Goal: Task Accomplishment & Management: Manage account settings

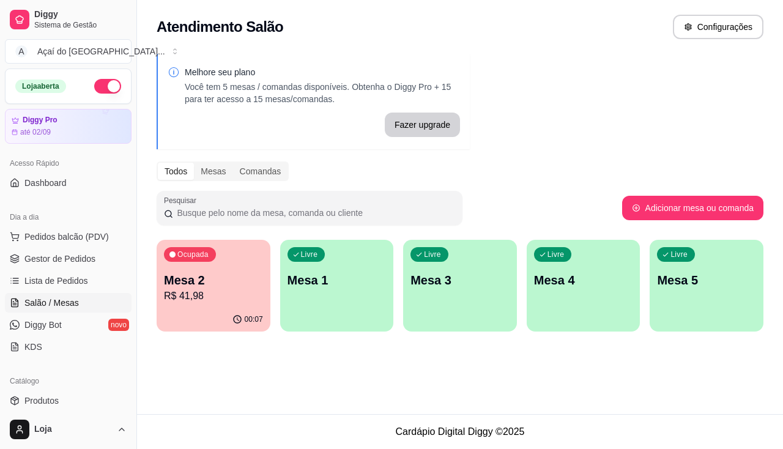
scroll to position [61, 0]
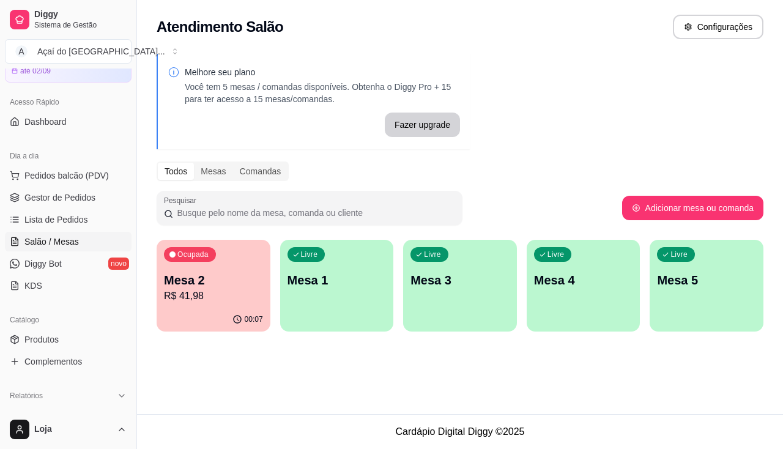
click at [268, 305] on div "Ocupada Mesa 2 R$ 41,98" at bounding box center [214, 274] width 114 height 68
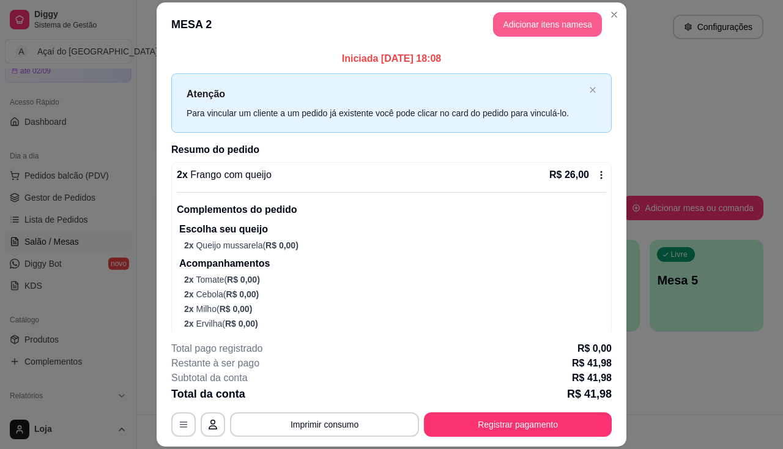
click at [553, 26] on button "Adicionar itens na mesa" at bounding box center [547, 24] width 109 height 24
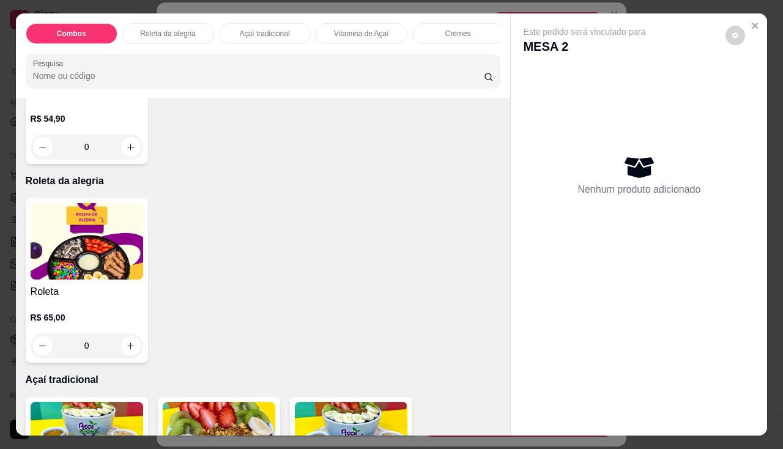
scroll to position [550, 0]
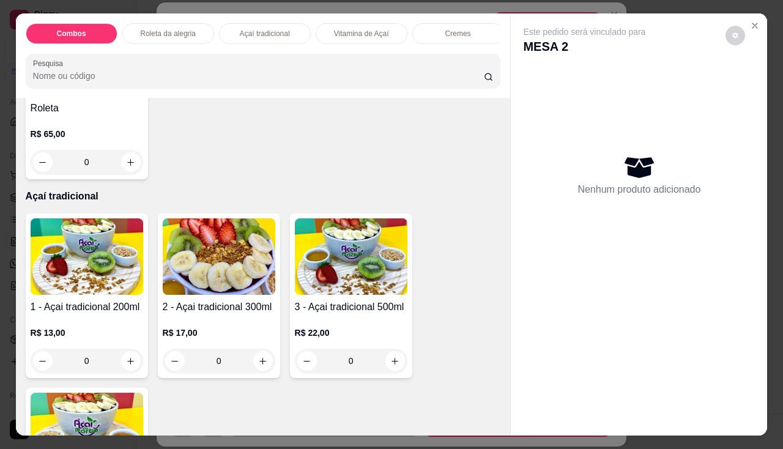
click at [127, 360] on div "0" at bounding box center [87, 361] width 113 height 24
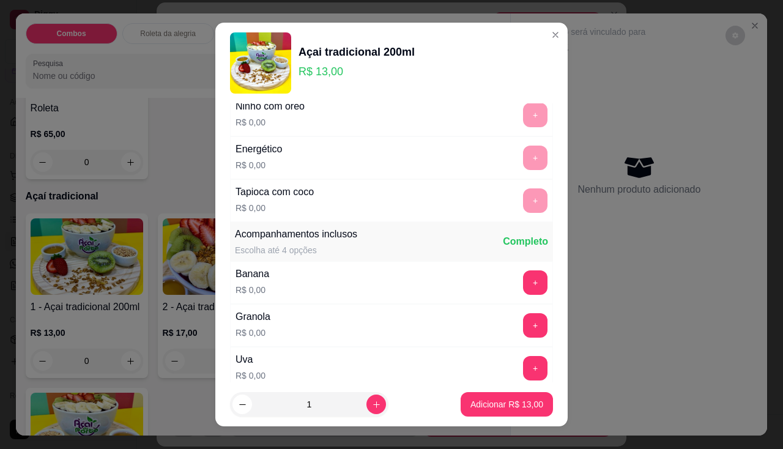
scroll to position [245, 0]
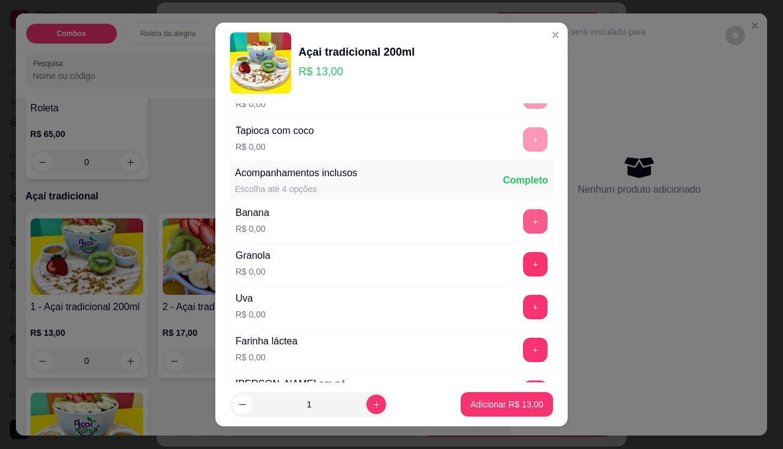
click at [523, 228] on button "+" at bounding box center [535, 221] width 24 height 24
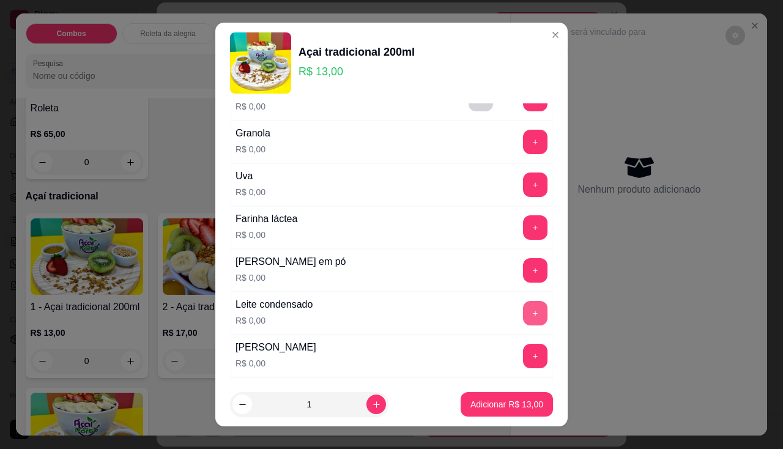
click at [523, 316] on button "+" at bounding box center [535, 313] width 24 height 24
click at [523, 270] on button "+" at bounding box center [535, 270] width 24 height 24
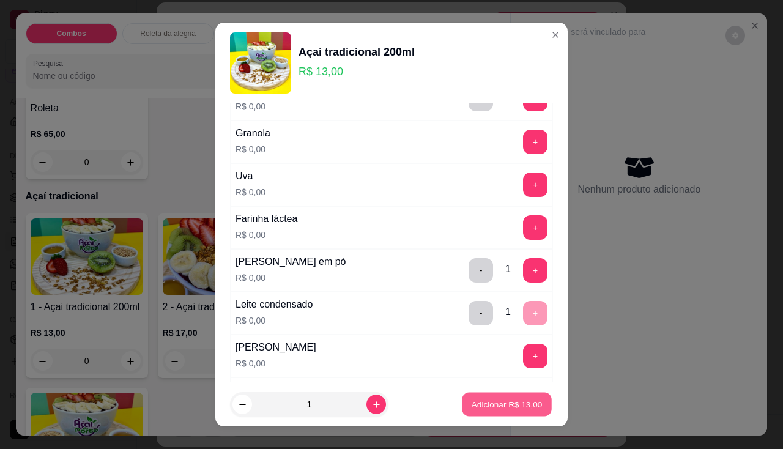
click at [479, 410] on p "Adicionar R$ 13,00" at bounding box center [506, 405] width 71 height 12
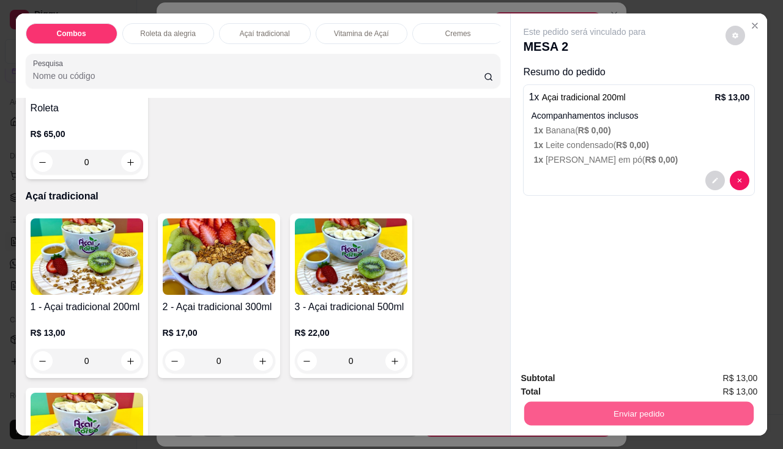
click at [652, 415] on button "Enviar pedido" at bounding box center [638, 414] width 229 height 24
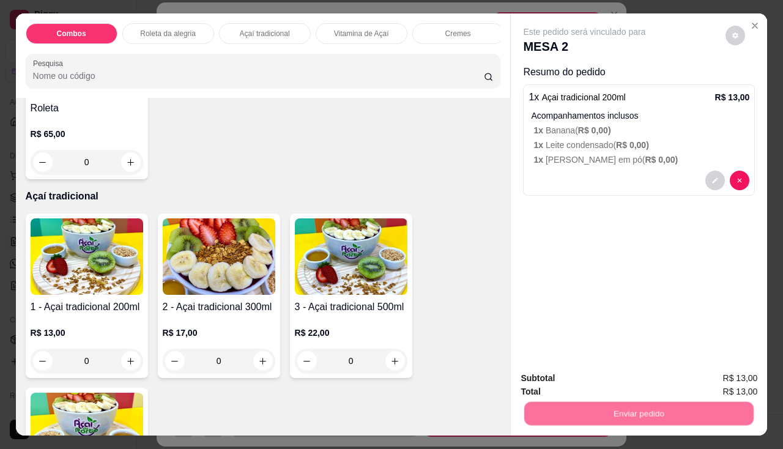
click at [596, 382] on button "Não registrar e enviar pedido" at bounding box center [598, 378] width 127 height 23
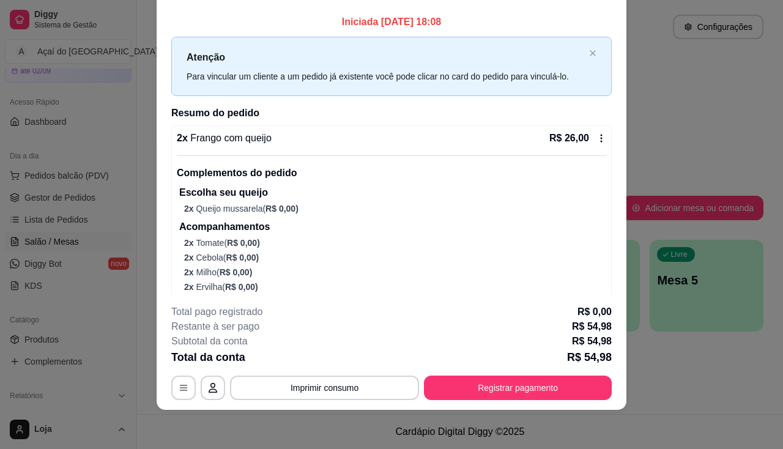
scroll to position [0, 0]
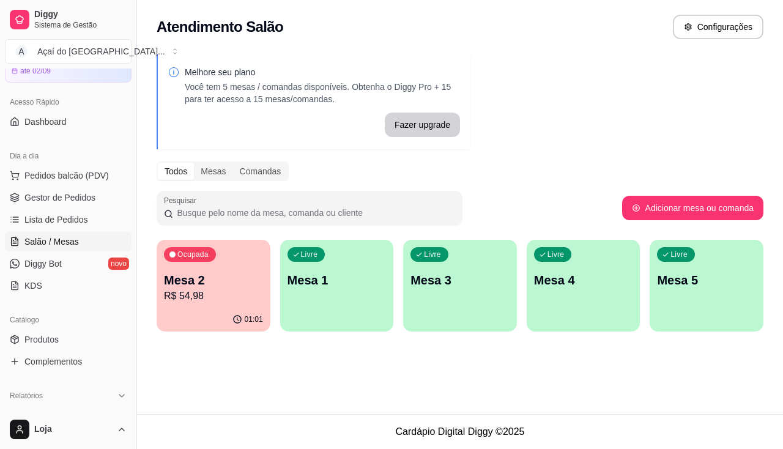
click at [221, 310] on div "01:01" at bounding box center [214, 320] width 114 height 24
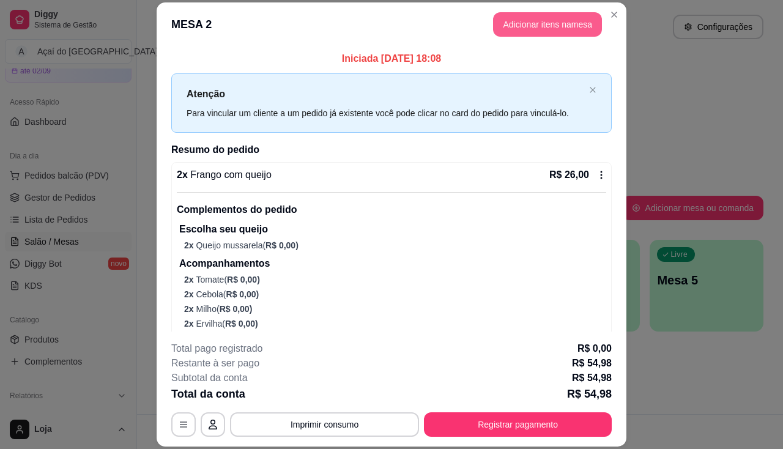
click at [555, 26] on button "Adicionar itens na mesa" at bounding box center [547, 24] width 109 height 24
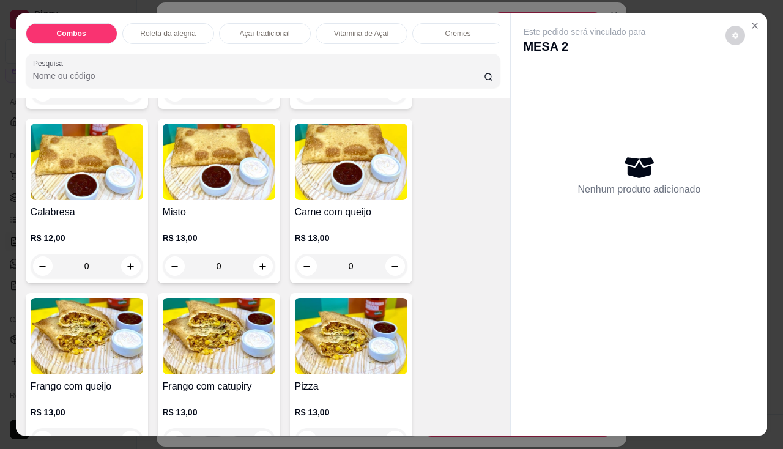
scroll to position [1651, 0]
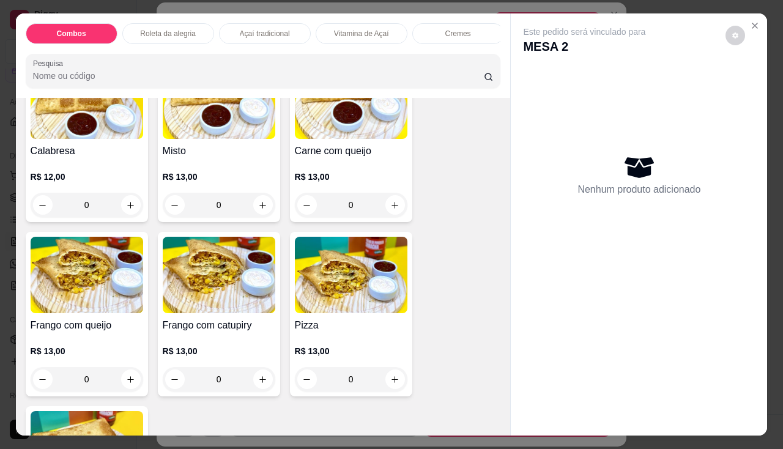
click at [125, 381] on div "0" at bounding box center [87, 379] width 113 height 24
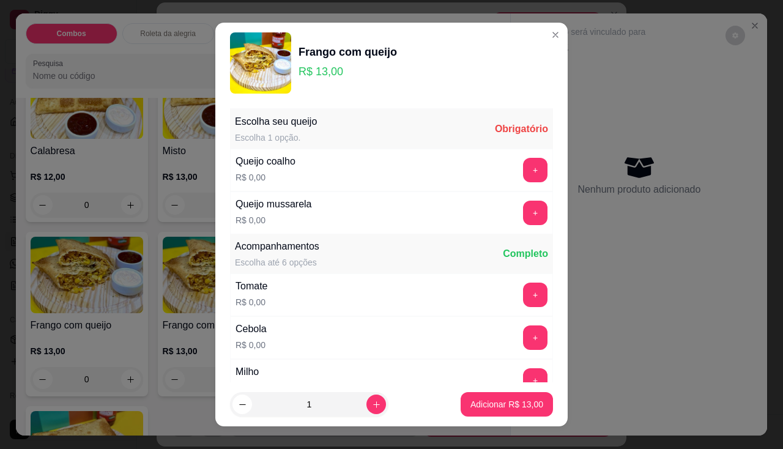
click at [518, 218] on div "+" at bounding box center [535, 213] width 34 height 24
click at [527, 215] on div "+" at bounding box center [535, 213] width 34 height 24
click at [523, 218] on button "+" at bounding box center [535, 213] width 24 height 24
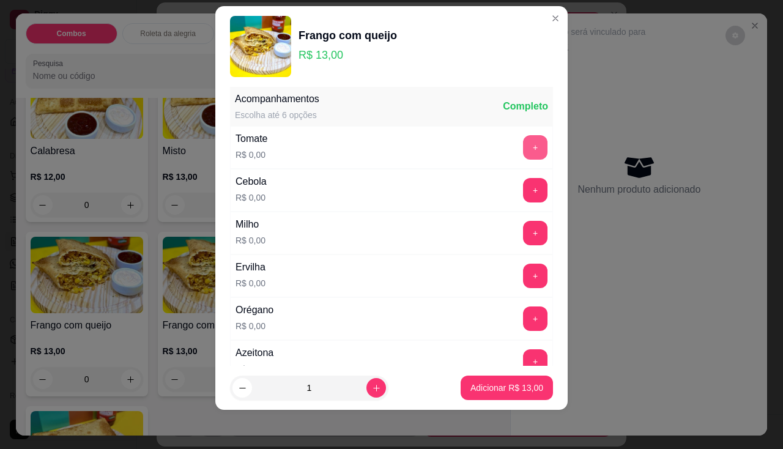
click at [523, 149] on button "+" at bounding box center [535, 147] width 24 height 24
click at [523, 197] on button "+" at bounding box center [535, 190] width 24 height 24
click at [523, 237] on button "+" at bounding box center [535, 233] width 24 height 24
click at [523, 278] on button "+" at bounding box center [535, 276] width 24 height 24
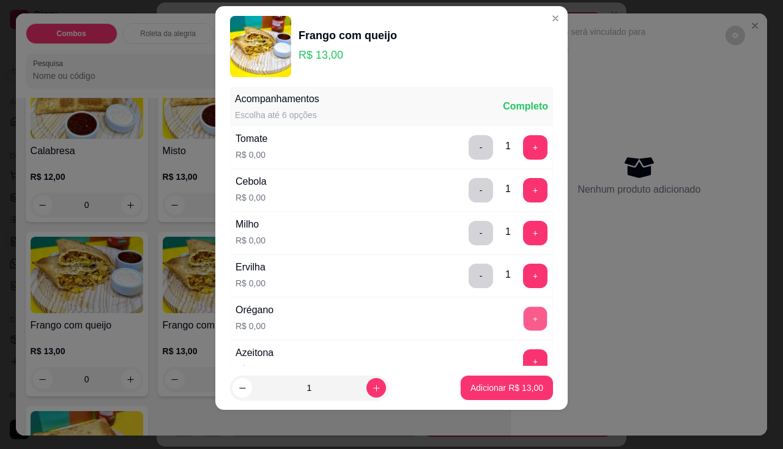
click at [523, 316] on button "+" at bounding box center [535, 318] width 24 height 24
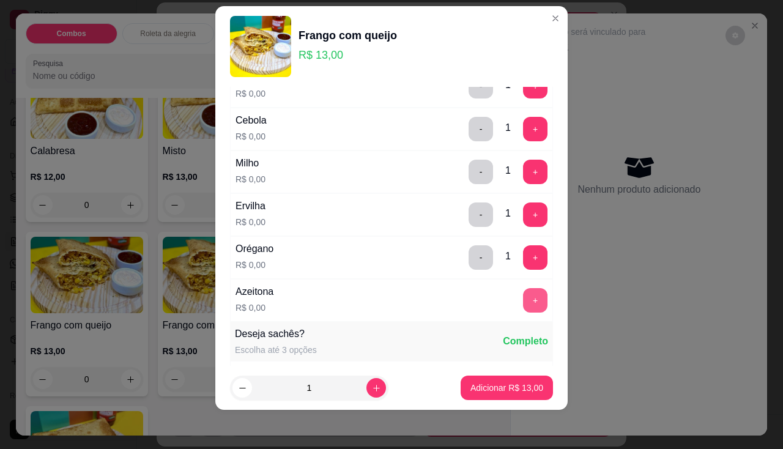
click at [523, 301] on button "+" at bounding box center [535, 300] width 24 height 24
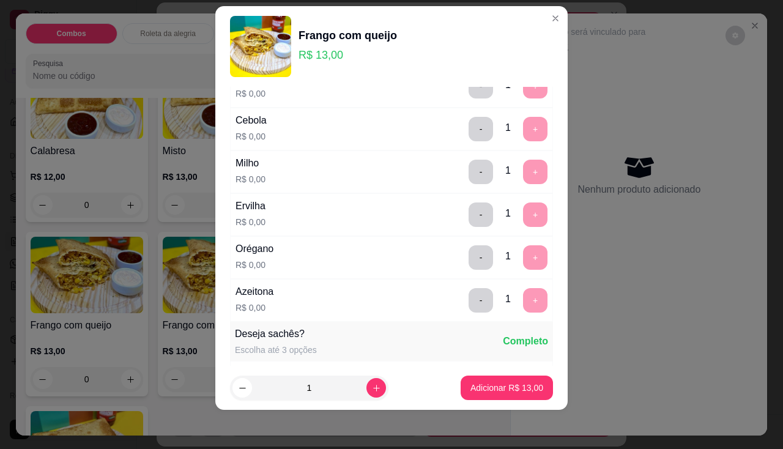
scroll to position [427, 0]
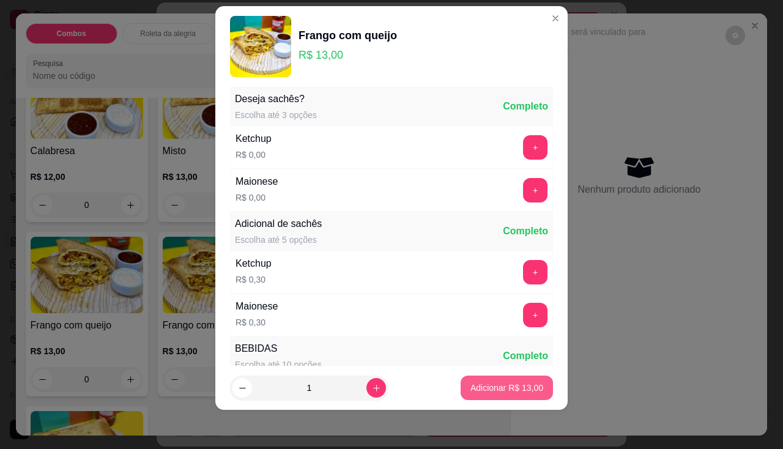
click at [492, 387] on p "Adicionar R$ 13,00" at bounding box center [506, 388] width 73 height 12
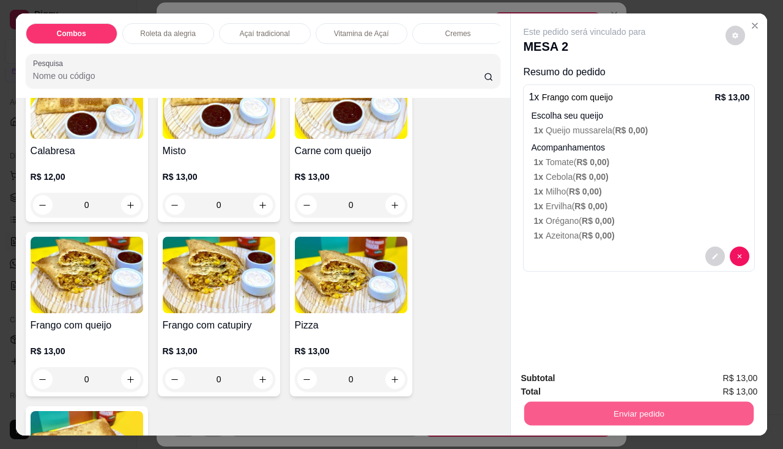
click at [550, 402] on button "Enviar pedido" at bounding box center [638, 414] width 229 height 24
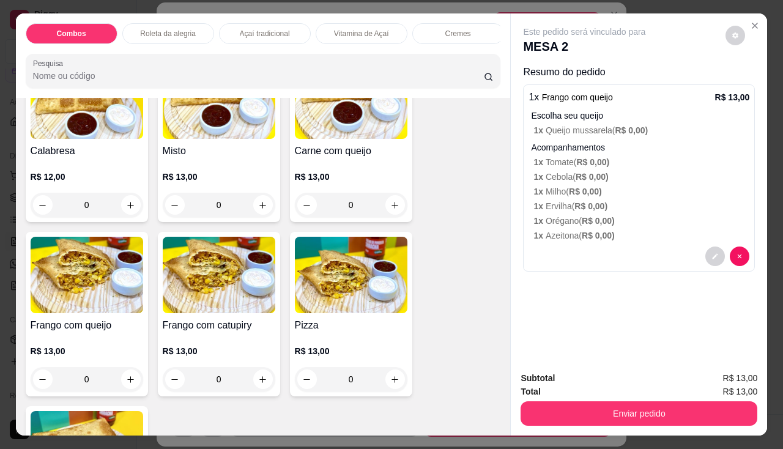
click at [537, 404] on button "Enviar pedido" at bounding box center [638, 413] width 237 height 24
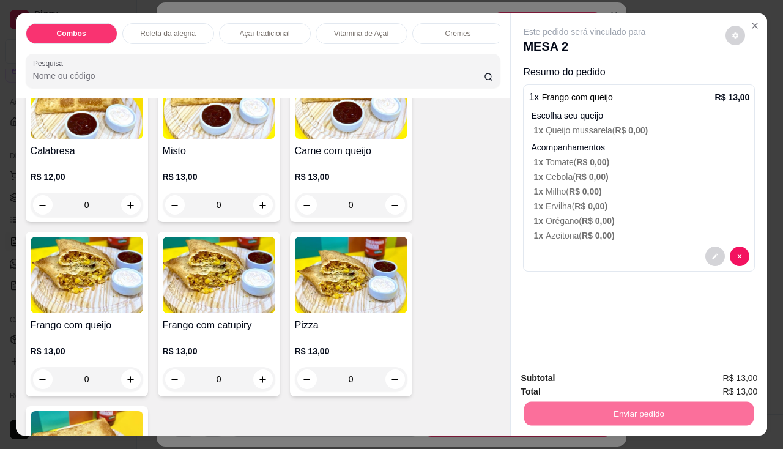
click at [551, 372] on button "Não registrar e enviar pedido" at bounding box center [599, 378] width 124 height 23
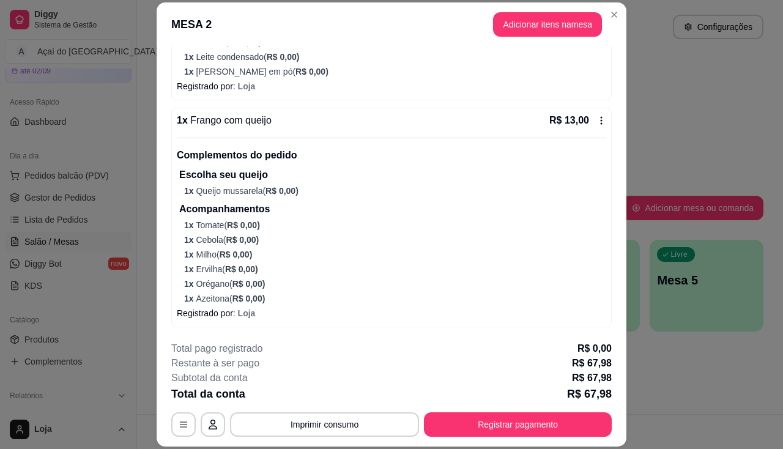
scroll to position [37, 0]
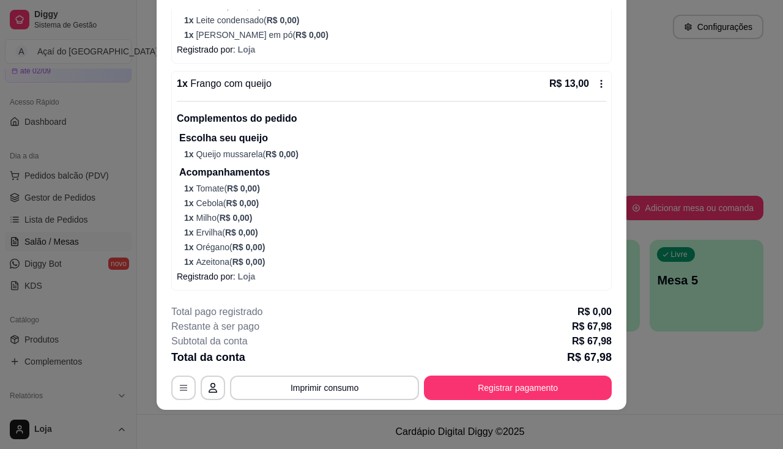
click at [404, 363] on div "Total da conta R$ 67,98" at bounding box center [391, 357] width 440 height 17
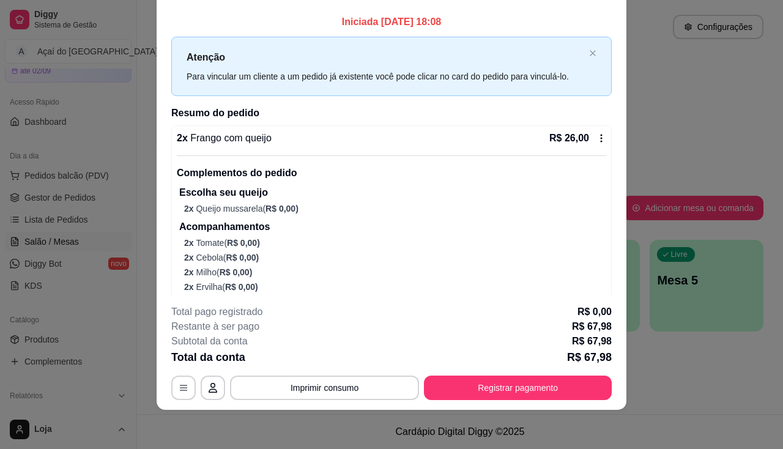
scroll to position [0, 0]
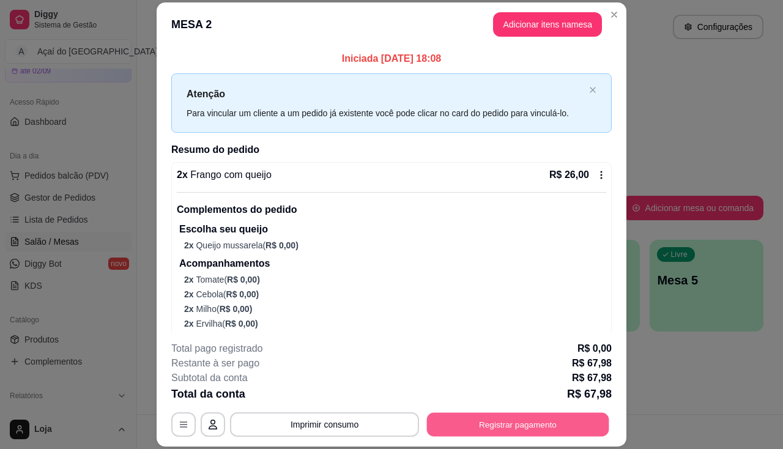
click at [479, 427] on button "Registrar pagamento" at bounding box center [518, 425] width 182 height 24
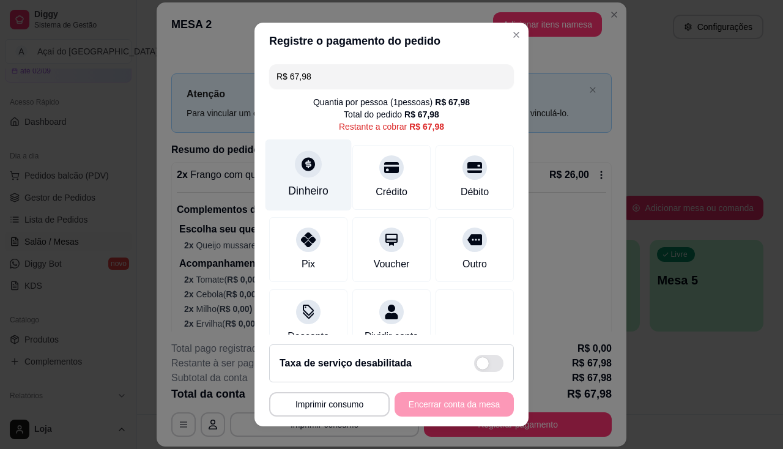
click at [318, 181] on div "Dinheiro" at bounding box center [308, 175] width 86 height 72
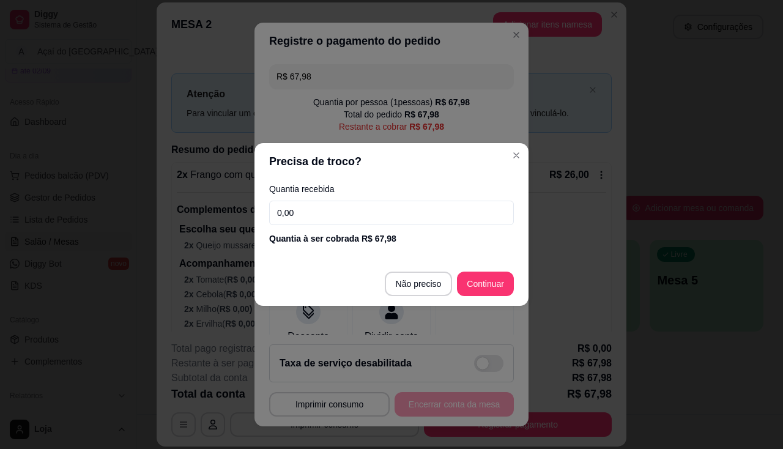
click at [456, 281] on footer "Não preciso Continuar" at bounding box center [391, 284] width 274 height 44
click at [493, 296] on footer "Não preciso Continuar" at bounding box center [391, 284] width 274 height 44
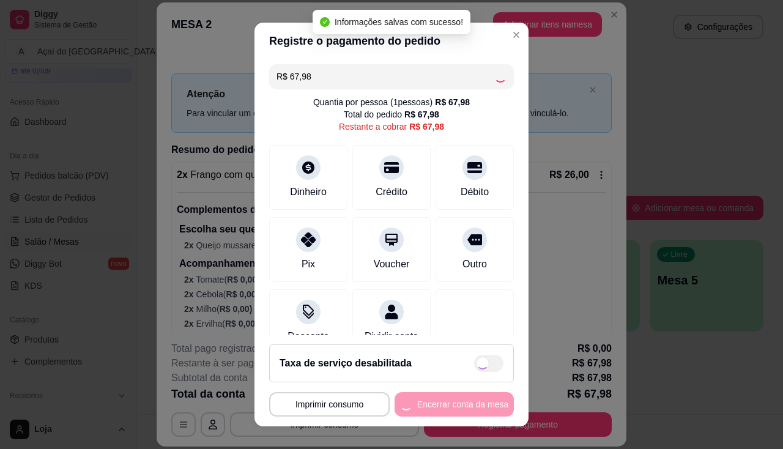
type input "R$ 0,00"
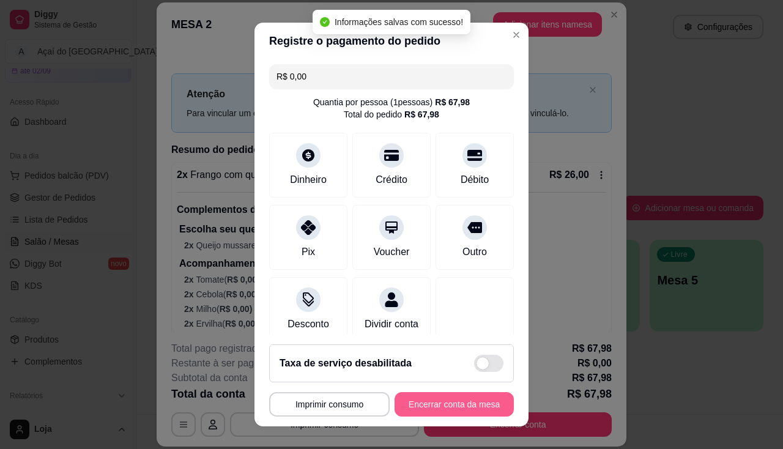
click at [452, 400] on button "Encerrar conta da mesa" at bounding box center [453, 404] width 119 height 24
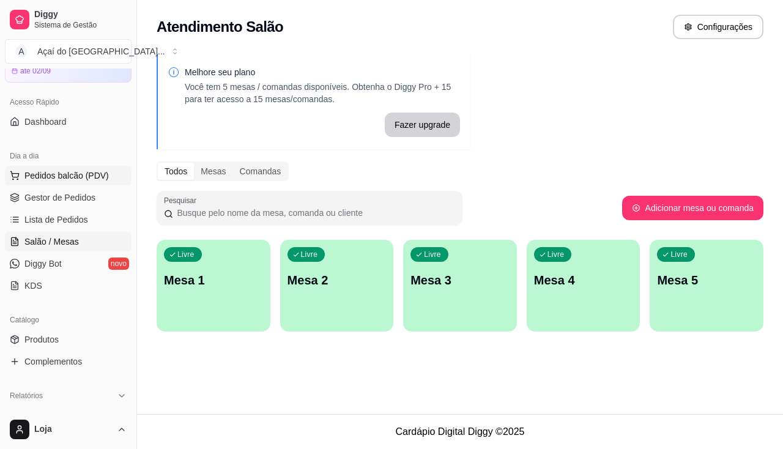
drag, startPoint x: 76, startPoint y: 183, endPoint x: 75, endPoint y: 214, distance: 30.6
click at [76, 185] on ul "Pedidos balcão (PDV) Gestor de Pedidos Lista de Pedidos Salão / Mesas Diggy Bot…" at bounding box center [68, 231] width 127 height 130
click at [60, 245] on span "Salão / Mesas" at bounding box center [51, 241] width 54 height 12
click at [565, 300] on div "Livre Mesa 4" at bounding box center [583, 278] width 114 height 77
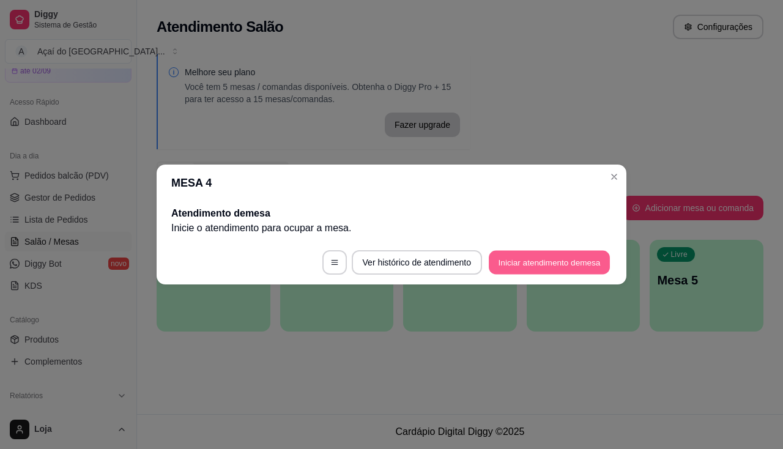
click at [537, 270] on button "Iniciar atendimento de mesa" at bounding box center [549, 263] width 121 height 24
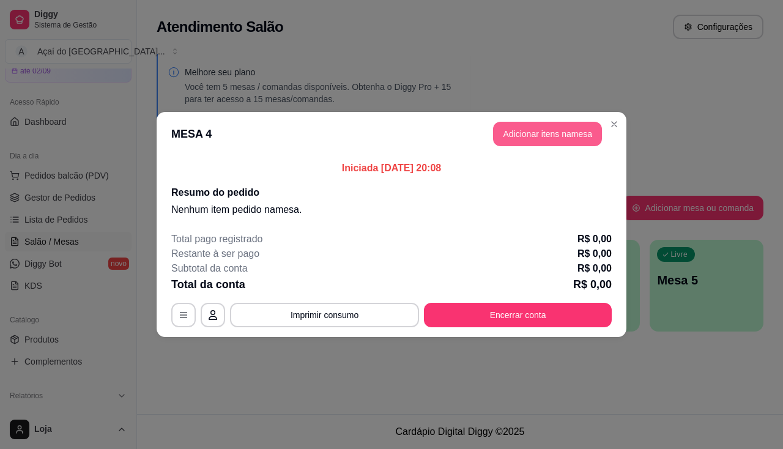
click at [526, 136] on button "Adicionar itens na mesa" at bounding box center [547, 134] width 109 height 24
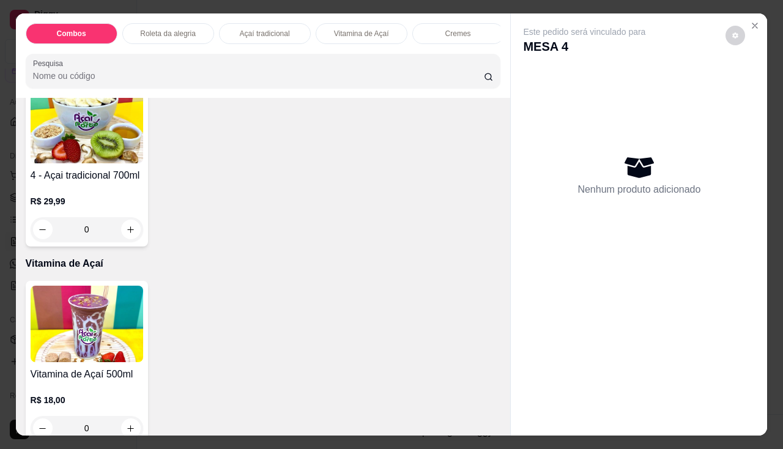
scroll to position [734, 0]
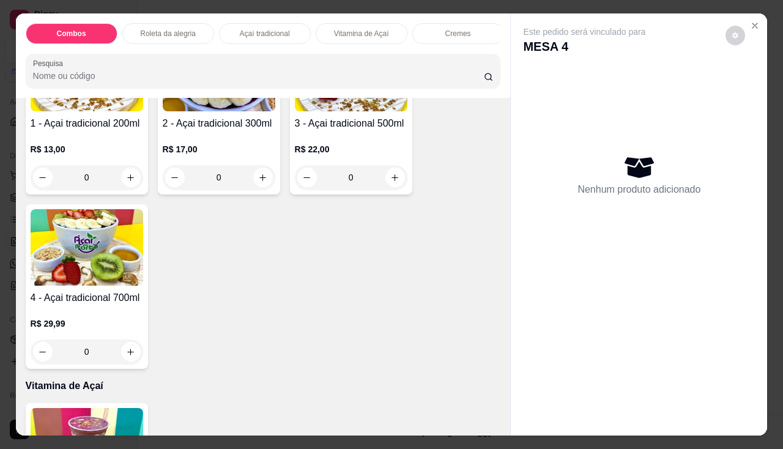
click at [106, 256] on img at bounding box center [87, 247] width 113 height 76
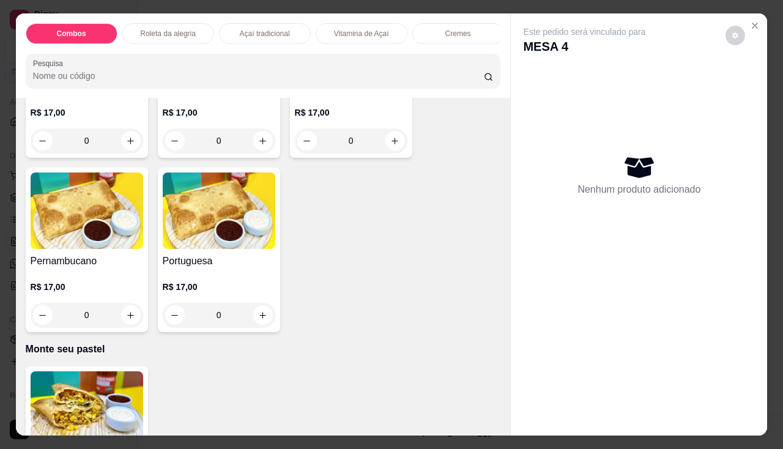
scroll to position [2385, 0]
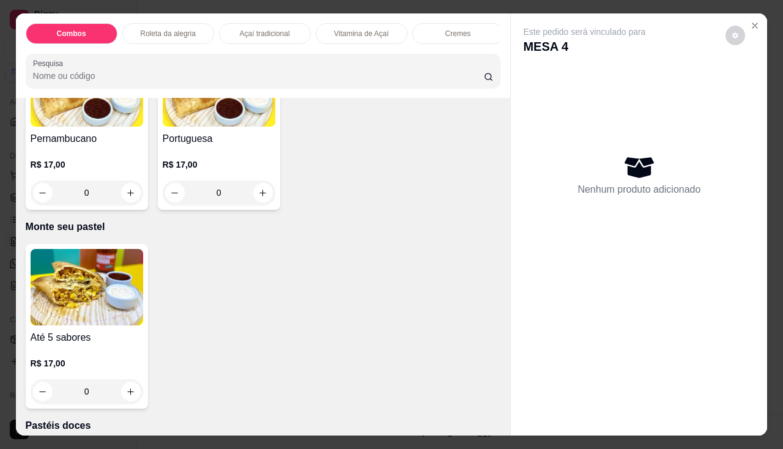
click at [124, 287] on img at bounding box center [87, 287] width 113 height 76
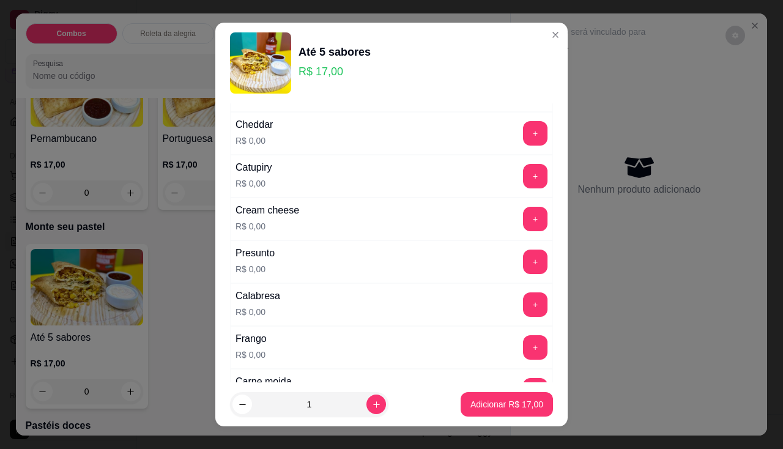
scroll to position [183, 0]
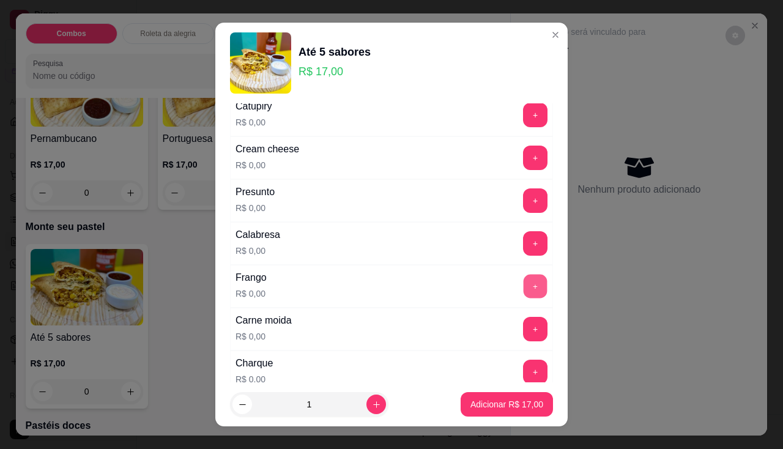
click at [523, 292] on button "+" at bounding box center [535, 286] width 24 height 24
click at [523, 161] on button "+" at bounding box center [535, 158] width 24 height 24
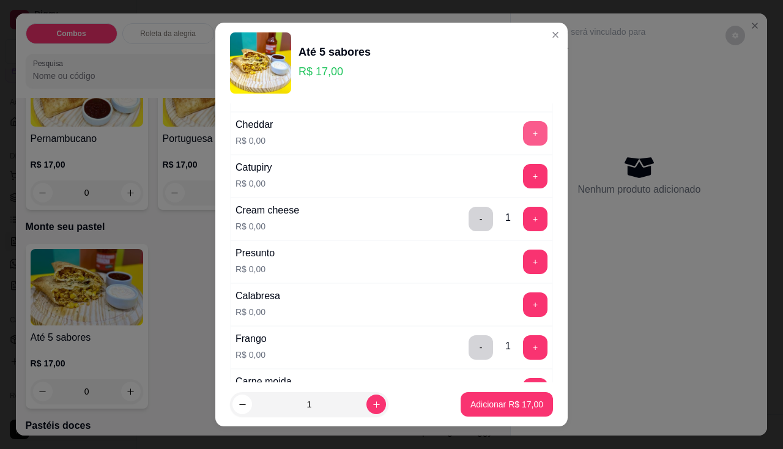
click at [523, 125] on button "+" at bounding box center [535, 133] width 24 height 24
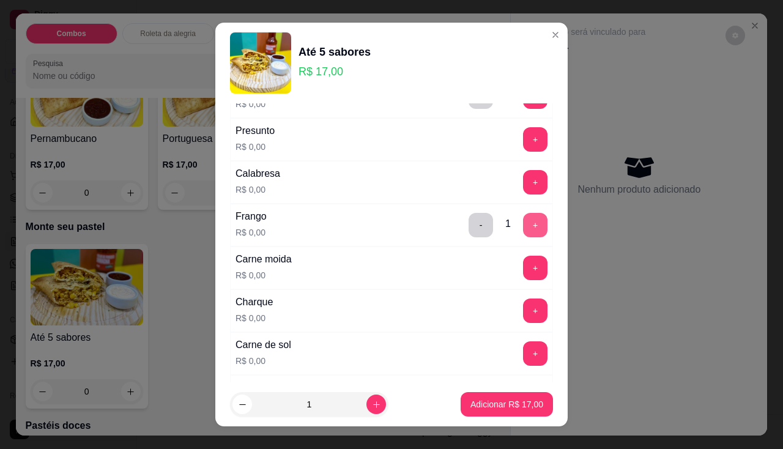
scroll to position [306, 0]
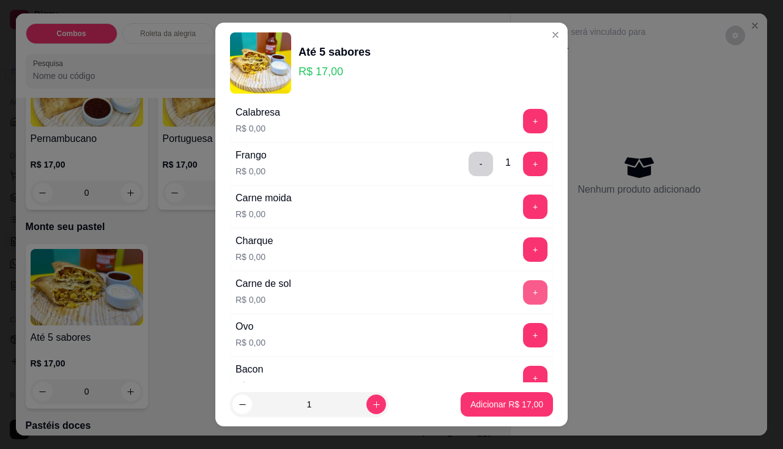
click at [523, 301] on button "+" at bounding box center [535, 292] width 24 height 24
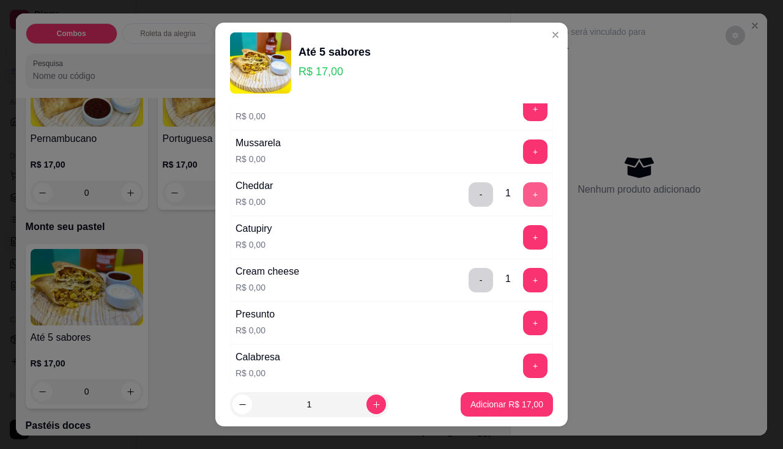
scroll to position [0, 0]
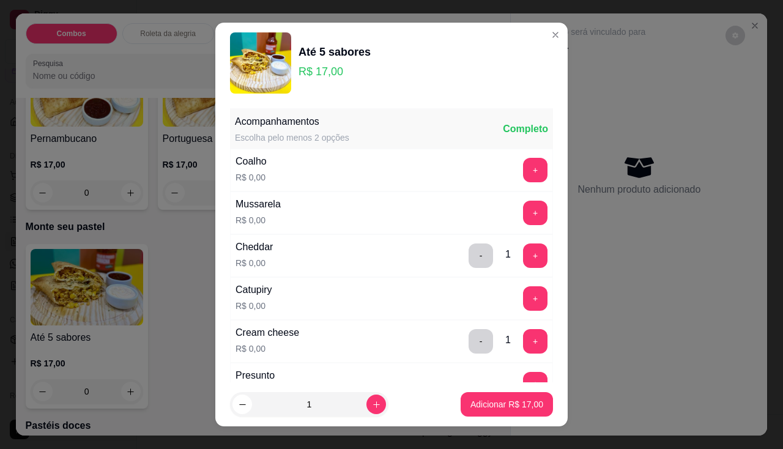
click at [515, 225] on div "Mussarela R$ 0,00 +" at bounding box center [391, 212] width 323 height 43
click at [523, 217] on button "+" at bounding box center [535, 213] width 24 height 24
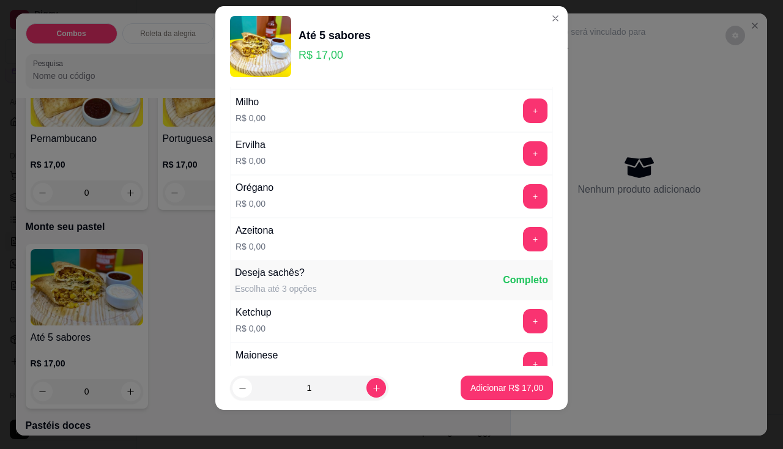
scroll to position [602, 0]
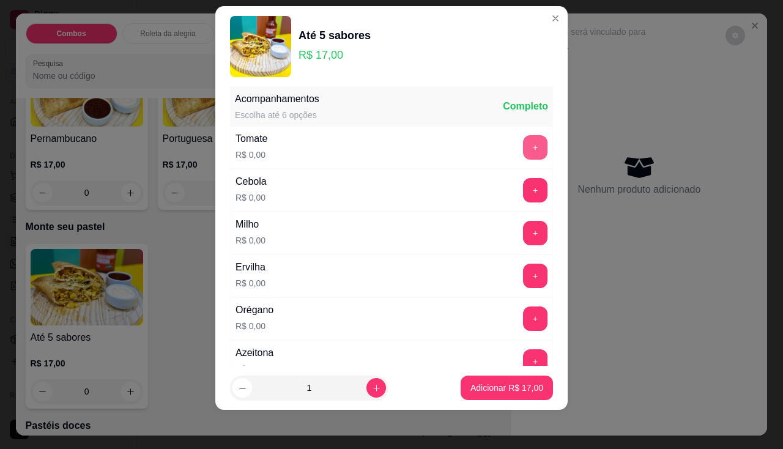
click at [523, 158] on button "+" at bounding box center [535, 147] width 24 height 24
click at [469, 154] on button "-" at bounding box center [481, 147] width 24 height 24
click at [523, 182] on button "+" at bounding box center [535, 190] width 24 height 24
click at [523, 226] on button "+" at bounding box center [535, 233] width 24 height 24
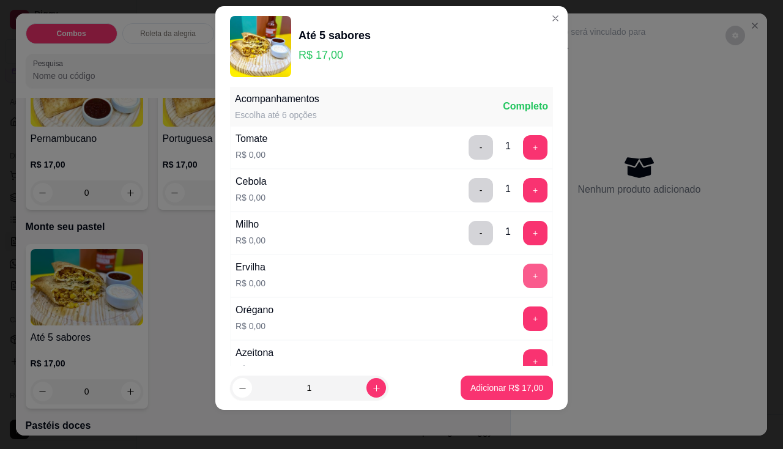
click at [523, 278] on button "+" at bounding box center [535, 276] width 24 height 24
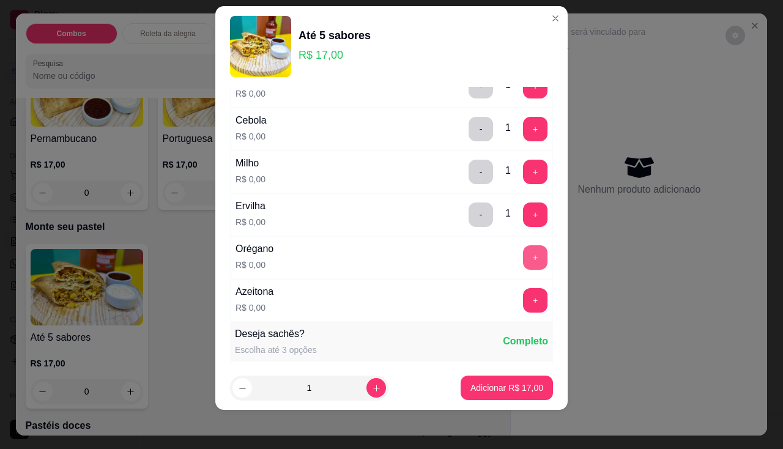
click at [523, 256] on button "+" at bounding box center [535, 257] width 24 height 24
click at [523, 298] on button "+" at bounding box center [535, 300] width 24 height 24
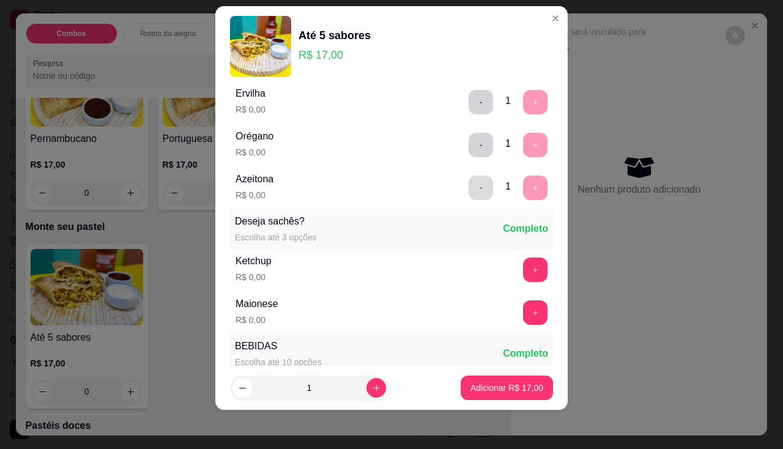
scroll to position [653, 0]
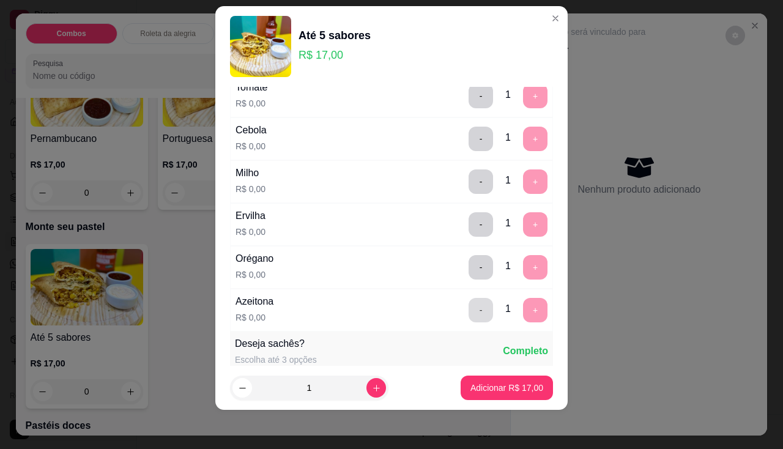
click at [468, 308] on button "-" at bounding box center [480, 310] width 24 height 24
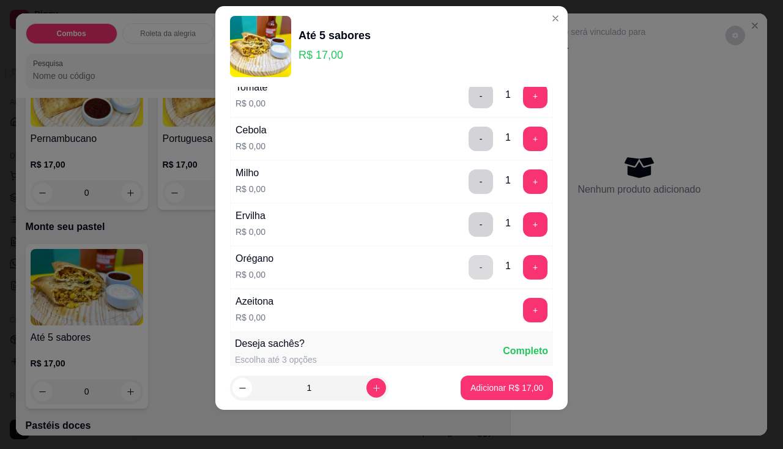
click at [468, 265] on button "-" at bounding box center [480, 267] width 24 height 24
click at [469, 231] on button "-" at bounding box center [481, 224] width 24 height 24
click at [459, 201] on div "Milho R$ 0,00 - 1 +" at bounding box center [391, 181] width 323 height 43
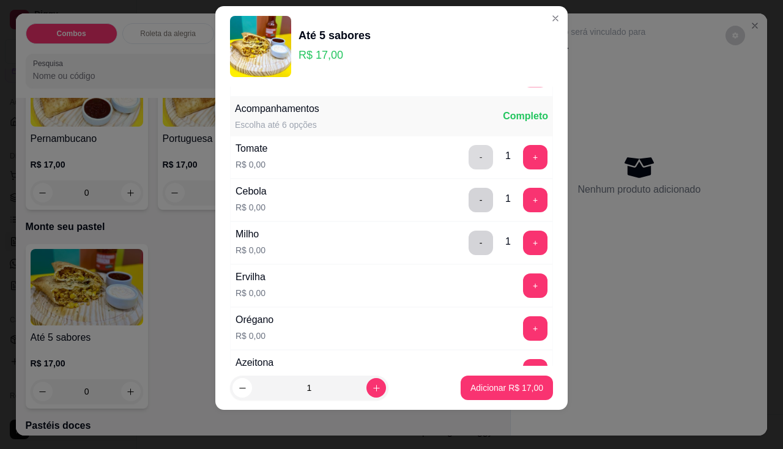
click at [468, 165] on button "-" at bounding box center [480, 157] width 24 height 24
click at [468, 235] on button "-" at bounding box center [480, 243] width 24 height 24
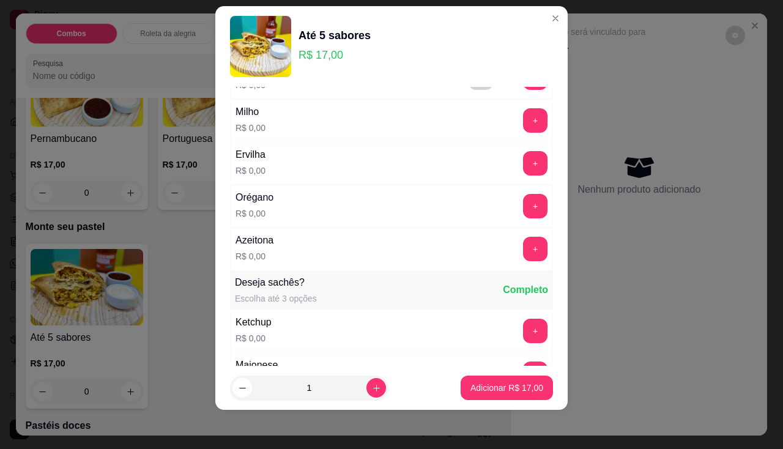
scroll to position [775, 0]
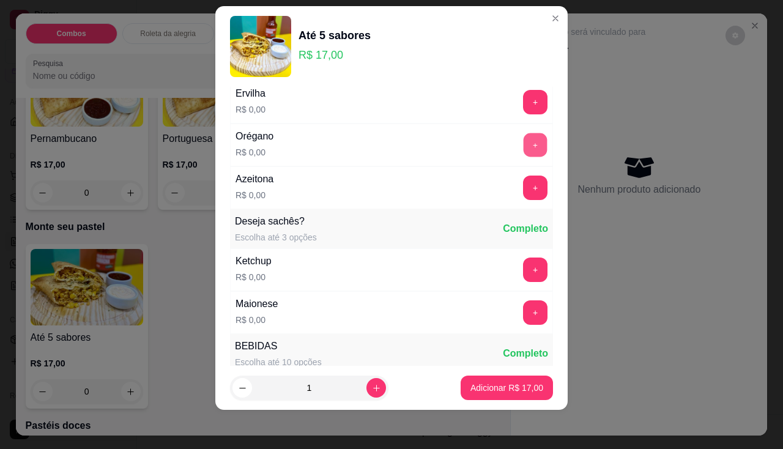
click at [523, 138] on button "+" at bounding box center [535, 145] width 24 height 24
click at [512, 391] on p "Adicionar R$ 17,00" at bounding box center [506, 388] width 71 height 12
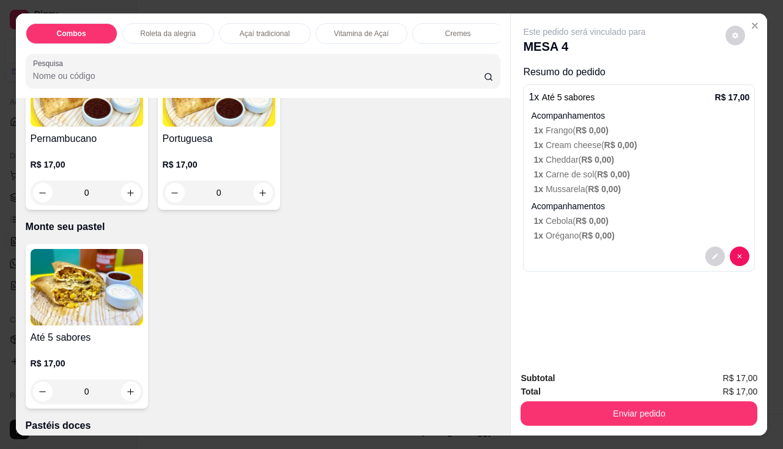
click at [92, 316] on img at bounding box center [87, 287] width 113 height 76
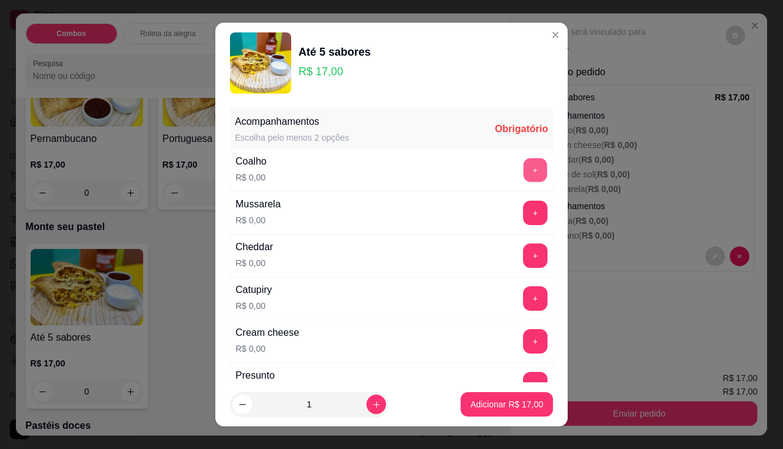
click at [523, 175] on button "+" at bounding box center [535, 170] width 24 height 24
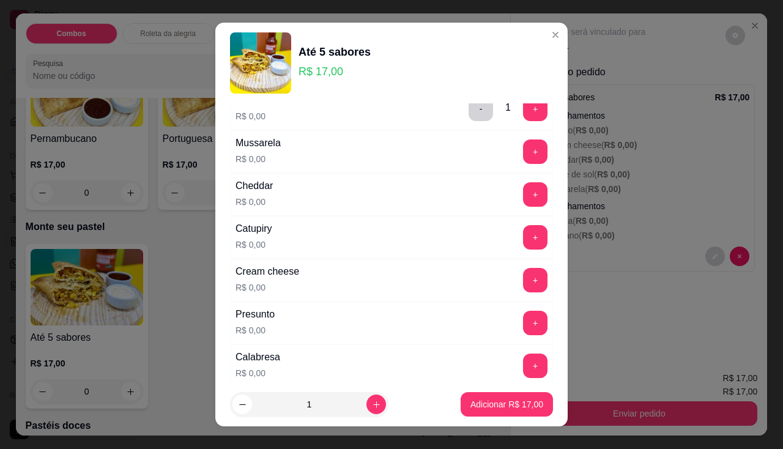
scroll to position [183, 0]
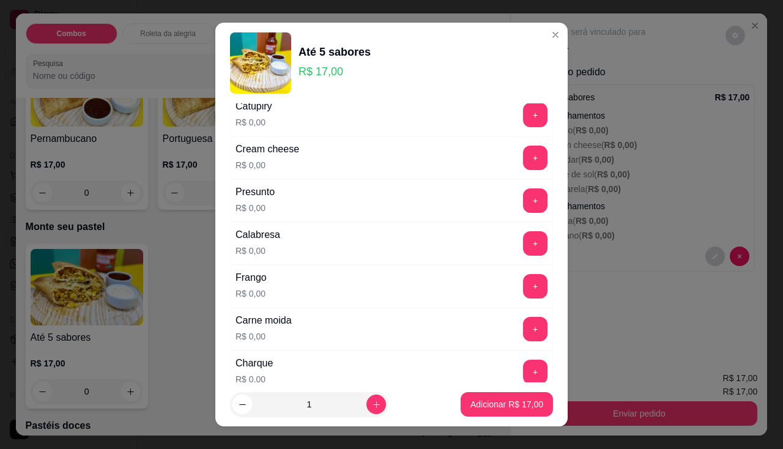
click at [512, 273] on div "Frango R$ 0,00 +" at bounding box center [391, 286] width 323 height 43
click at [523, 276] on button "+" at bounding box center [535, 286] width 24 height 24
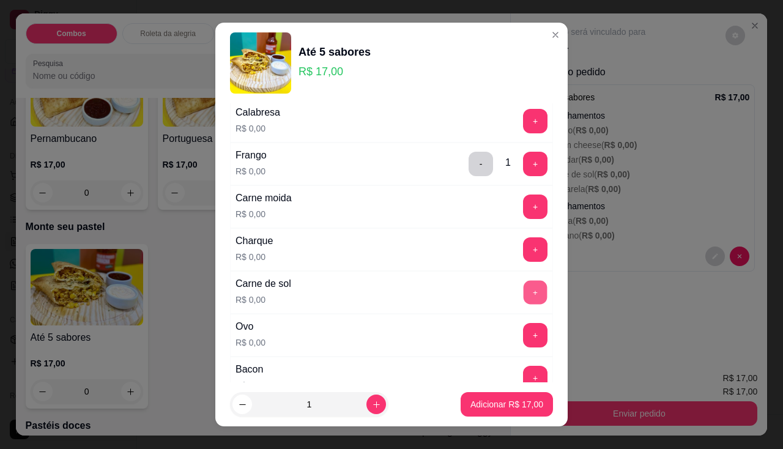
click at [523, 297] on button "+" at bounding box center [535, 292] width 24 height 24
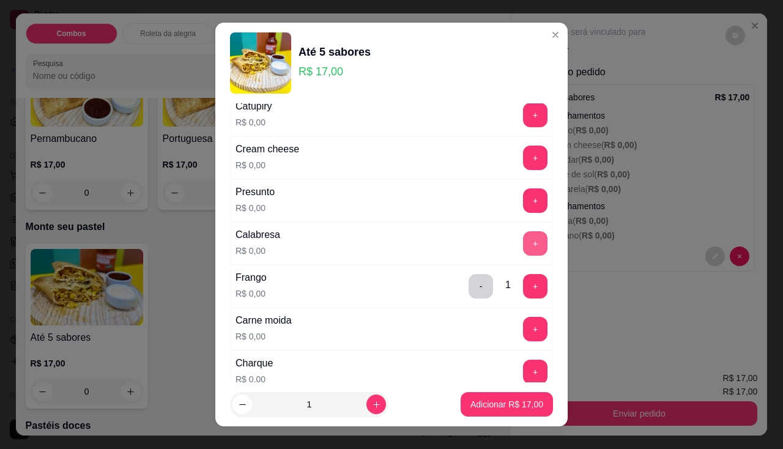
scroll to position [61, 0]
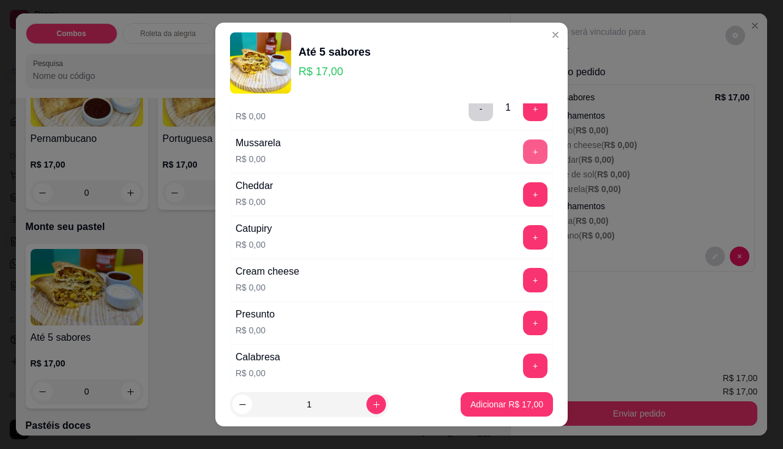
click at [523, 155] on button "+" at bounding box center [535, 151] width 24 height 24
click at [523, 322] on button "+" at bounding box center [535, 323] width 24 height 24
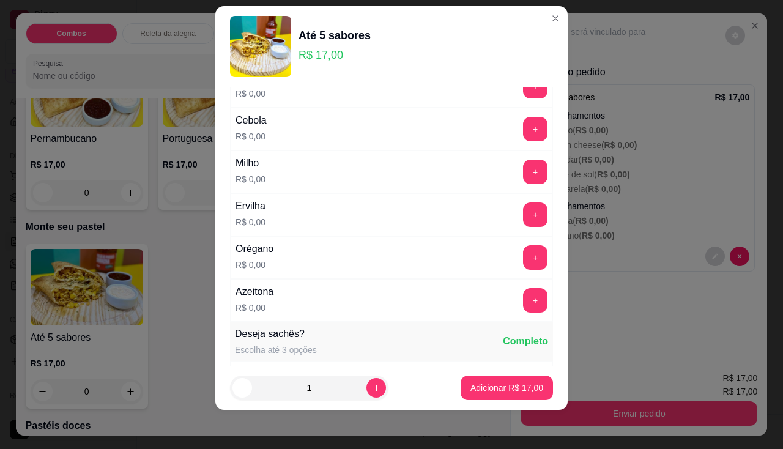
scroll to position [479, 0]
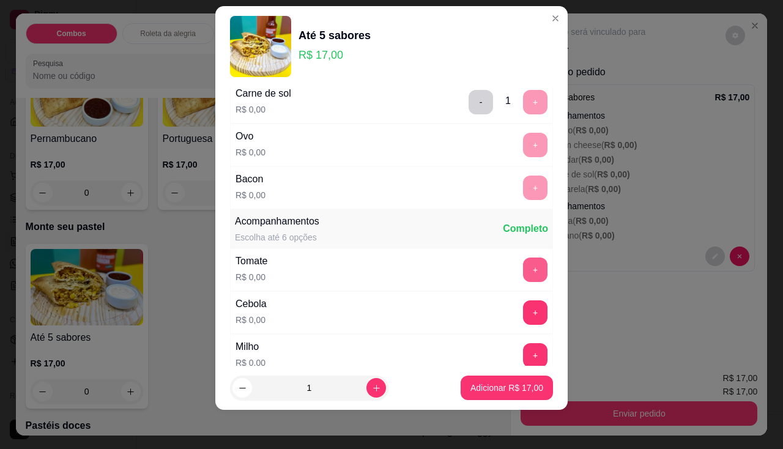
click at [523, 273] on button "+" at bounding box center [535, 269] width 24 height 24
click at [523, 311] on button "+" at bounding box center [535, 312] width 24 height 24
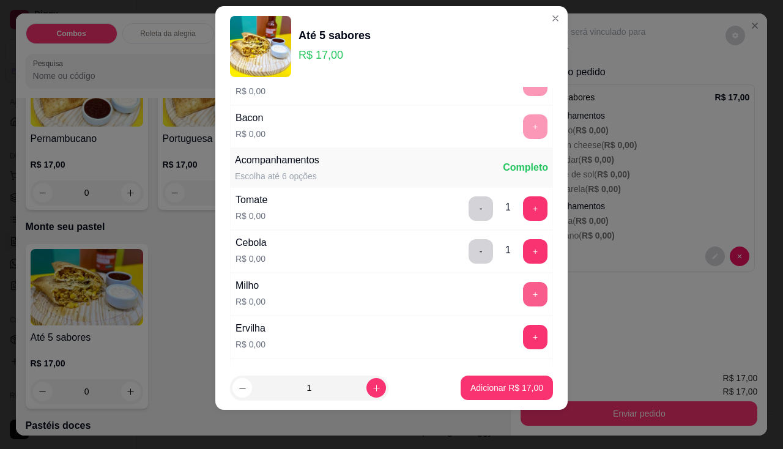
click at [523, 289] on button "+" at bounding box center [535, 294] width 24 height 24
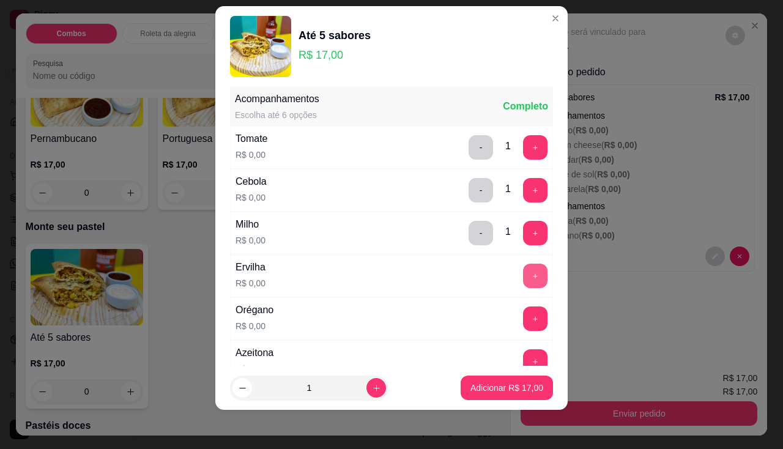
click at [523, 280] on button "+" at bounding box center [535, 276] width 24 height 24
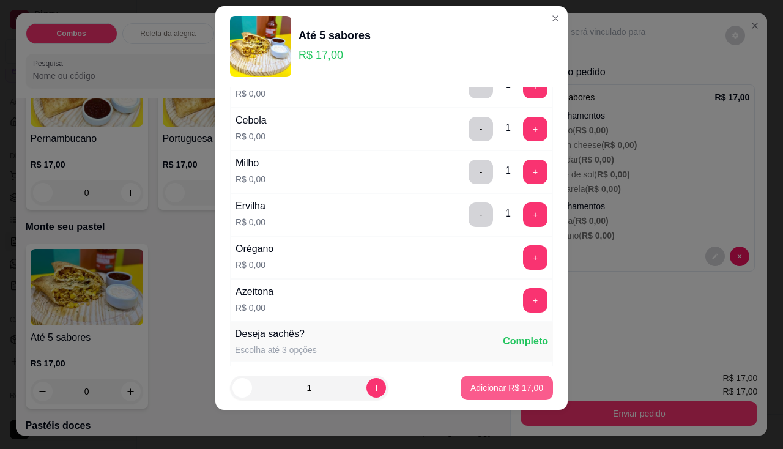
click at [502, 388] on p "Adicionar R$ 17,00" at bounding box center [506, 388] width 73 height 12
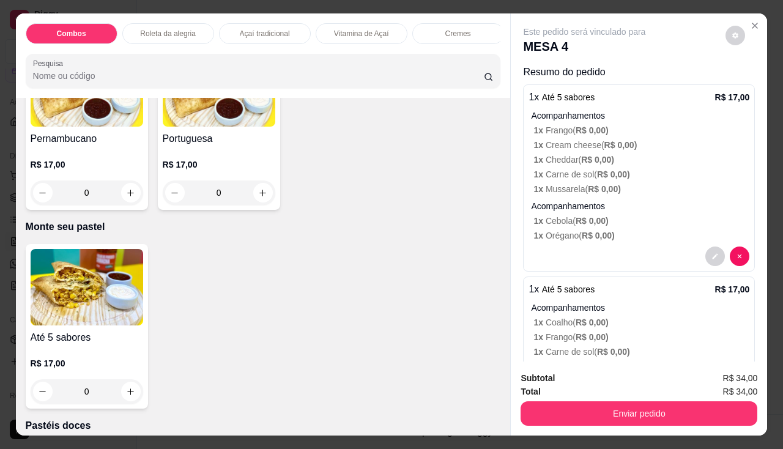
click at [84, 287] on img at bounding box center [87, 287] width 113 height 76
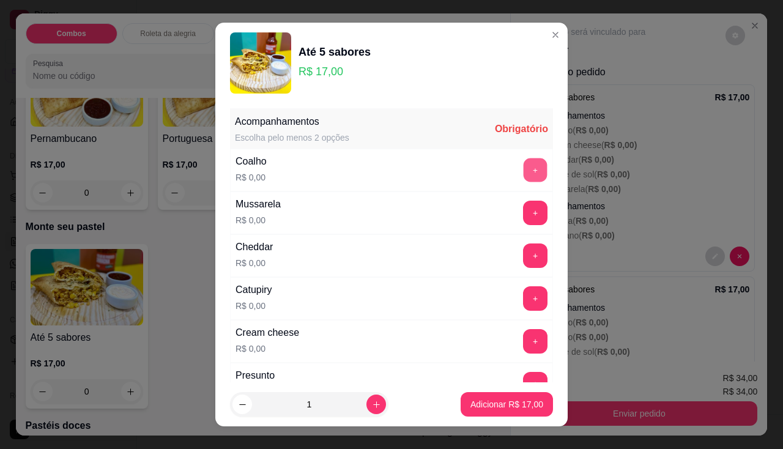
click at [523, 169] on button "+" at bounding box center [535, 170] width 24 height 24
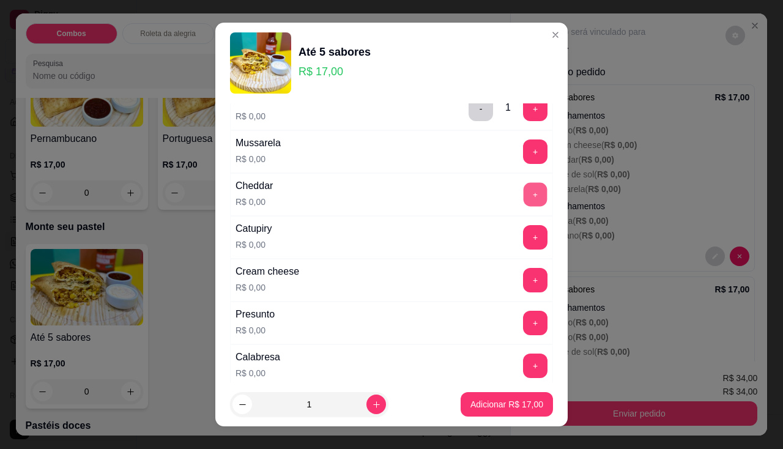
click at [523, 193] on button "+" at bounding box center [535, 194] width 24 height 24
click at [523, 276] on button "+" at bounding box center [535, 280] width 24 height 24
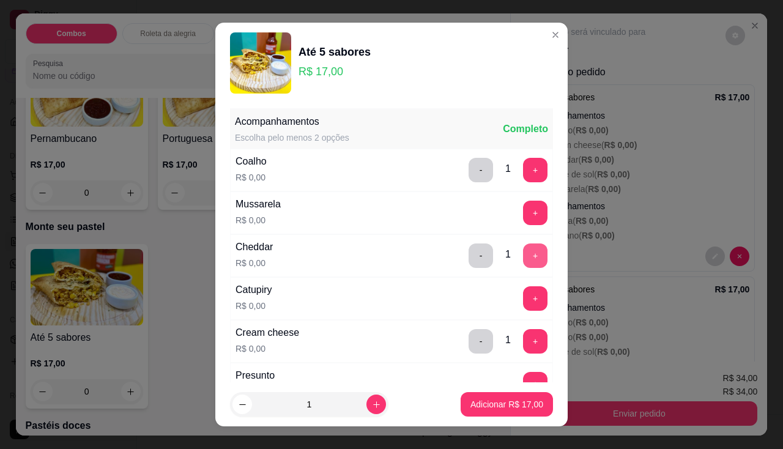
scroll to position [122, 0]
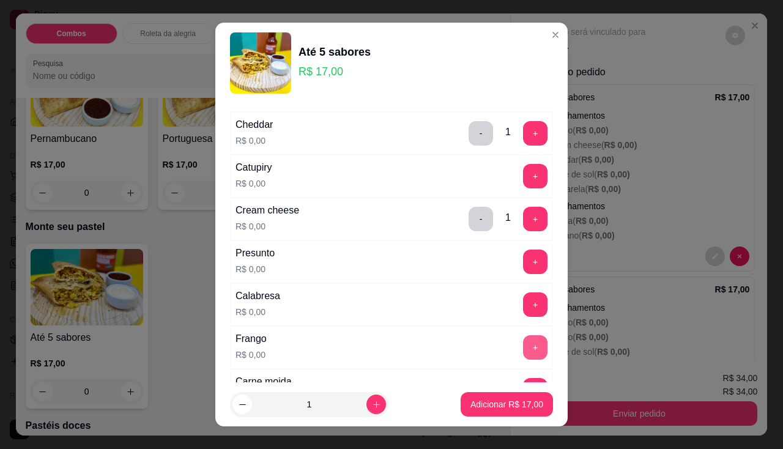
click at [523, 343] on button "+" at bounding box center [535, 347] width 24 height 24
click at [523, 270] on button "+" at bounding box center [535, 261] width 24 height 24
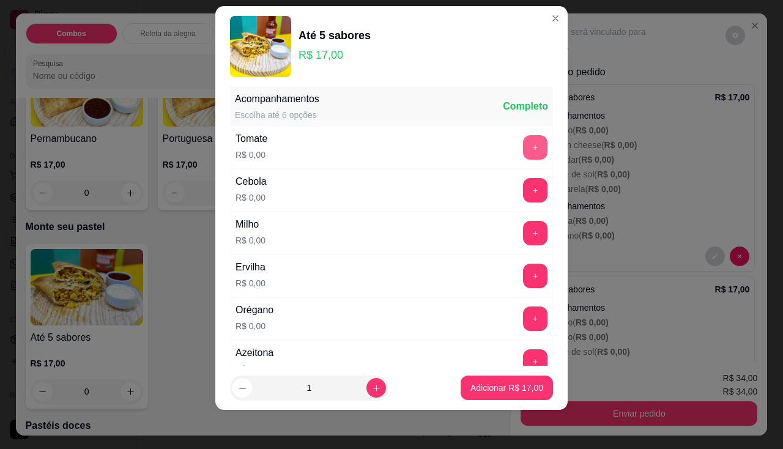
click at [523, 148] on button "+" at bounding box center [535, 147] width 24 height 24
click at [523, 198] on button "+" at bounding box center [535, 190] width 24 height 24
click at [523, 234] on button "+" at bounding box center [535, 233] width 24 height 24
click at [523, 279] on button "+" at bounding box center [535, 276] width 24 height 24
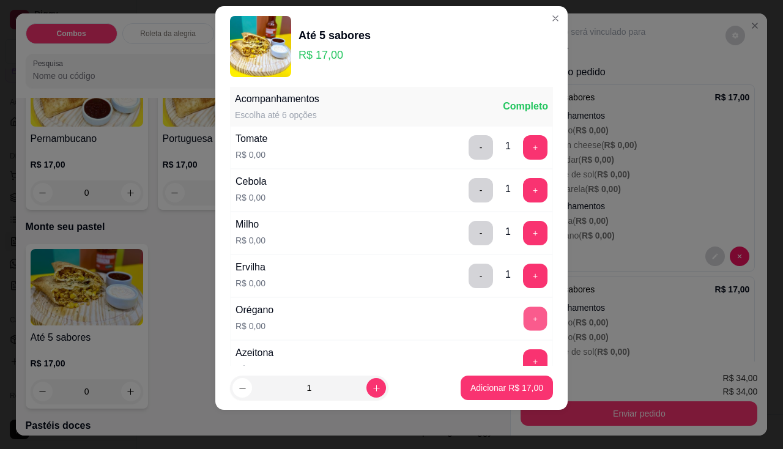
click at [523, 319] on button "+" at bounding box center [535, 318] width 24 height 24
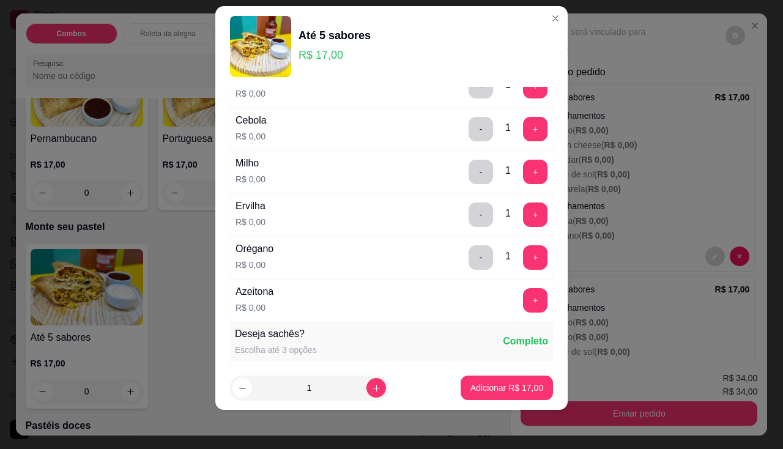
click at [523, 288] on button "+" at bounding box center [535, 300] width 24 height 24
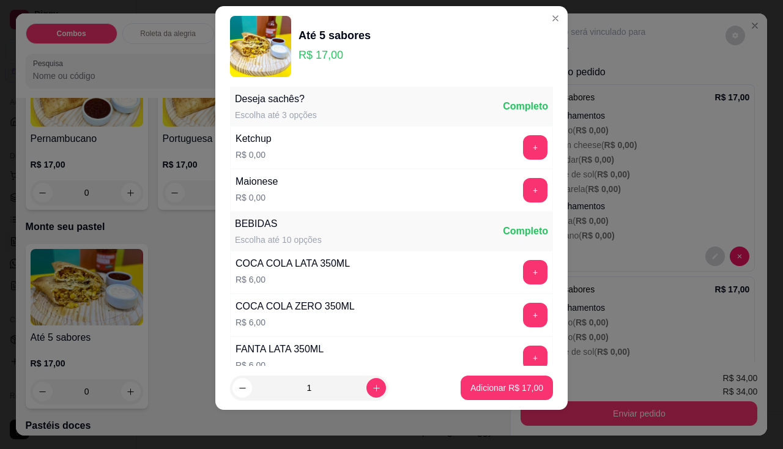
scroll to position [836, 0]
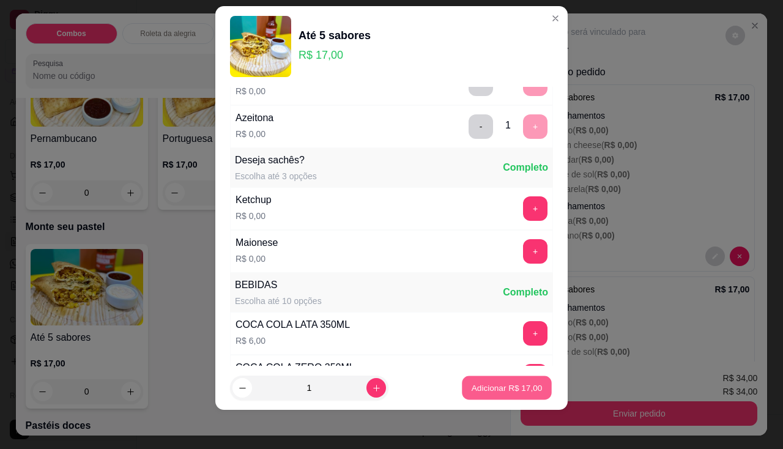
click at [517, 391] on p "Adicionar R$ 17,00" at bounding box center [506, 388] width 71 height 12
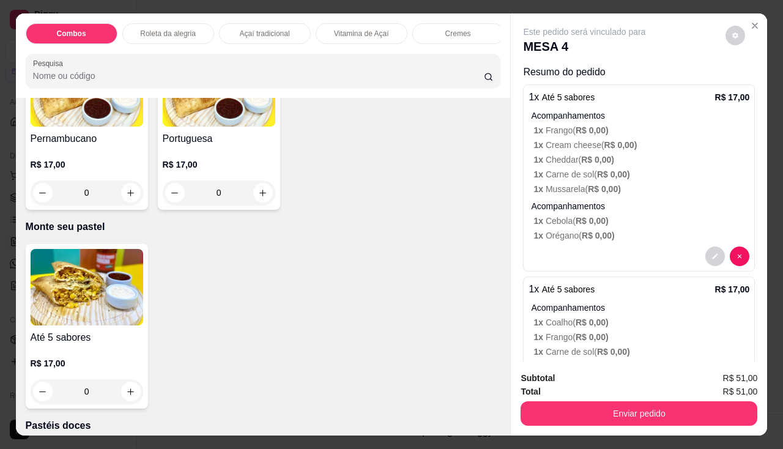
click at [67, 299] on img at bounding box center [87, 287] width 113 height 76
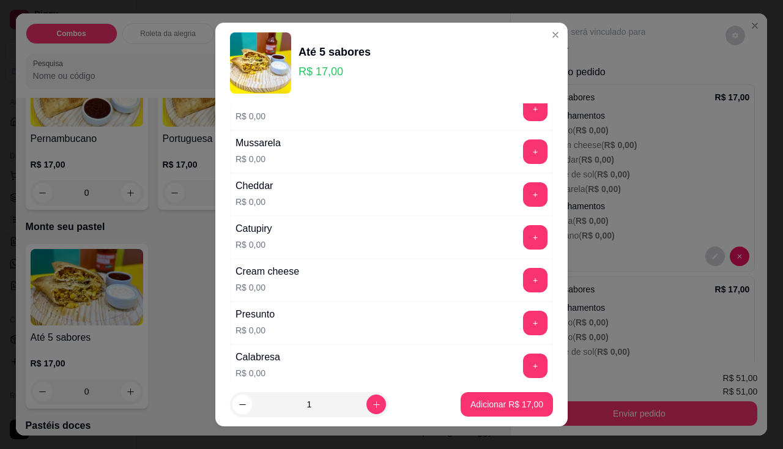
scroll to position [183, 0]
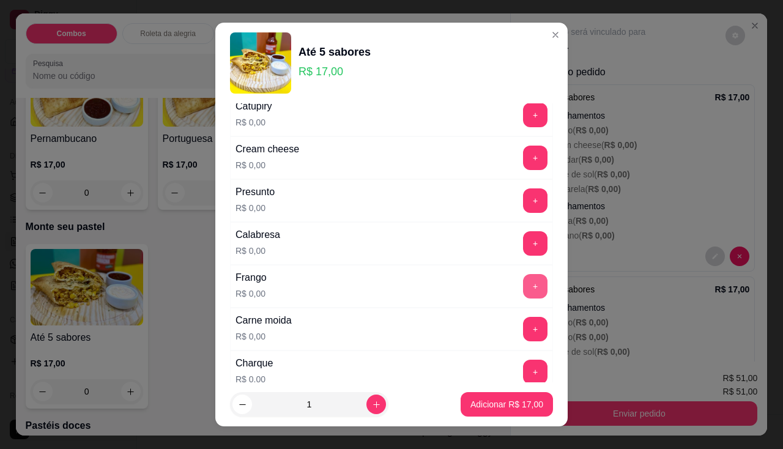
click at [523, 289] on button "+" at bounding box center [535, 286] width 24 height 24
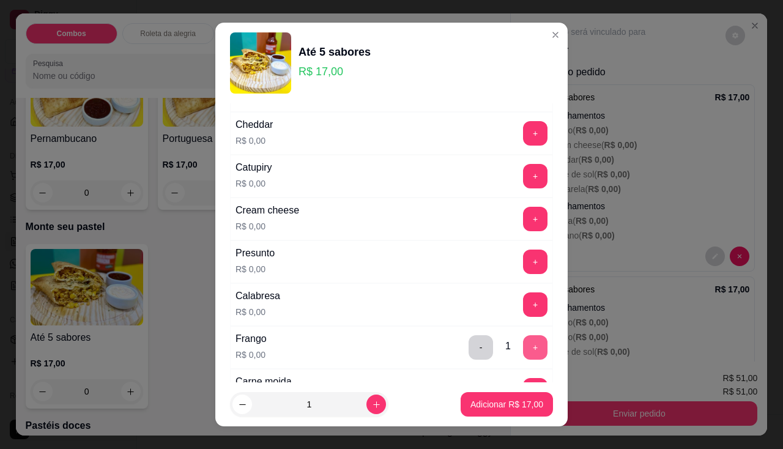
scroll to position [61, 0]
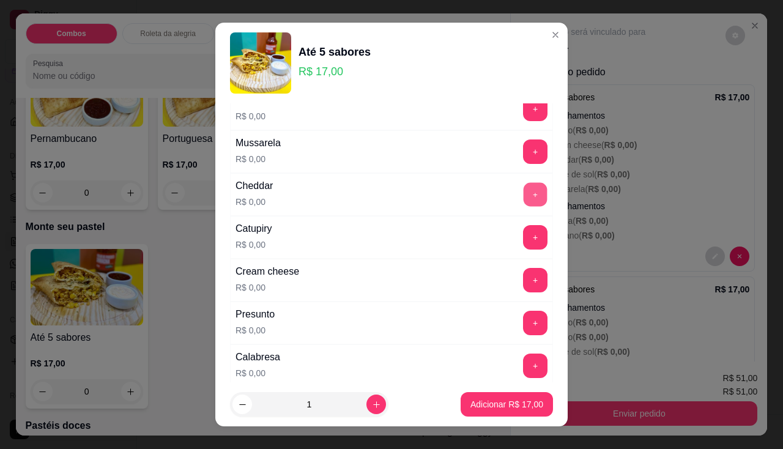
click at [523, 187] on button "+" at bounding box center [535, 194] width 24 height 24
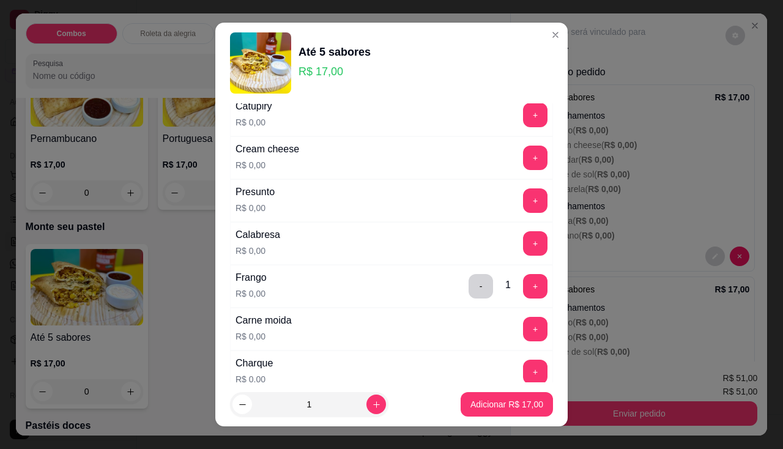
scroll to position [245, 0]
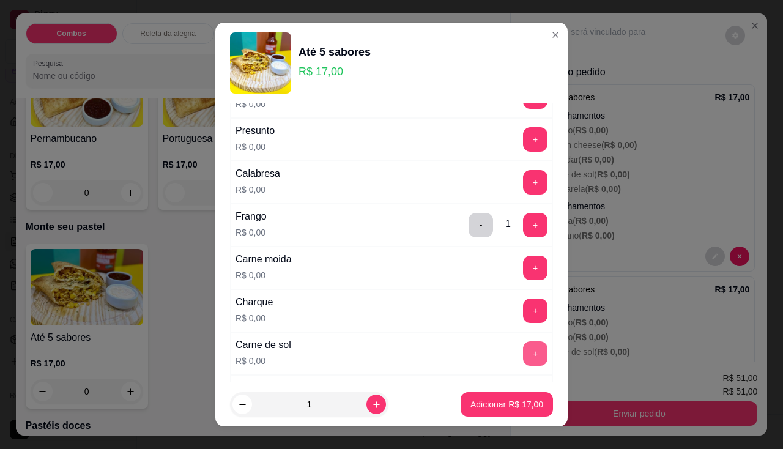
click at [523, 353] on button "+" at bounding box center [535, 353] width 24 height 24
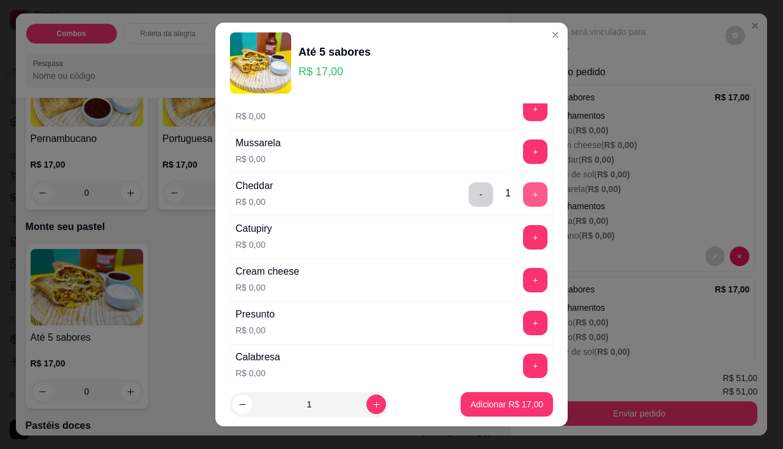
scroll to position [122, 0]
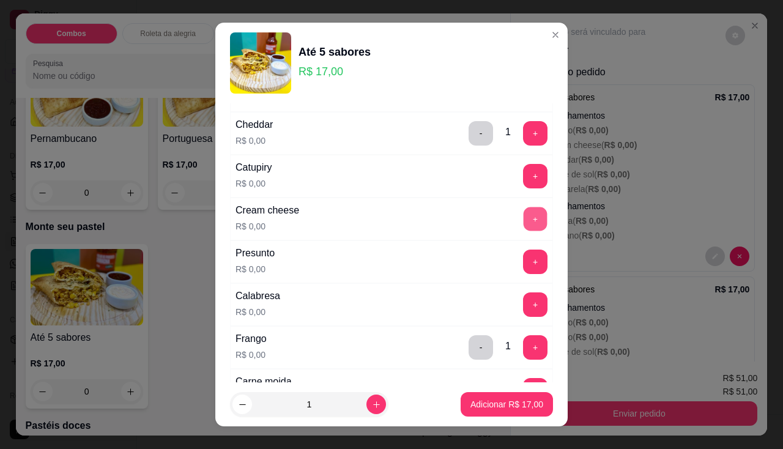
click at [523, 224] on button "+" at bounding box center [535, 219] width 24 height 24
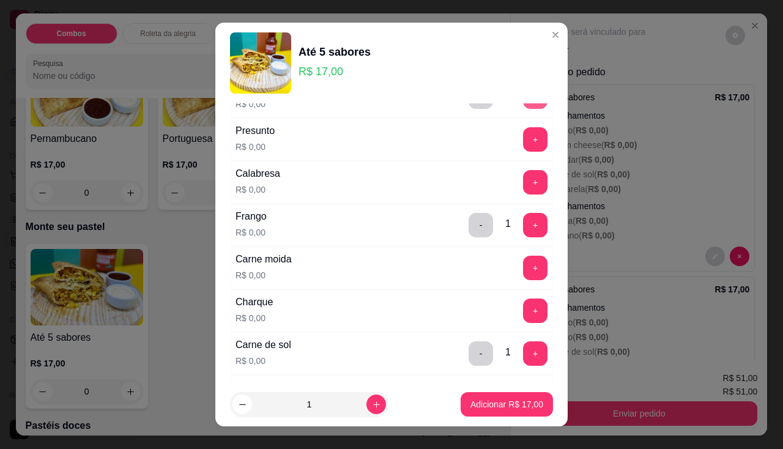
scroll to position [306, 0]
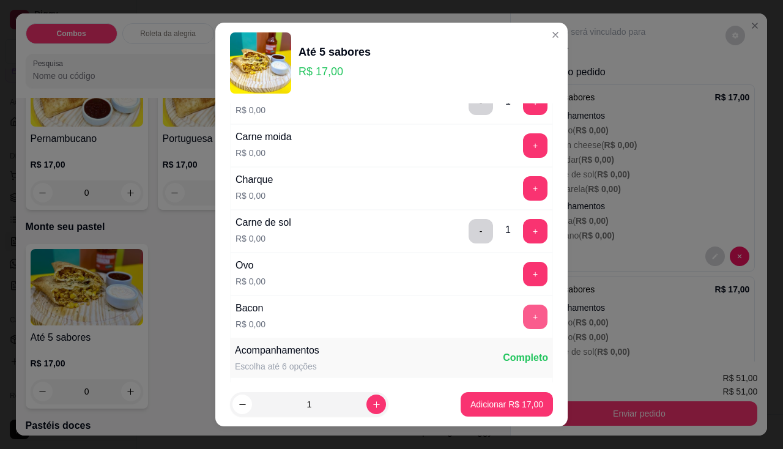
click at [523, 319] on button "+" at bounding box center [535, 317] width 24 height 24
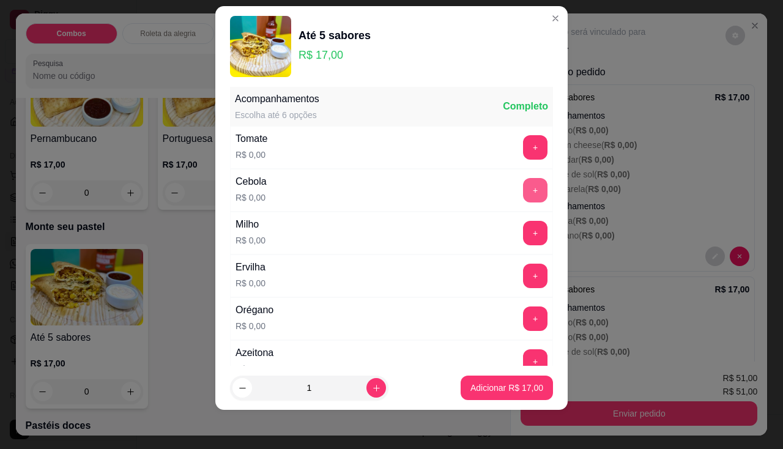
click at [523, 190] on button "+" at bounding box center [535, 190] width 24 height 24
click at [523, 223] on button "+" at bounding box center [535, 233] width 24 height 24
click at [523, 275] on button "+" at bounding box center [535, 276] width 24 height 24
click at [523, 320] on button "+" at bounding box center [535, 318] width 24 height 24
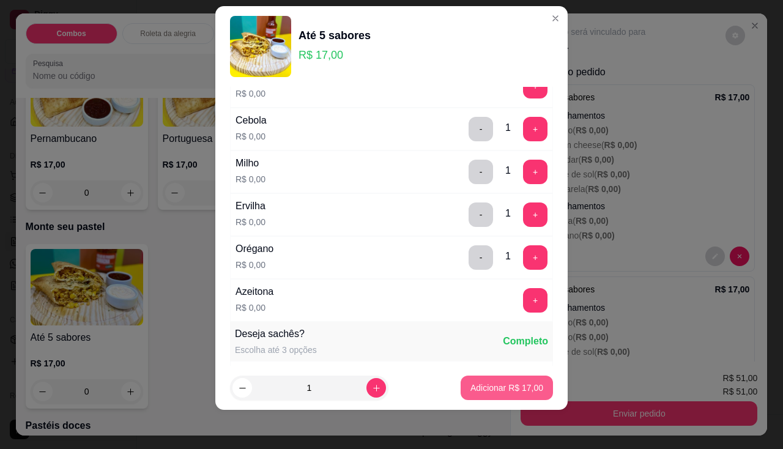
click at [507, 383] on p "Adicionar R$ 17,00" at bounding box center [506, 388] width 73 height 12
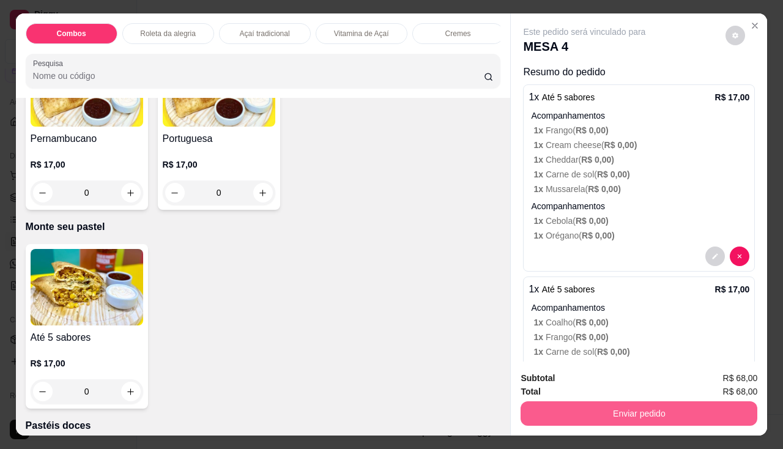
click at [589, 412] on button "Enviar pedido" at bounding box center [638, 413] width 237 height 24
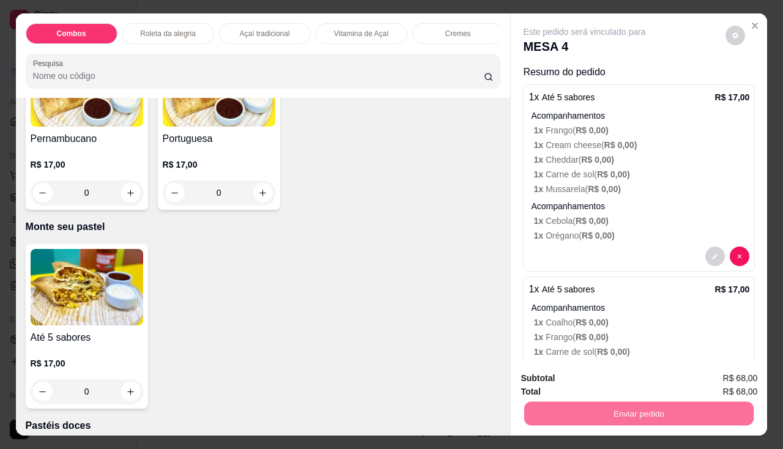
click at [586, 383] on button "Não registrar e enviar pedido" at bounding box center [598, 378] width 127 height 23
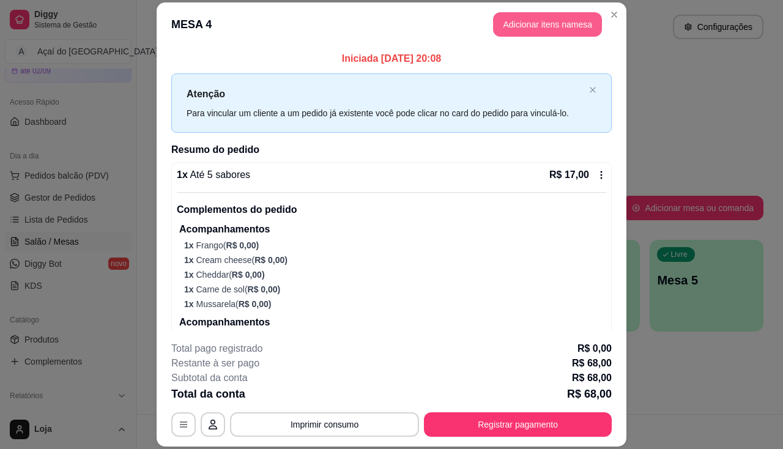
click at [523, 26] on button "Adicionar itens na mesa" at bounding box center [547, 24] width 109 height 24
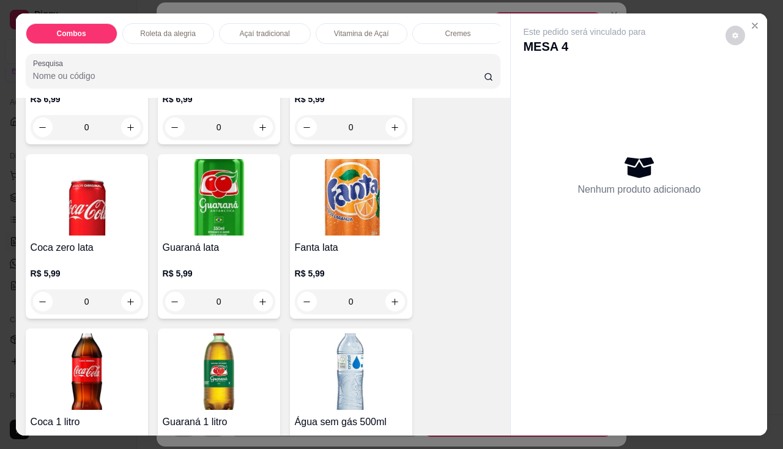
scroll to position [3546, 0]
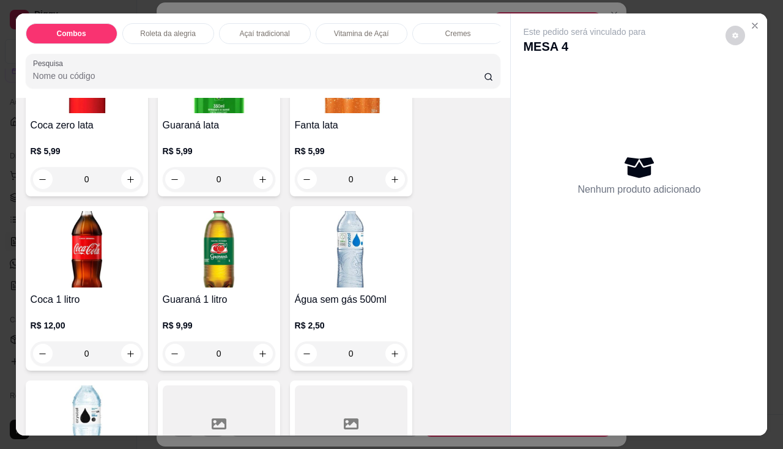
click at [39, 287] on img at bounding box center [87, 249] width 113 height 76
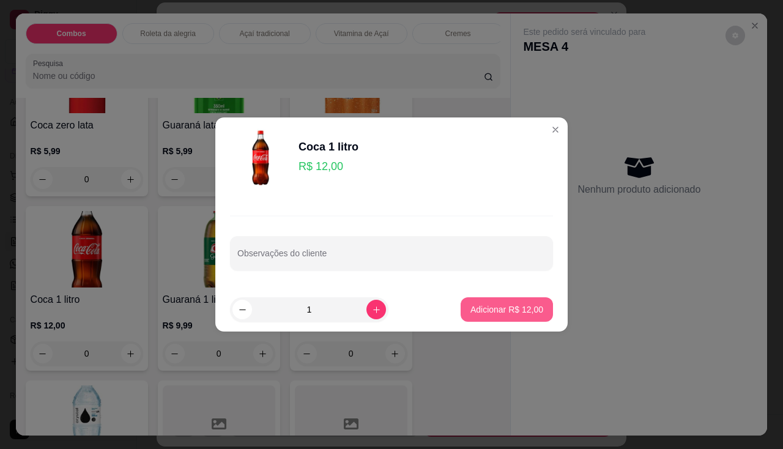
click at [505, 313] on p "Adicionar R$ 12,00" at bounding box center [506, 309] width 73 height 12
type input "1"
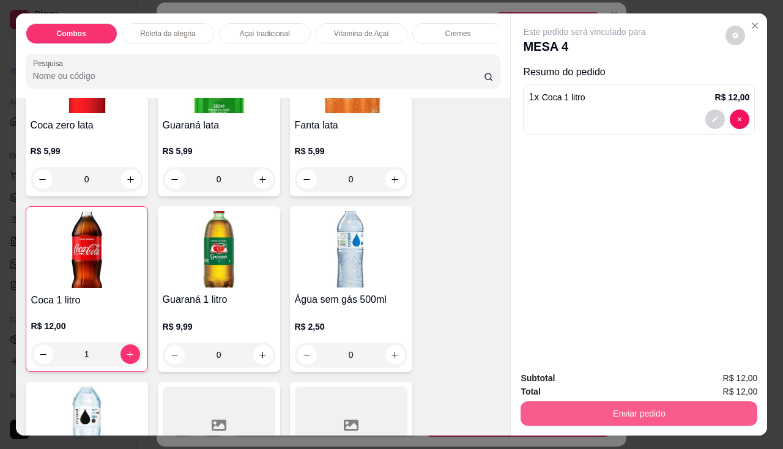
click at [539, 410] on button "Enviar pedido" at bounding box center [638, 413] width 237 height 24
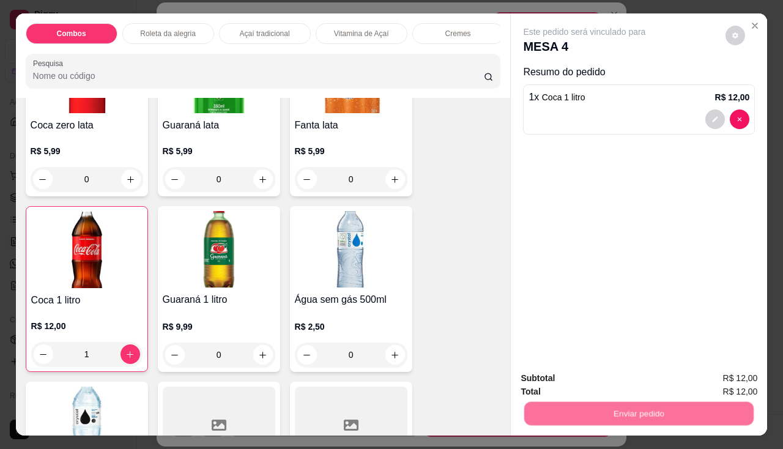
click at [552, 375] on button "Não registrar e enviar pedido" at bounding box center [599, 378] width 124 height 23
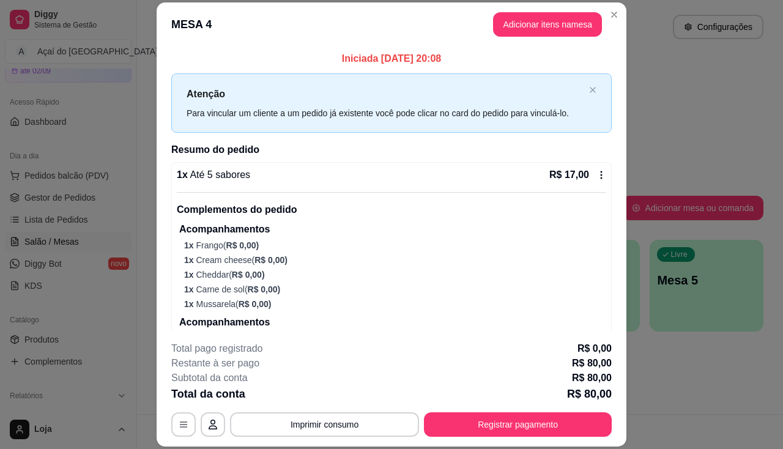
click at [338, 438] on footer "**********" at bounding box center [392, 388] width 470 height 115
click at [320, 422] on button "Imprimir consumo" at bounding box center [324, 424] width 189 height 24
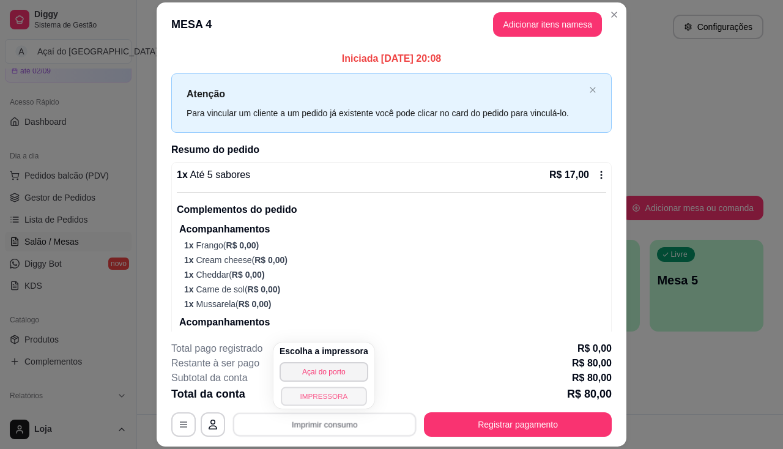
click at [317, 396] on button "IMPRESSORA" at bounding box center [324, 395] width 86 height 19
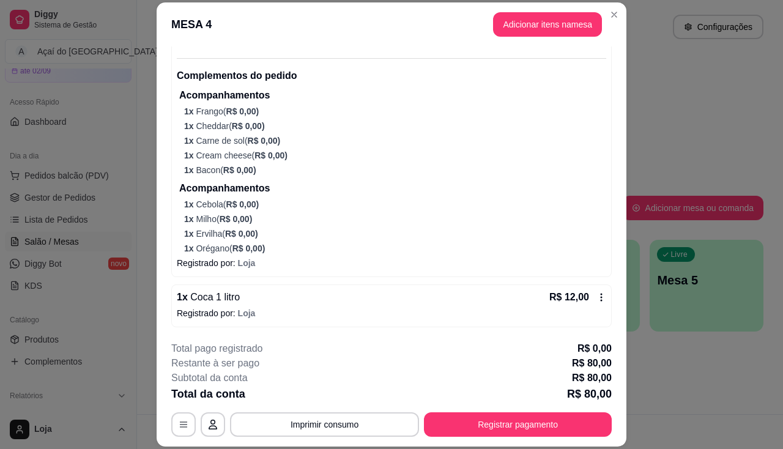
scroll to position [37, 0]
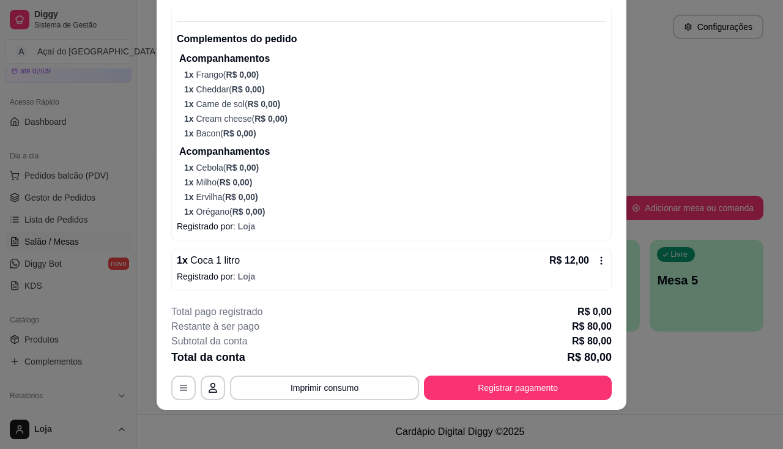
click at [487, 176] on p "1 x Milho ( R$ 0,00 )" at bounding box center [395, 182] width 422 height 12
click at [493, 380] on button "Registrar pagamento" at bounding box center [518, 387] width 188 height 24
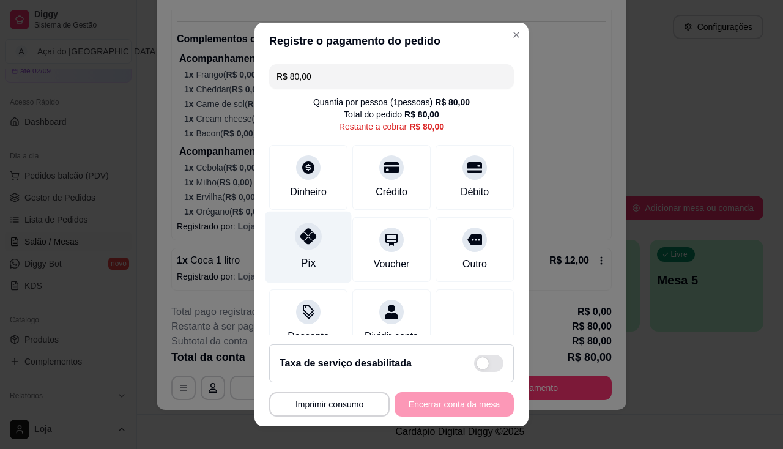
click at [306, 241] on icon at bounding box center [308, 236] width 16 height 16
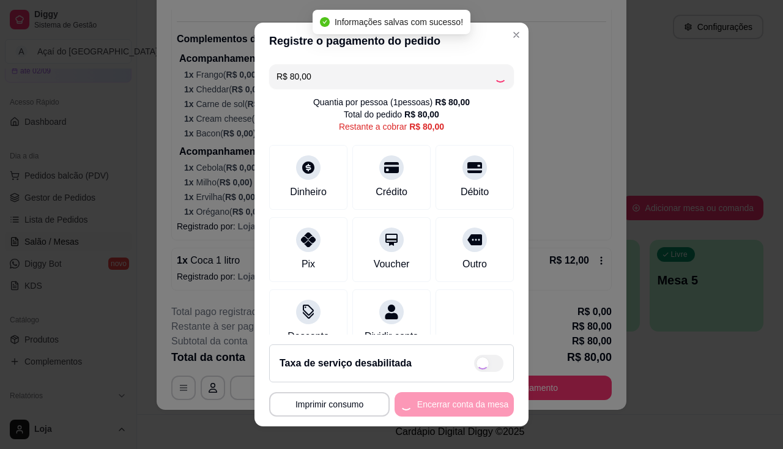
type input "R$ 0,00"
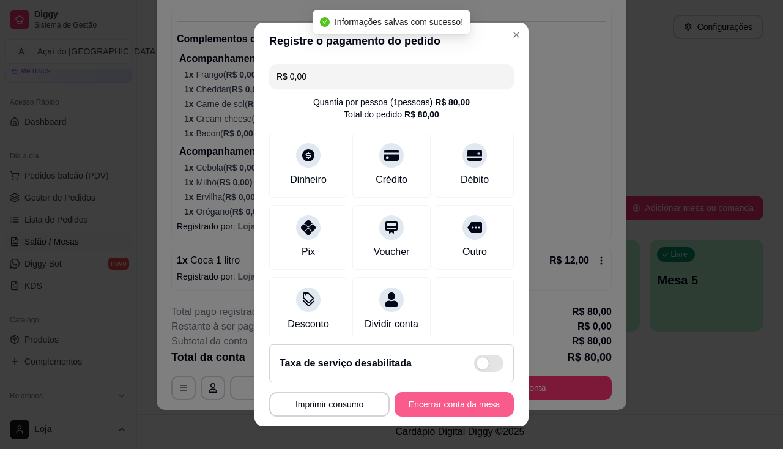
click at [471, 402] on button "Encerrar conta da mesa" at bounding box center [453, 404] width 119 height 24
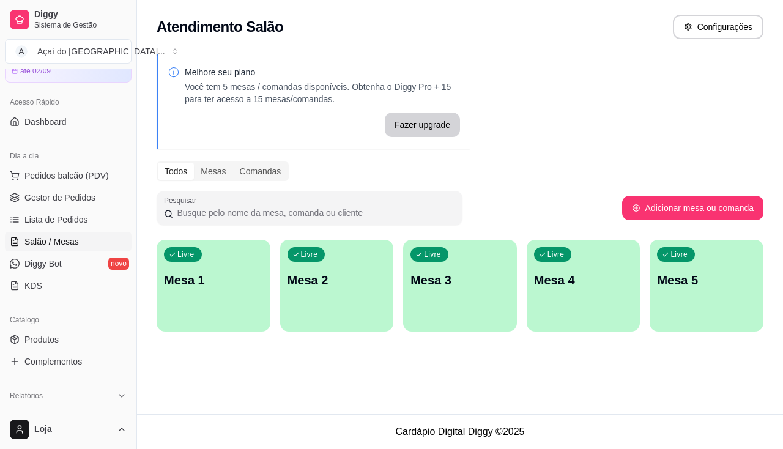
click at [286, 273] on div "Livre Mesa 2" at bounding box center [337, 278] width 114 height 77
click at [240, 295] on div "Livre Mesa 1" at bounding box center [214, 278] width 114 height 77
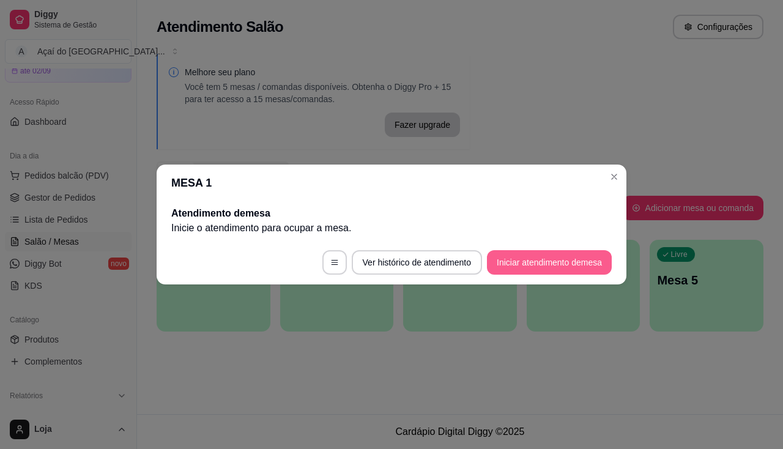
click at [501, 264] on button "Iniciar atendimento de mesa" at bounding box center [549, 262] width 125 height 24
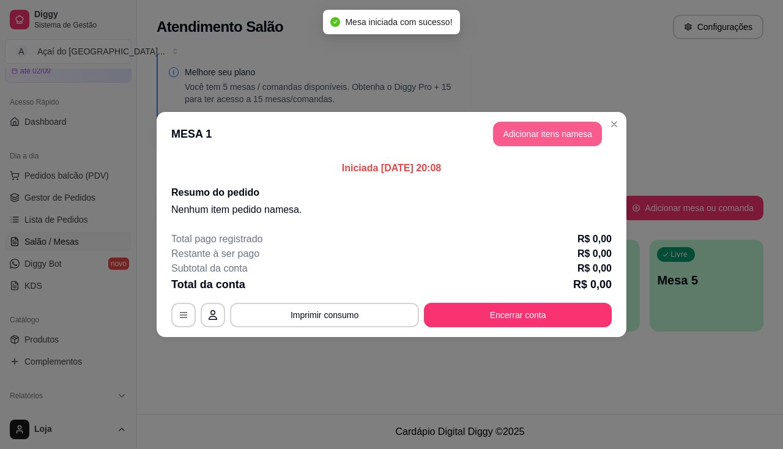
click at [550, 136] on button "Adicionar itens na mesa" at bounding box center [547, 134] width 109 height 24
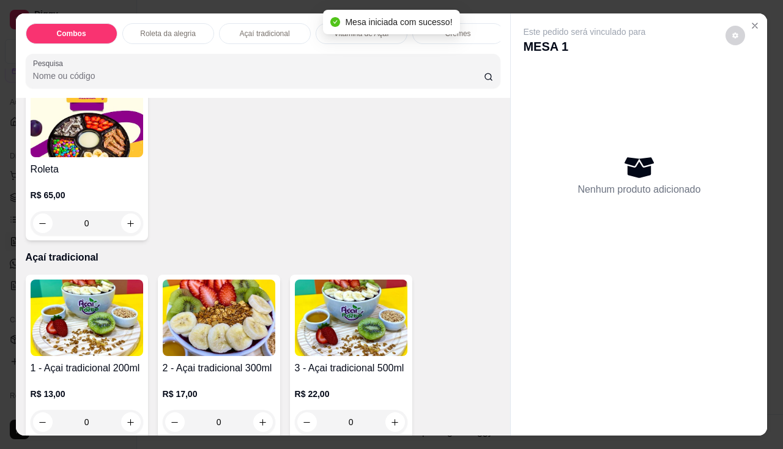
scroll to position [550, 0]
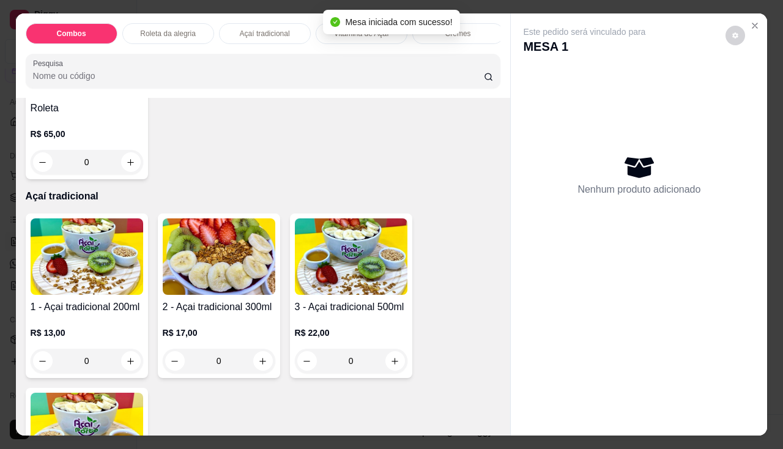
click at [202, 271] on img at bounding box center [219, 256] width 113 height 76
click at [121, 301] on div "1 - Açai tradicional 200ml R$ 13,00 0" at bounding box center [87, 295] width 122 height 164
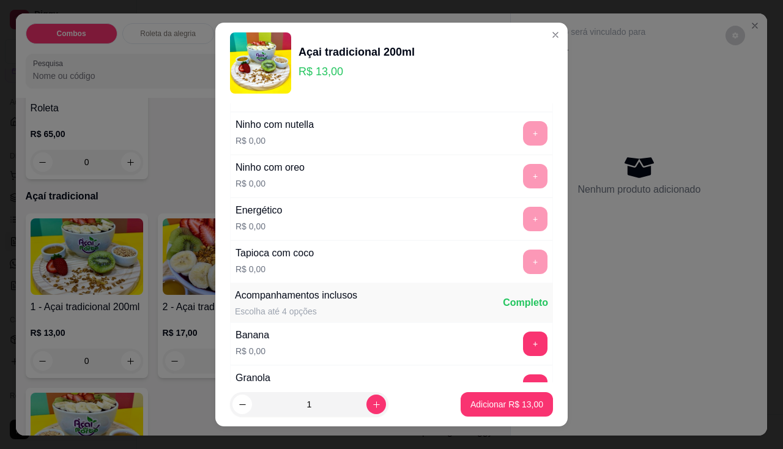
scroll to position [183, 0]
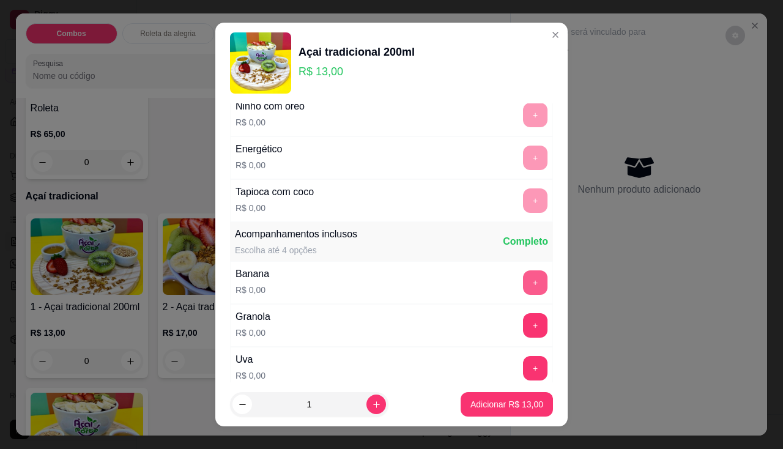
click at [523, 276] on button "+" at bounding box center [535, 282] width 24 height 24
click at [523, 328] on button "+" at bounding box center [535, 325] width 24 height 24
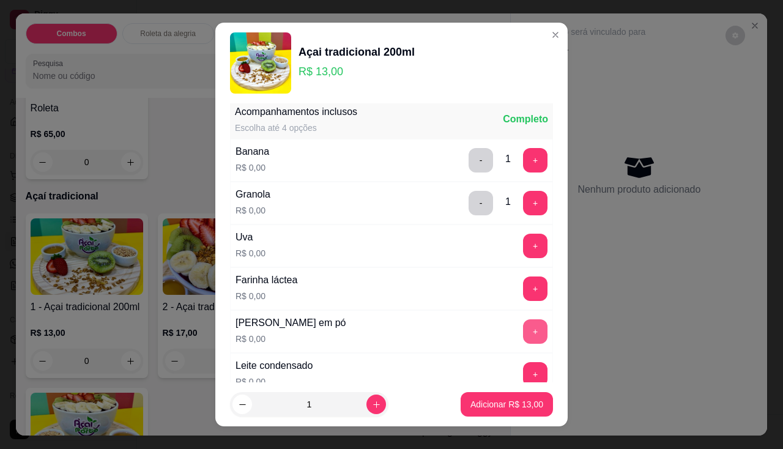
click at [518, 319] on div "+" at bounding box center [535, 331] width 34 height 24
click at [523, 325] on button "+" at bounding box center [535, 331] width 24 height 24
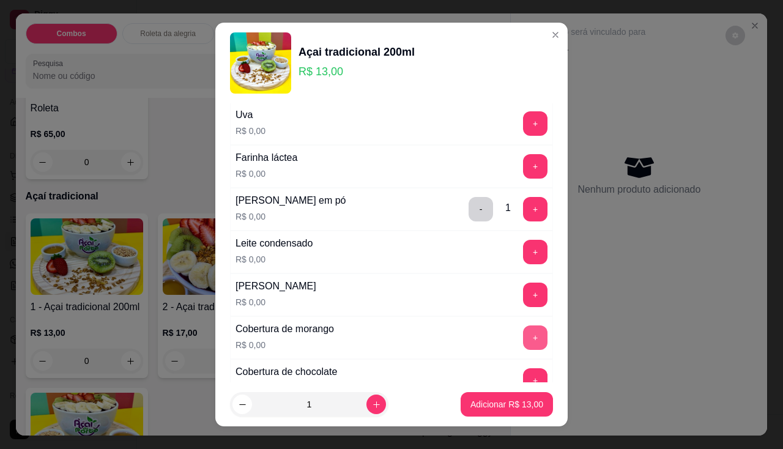
scroll to position [489, 0]
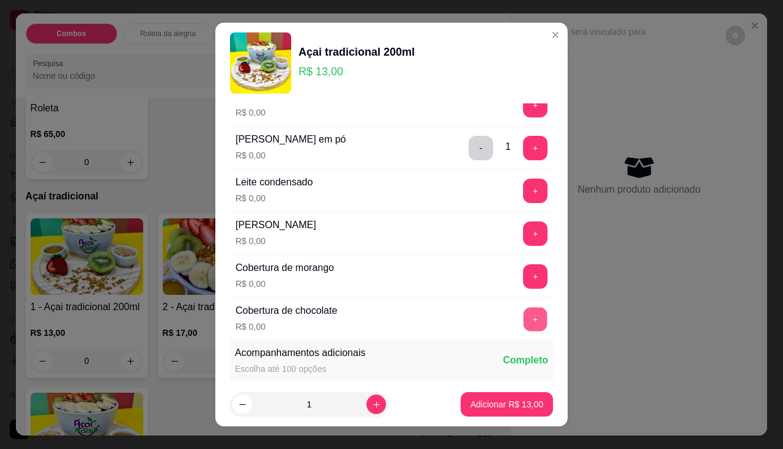
click at [523, 318] on button "+" at bounding box center [535, 319] width 24 height 24
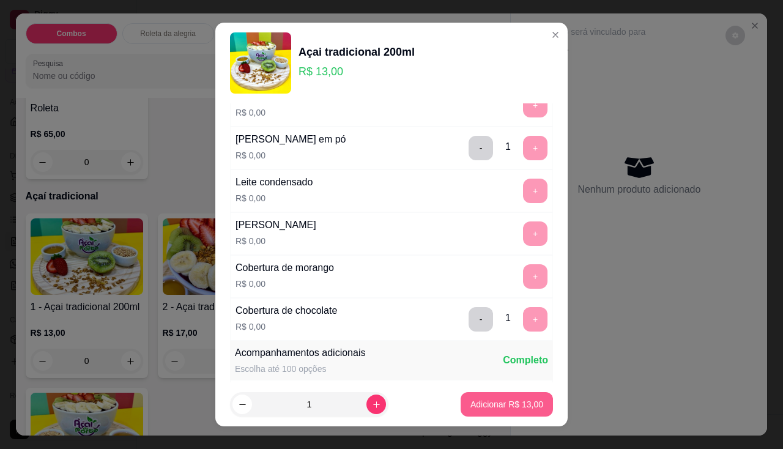
click at [498, 396] on button "Adicionar R$ 13,00" at bounding box center [506, 404] width 92 height 24
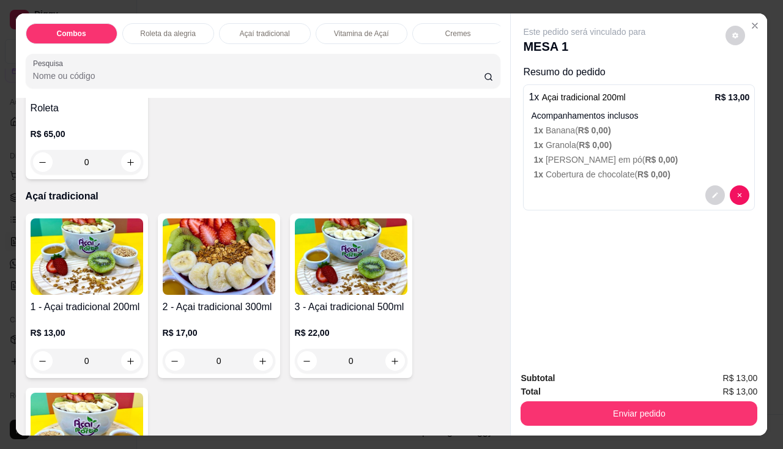
click at [707, 202] on div "1 x Açai tradicional 200ml R$ 13,00 Acompanhamentos inclusos 1 x Banana ( R$ 0,…" at bounding box center [639, 147] width 232 height 126
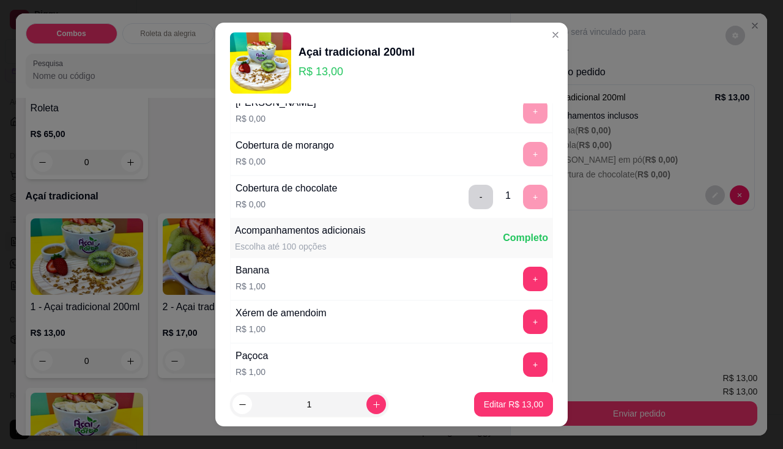
scroll to position [734, 0]
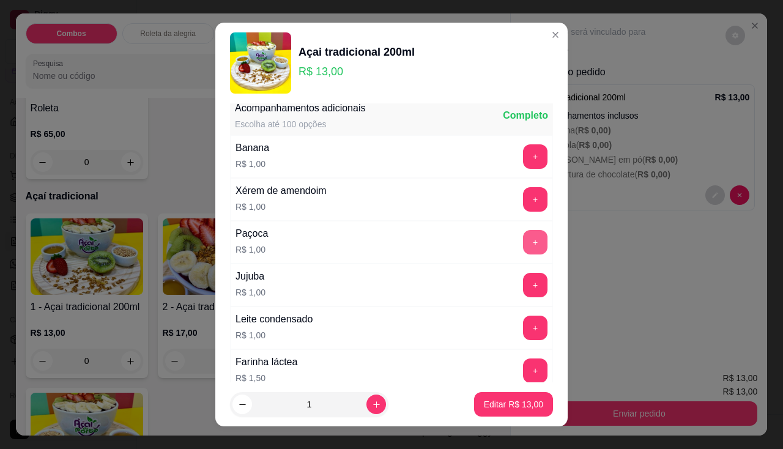
click at [523, 240] on button "+" at bounding box center [535, 242] width 24 height 24
click at [503, 397] on button "Editar R$ 14,00" at bounding box center [513, 404] width 79 height 24
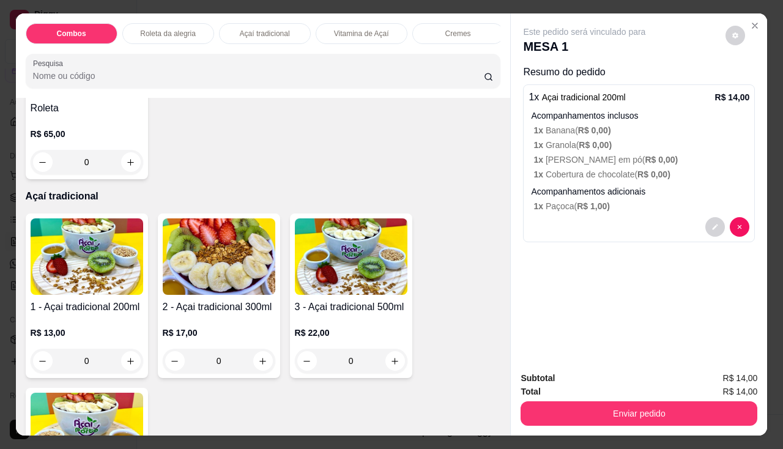
click at [109, 271] on img at bounding box center [87, 256] width 113 height 76
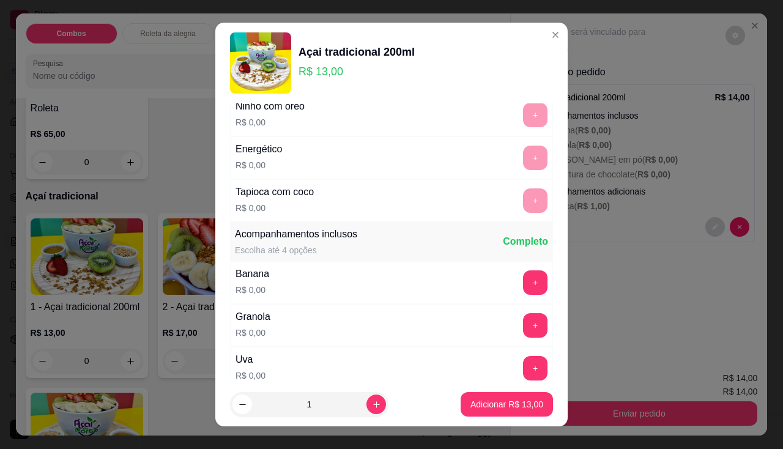
scroll to position [245, 0]
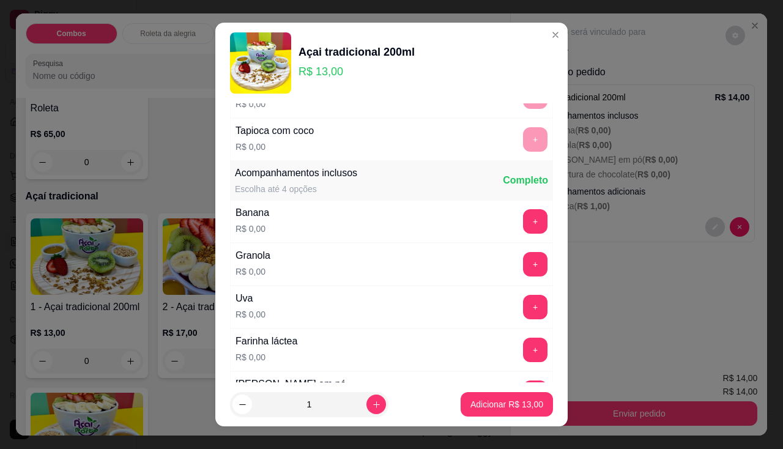
drag, startPoint x: 515, startPoint y: 246, endPoint x: 425, endPoint y: 199, distance: 101.5
click at [425, 199] on div "Acompanhamentos inclusos Escolha até 4 opções Completo" at bounding box center [391, 180] width 323 height 39
click at [523, 223] on button "+" at bounding box center [535, 221] width 24 height 24
click at [523, 264] on button "+" at bounding box center [535, 264] width 24 height 24
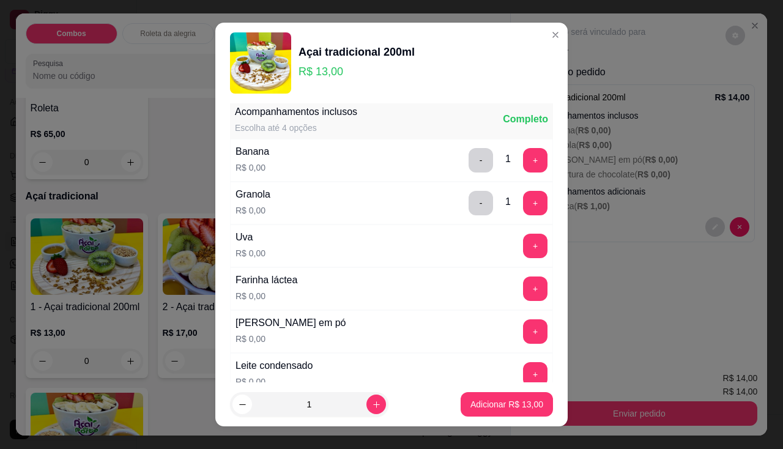
scroll to position [367, 0]
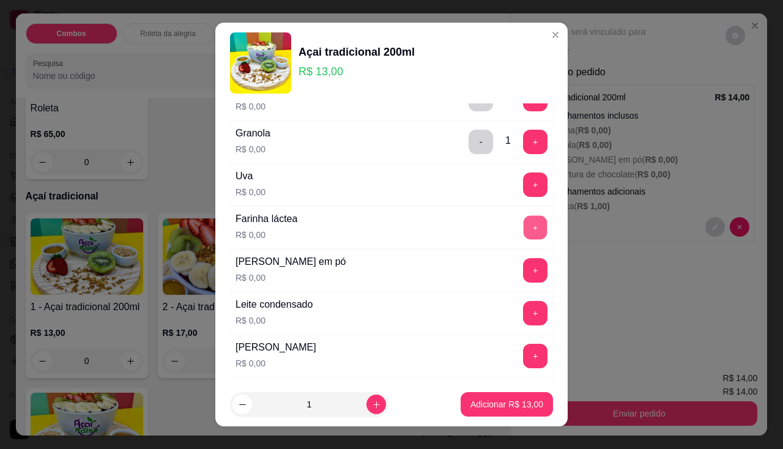
click at [523, 220] on button "+" at bounding box center [535, 227] width 24 height 24
click at [523, 194] on button "+" at bounding box center [535, 184] width 24 height 24
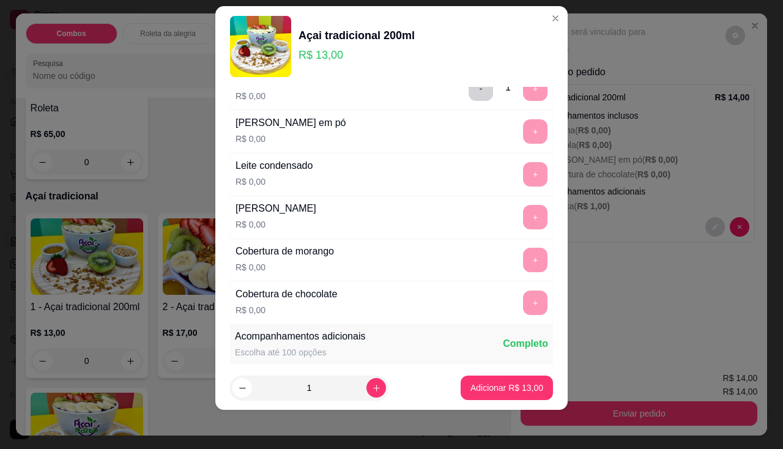
scroll to position [550, 0]
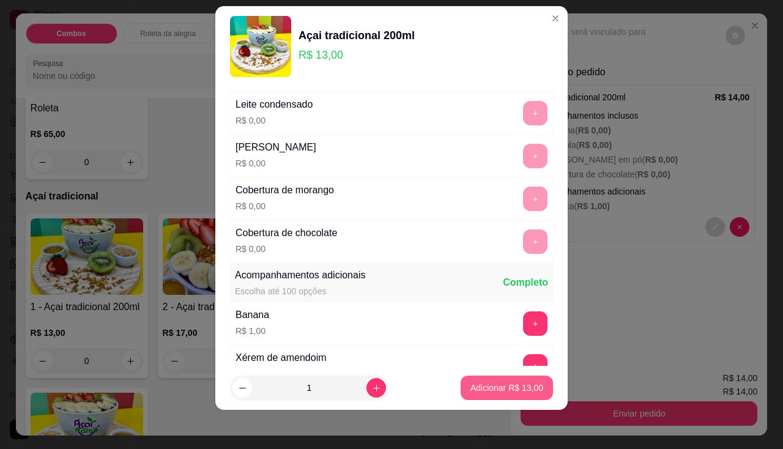
click at [512, 388] on p "Adicionar R$ 13,00" at bounding box center [506, 388] width 73 height 12
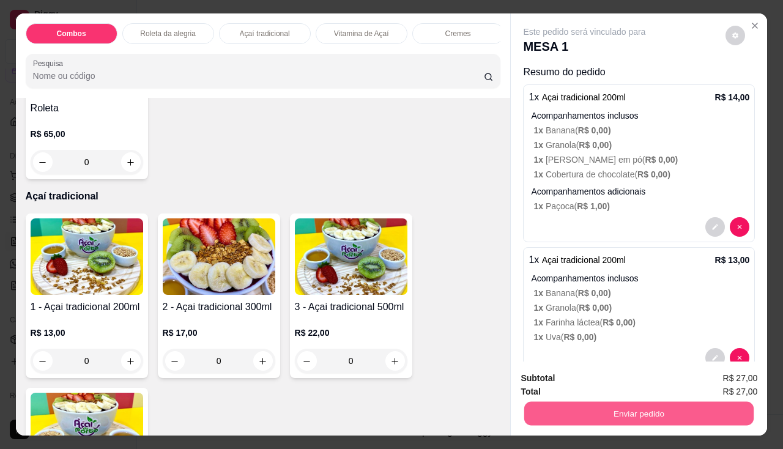
click at [564, 402] on button "Enviar pedido" at bounding box center [638, 414] width 229 height 24
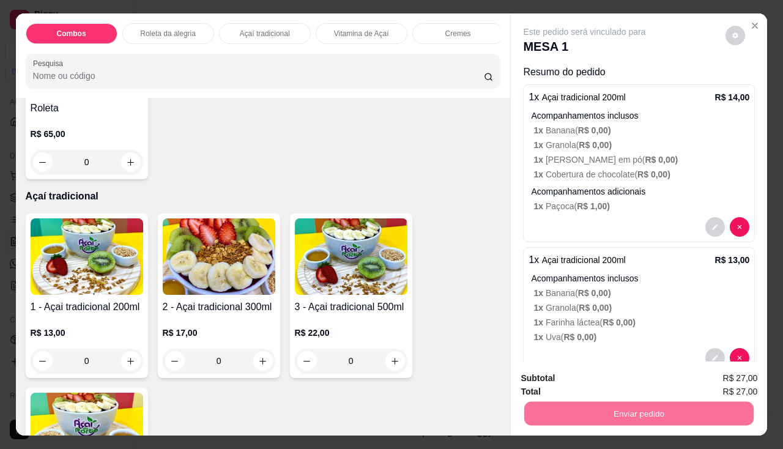
click at [547, 372] on button "Não registrar e enviar pedido" at bounding box center [598, 378] width 127 height 23
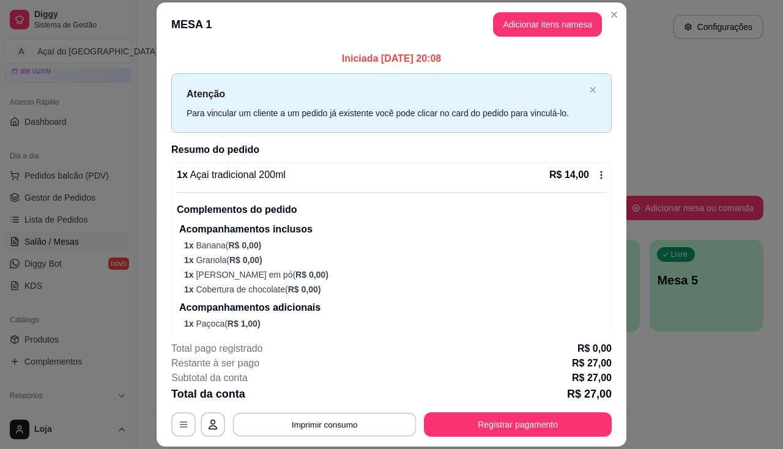
click at [292, 423] on button "Imprimir consumo" at bounding box center [324, 425] width 183 height 24
click at [297, 423] on button "Imprimir consumo" at bounding box center [324, 425] width 183 height 24
click at [306, 421] on button "Imprimir consumo" at bounding box center [324, 425] width 183 height 24
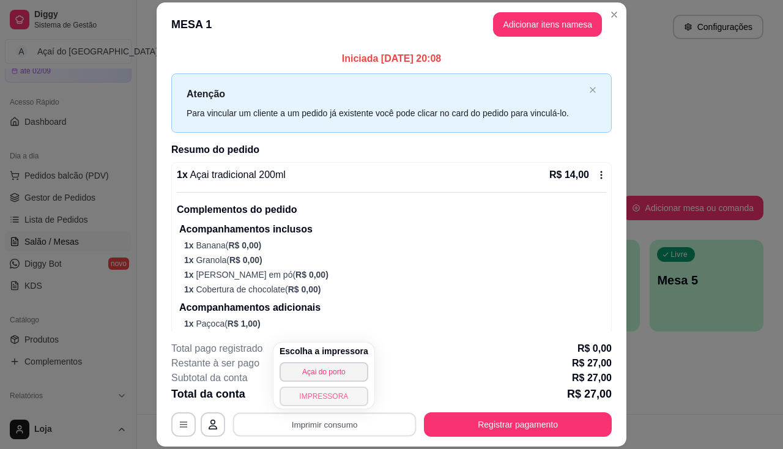
click at [311, 400] on button "IMPRESSORA" at bounding box center [323, 396] width 89 height 20
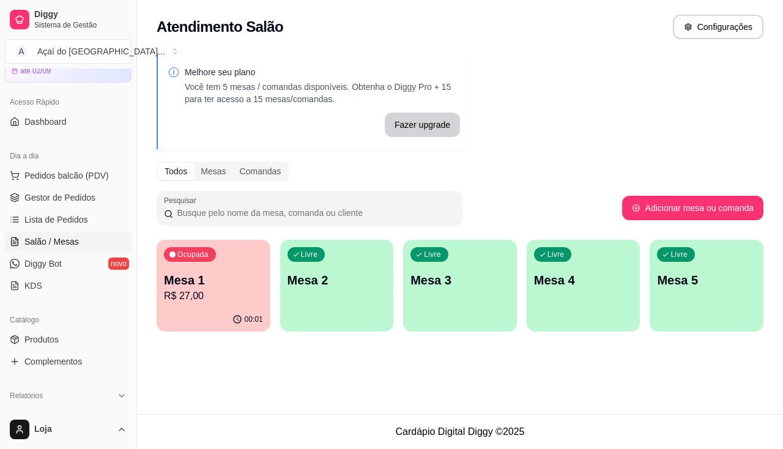
click at [124, 291] on div "Dia a dia Pedidos balcão (PDV) Gestor de Pedidos Lista de Pedidos Salão / Mesas…" at bounding box center [68, 220] width 136 height 159
click at [205, 281] on p "Mesa 1" at bounding box center [213, 280] width 96 height 17
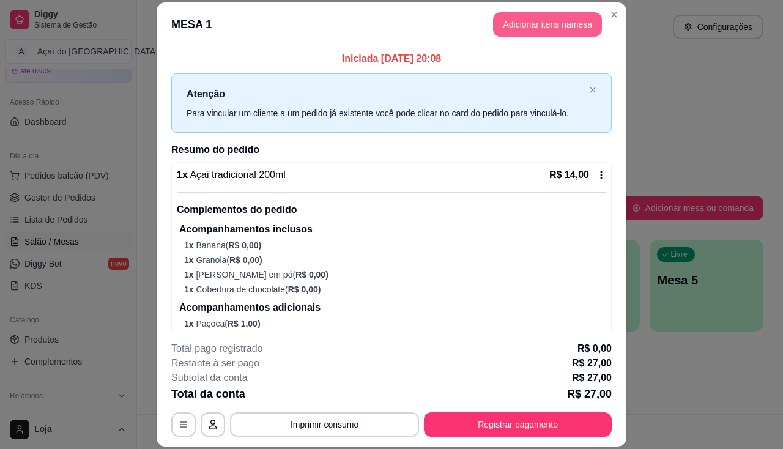
click at [536, 32] on button "Adicionar itens na mesa" at bounding box center [547, 24] width 109 height 24
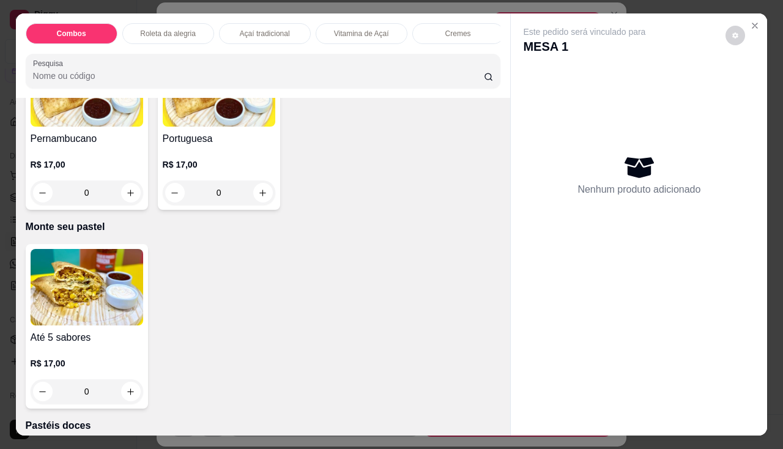
scroll to position [2507, 0]
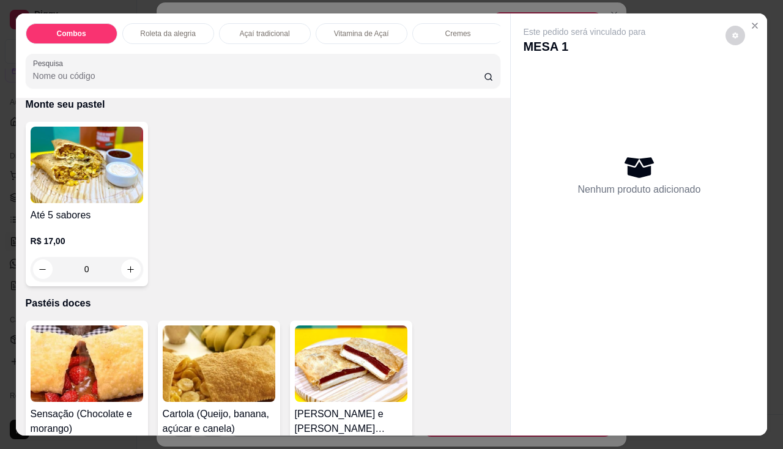
click at [106, 203] on img at bounding box center [87, 165] width 113 height 76
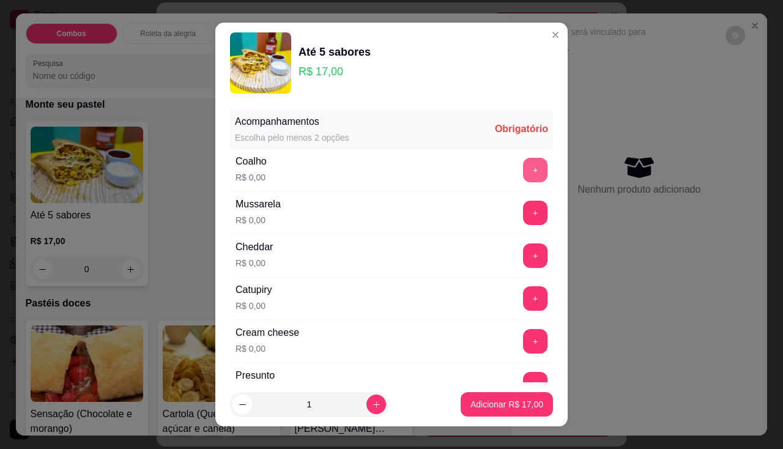
click at [523, 167] on button "+" at bounding box center [535, 170] width 24 height 24
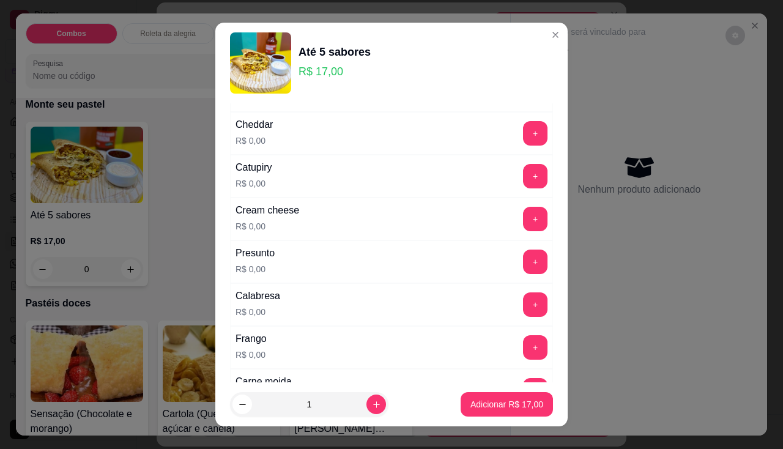
scroll to position [306, 0]
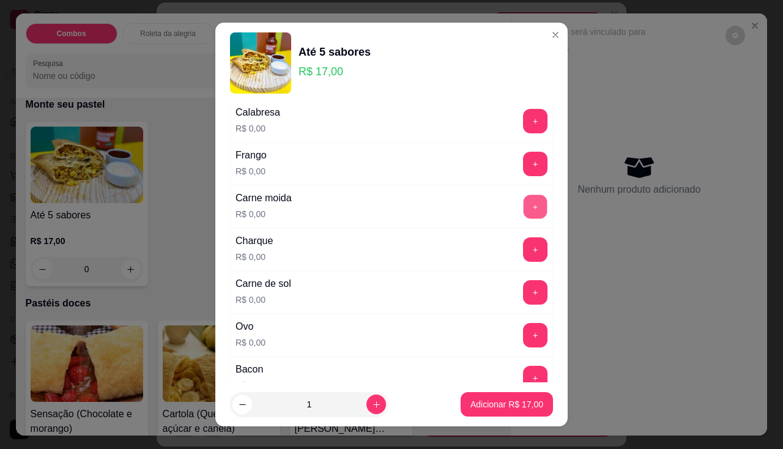
click at [523, 214] on button "+" at bounding box center [535, 206] width 24 height 24
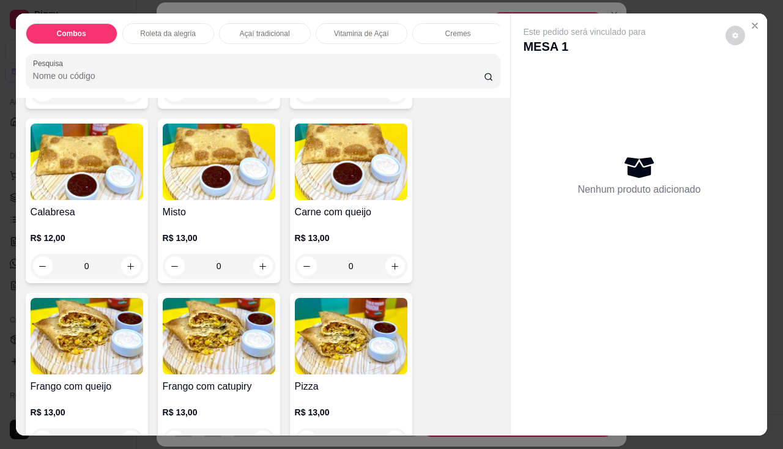
scroll to position [1467, 0]
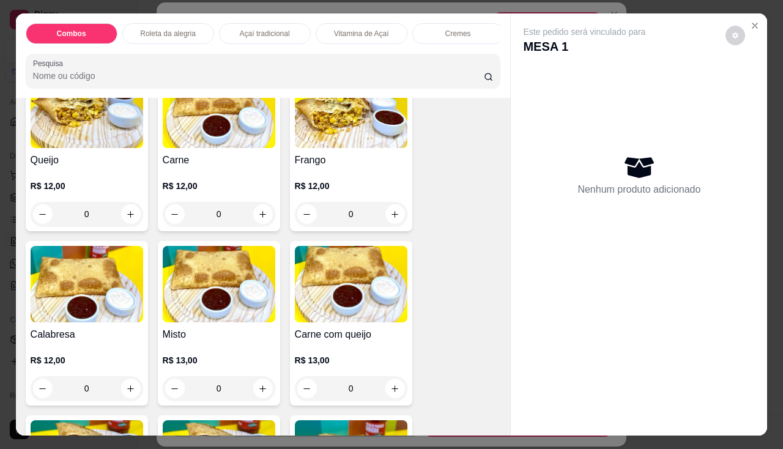
click at [221, 136] on img at bounding box center [219, 110] width 113 height 76
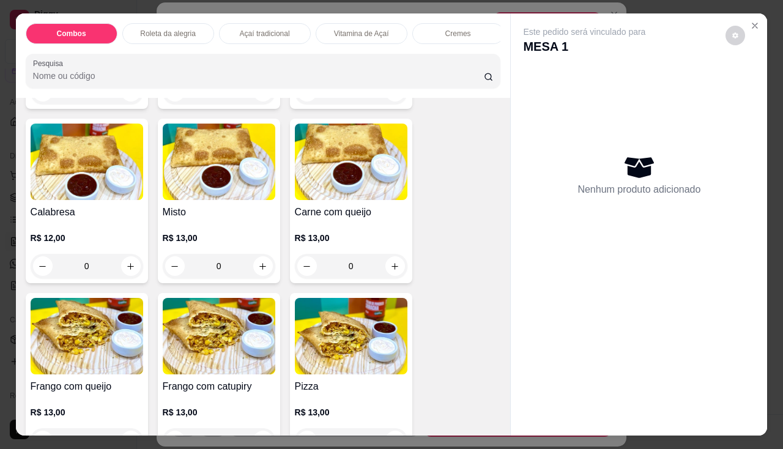
click at [338, 197] on img at bounding box center [351, 162] width 113 height 76
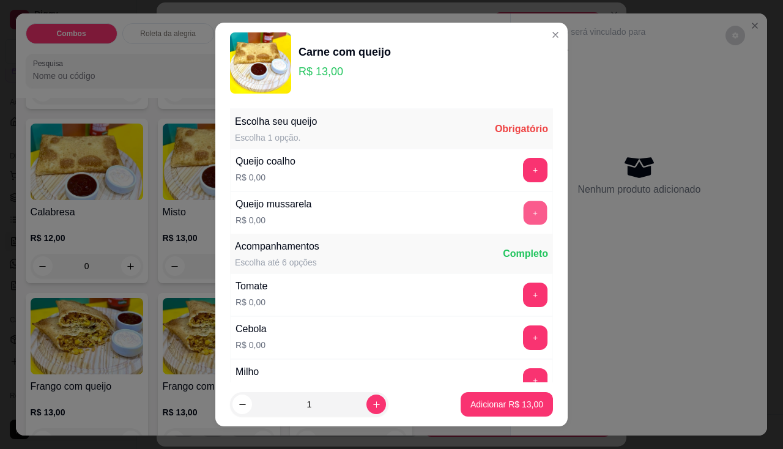
click at [523, 211] on button "+" at bounding box center [535, 213] width 24 height 24
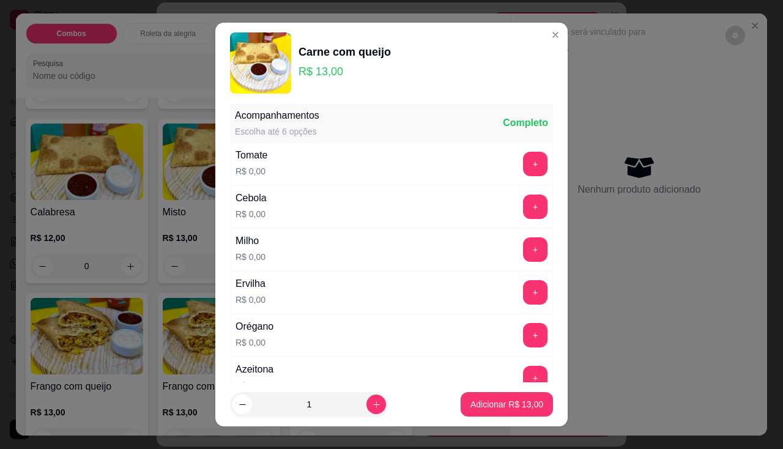
scroll to position [17, 0]
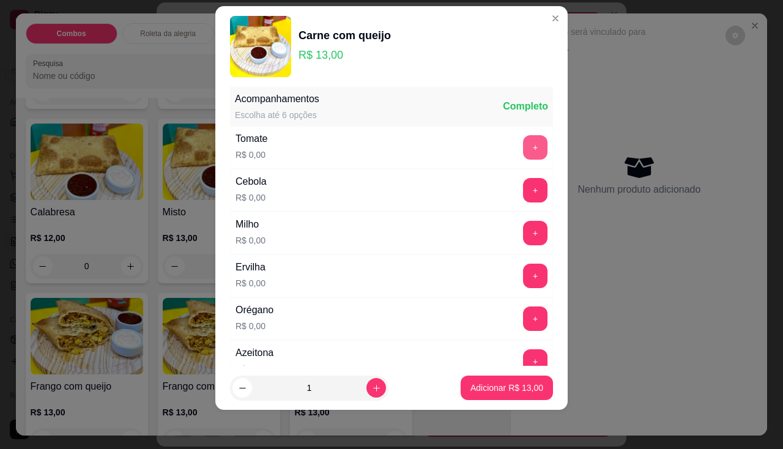
click at [523, 148] on button "+" at bounding box center [535, 147] width 24 height 24
click at [523, 193] on button "+" at bounding box center [535, 190] width 24 height 24
click at [523, 231] on button "+" at bounding box center [535, 233] width 24 height 24
click at [523, 276] on button "+" at bounding box center [535, 276] width 24 height 24
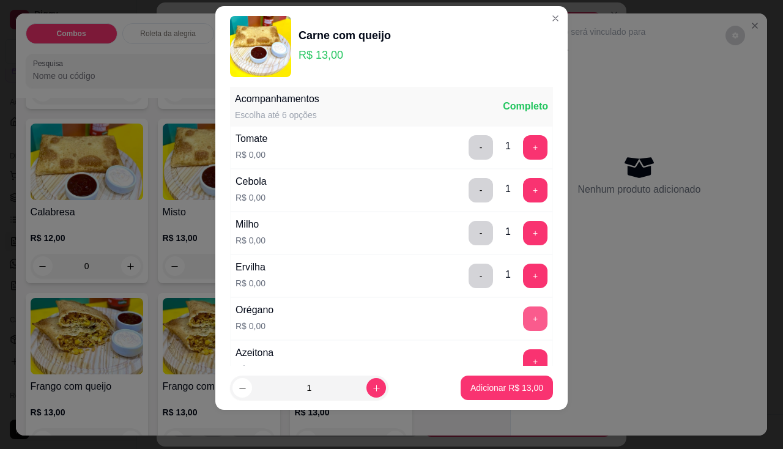
click at [523, 330] on button "+" at bounding box center [535, 318] width 24 height 24
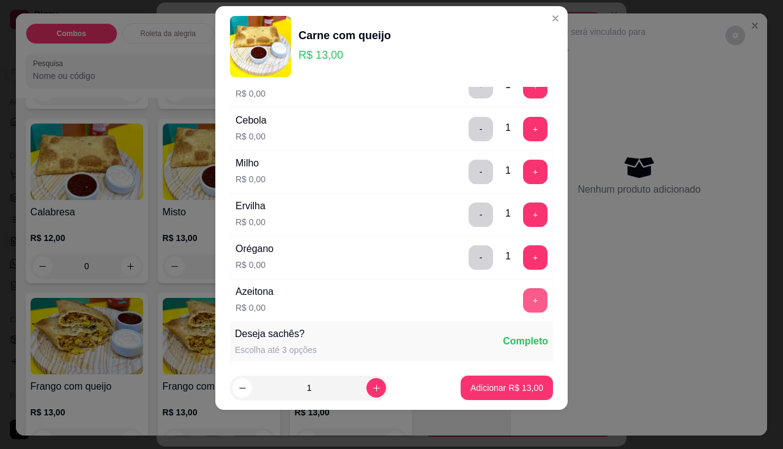
click at [523, 295] on button "+" at bounding box center [535, 300] width 24 height 24
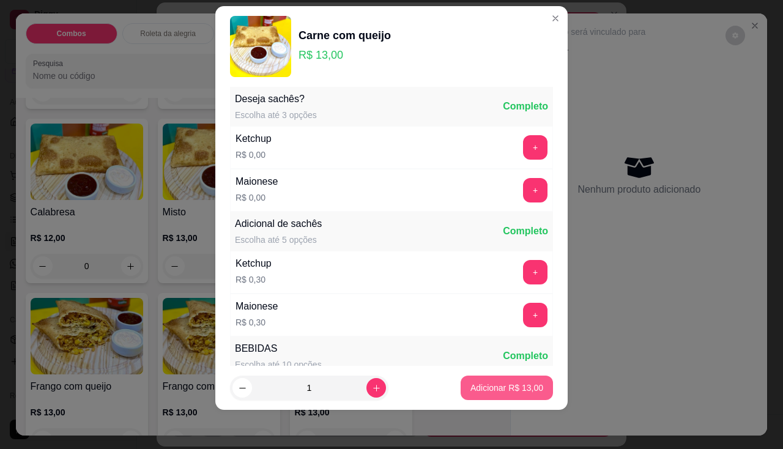
click at [498, 381] on button "Adicionar R$ 13,00" at bounding box center [506, 387] width 92 height 24
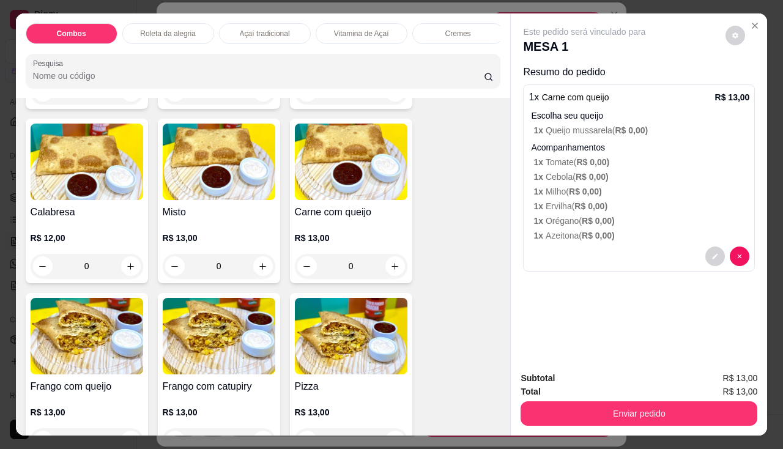
scroll to position [1406, 0]
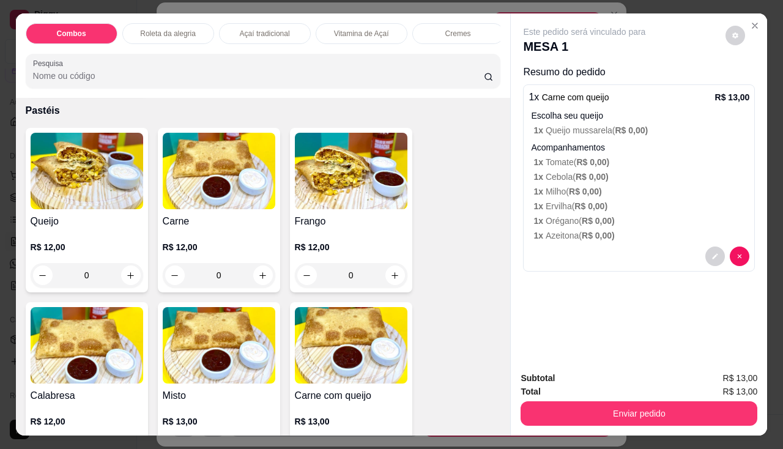
click at [66, 191] on img at bounding box center [87, 171] width 113 height 76
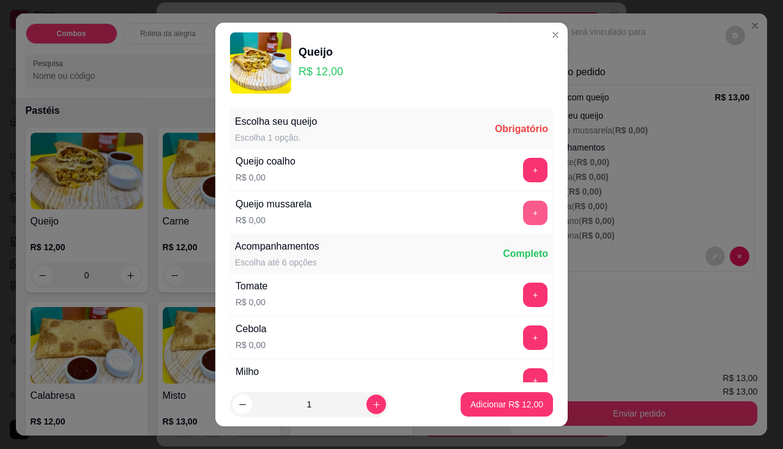
click at [523, 211] on button "+" at bounding box center [535, 213] width 24 height 24
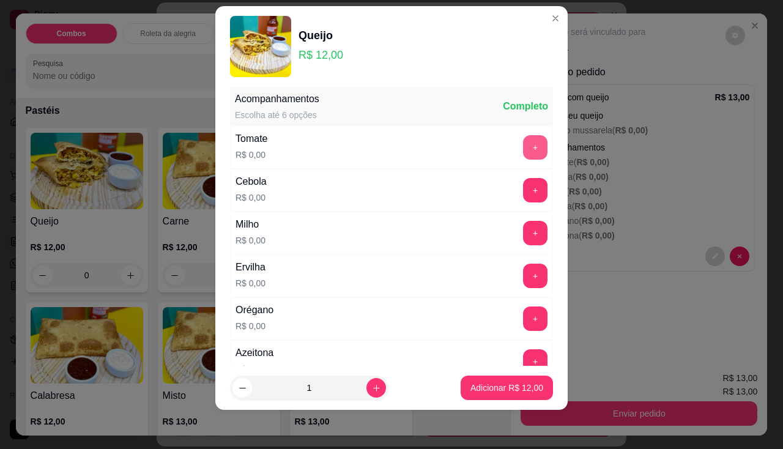
click at [523, 144] on button "+" at bounding box center [535, 147] width 24 height 24
click at [523, 178] on button "+" at bounding box center [535, 190] width 24 height 24
click at [523, 236] on button "+" at bounding box center [535, 233] width 24 height 24
click at [523, 271] on button "+" at bounding box center [535, 276] width 24 height 24
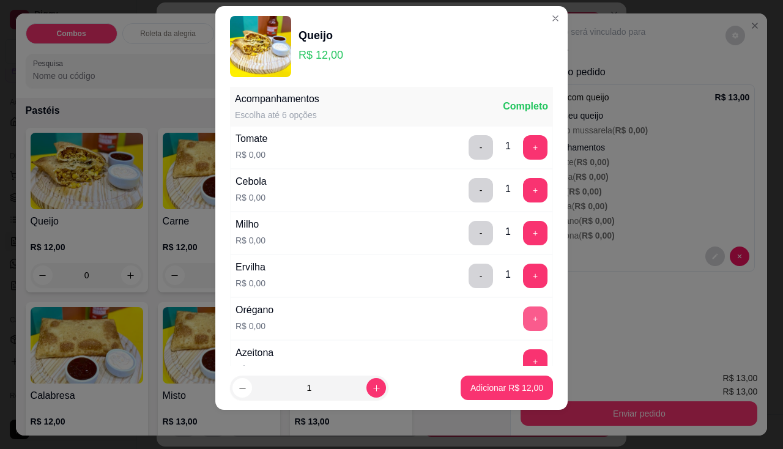
click at [523, 325] on button "+" at bounding box center [535, 318] width 24 height 24
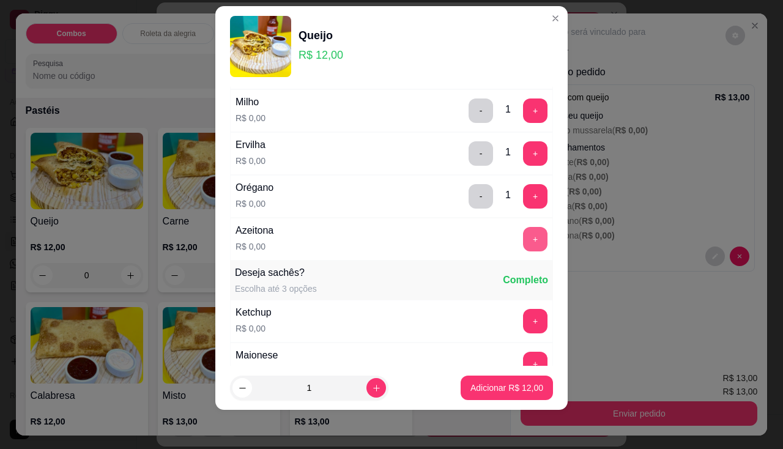
click at [523, 241] on button "+" at bounding box center [535, 239] width 24 height 24
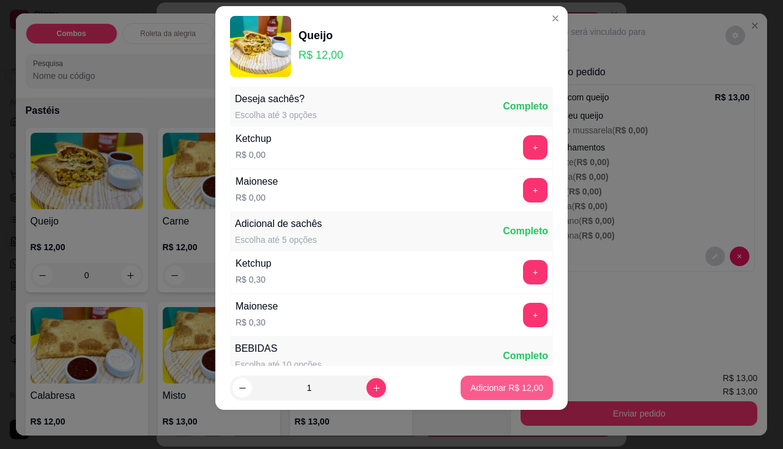
click at [509, 391] on p "Adicionar R$ 12,00" at bounding box center [506, 388] width 73 height 12
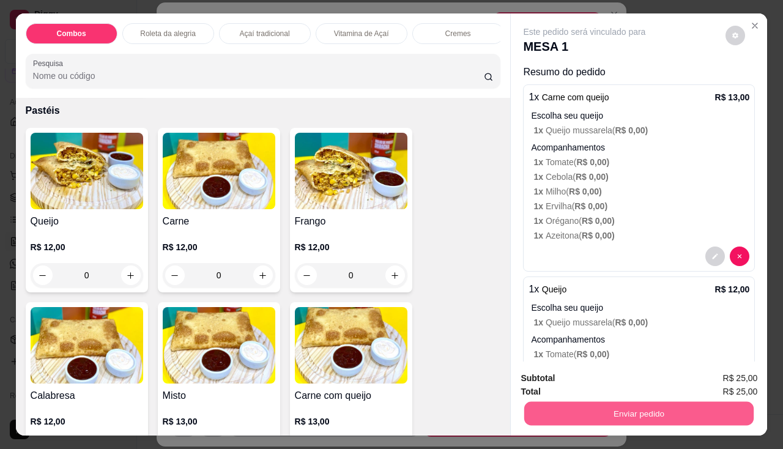
click at [584, 404] on button "Enviar pedido" at bounding box center [638, 414] width 229 height 24
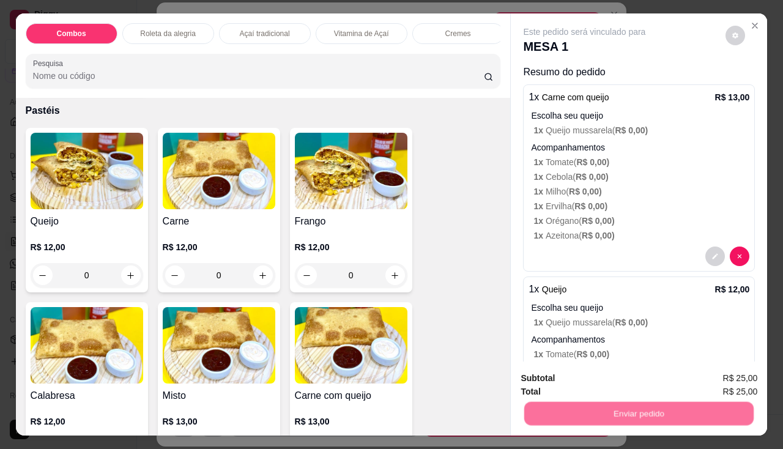
click at [586, 384] on button "Não registrar e enviar pedido" at bounding box center [598, 378] width 127 height 23
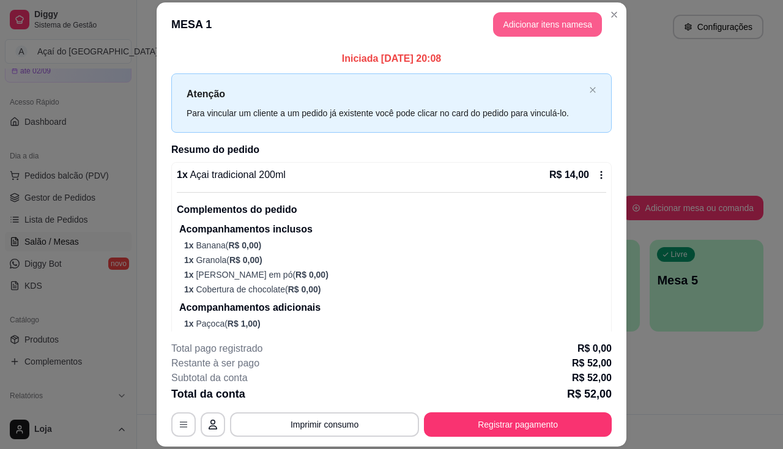
click at [522, 24] on button "Adicionar itens na mesa" at bounding box center [547, 24] width 109 height 24
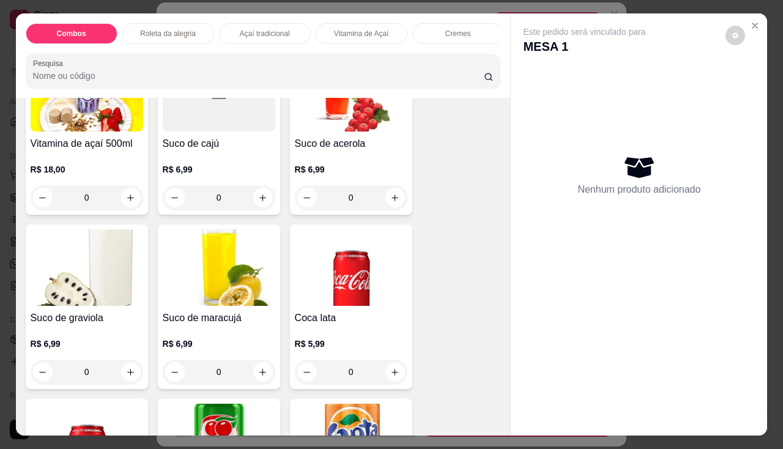
scroll to position [3302, 0]
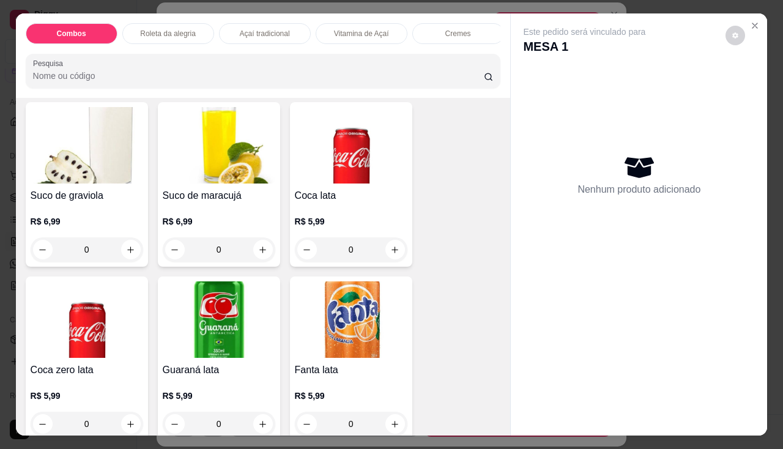
click at [210, 342] on img at bounding box center [219, 319] width 113 height 76
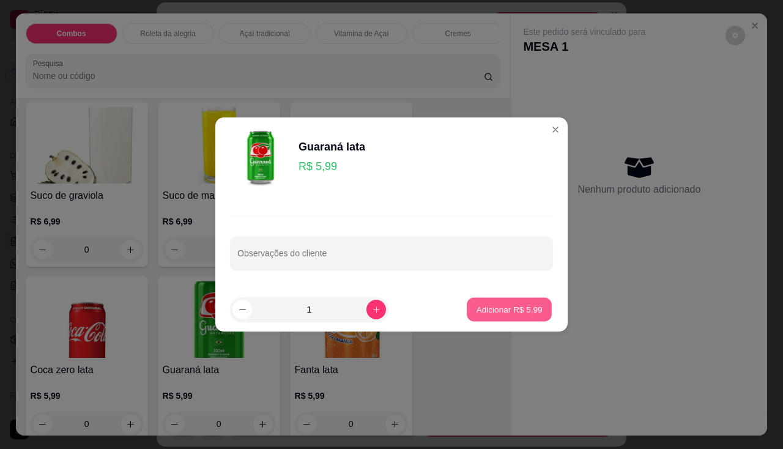
click at [522, 309] on p "Adicionar R$ 5,99" at bounding box center [509, 309] width 66 height 12
type input "1"
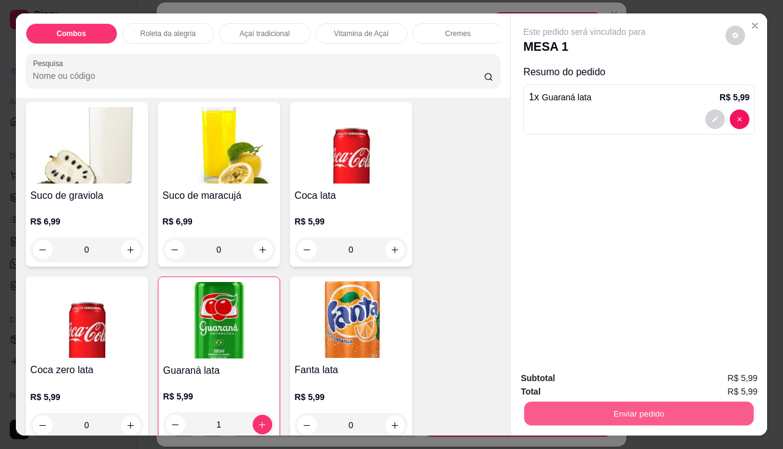
click at [546, 404] on button "Enviar pedido" at bounding box center [638, 414] width 229 height 24
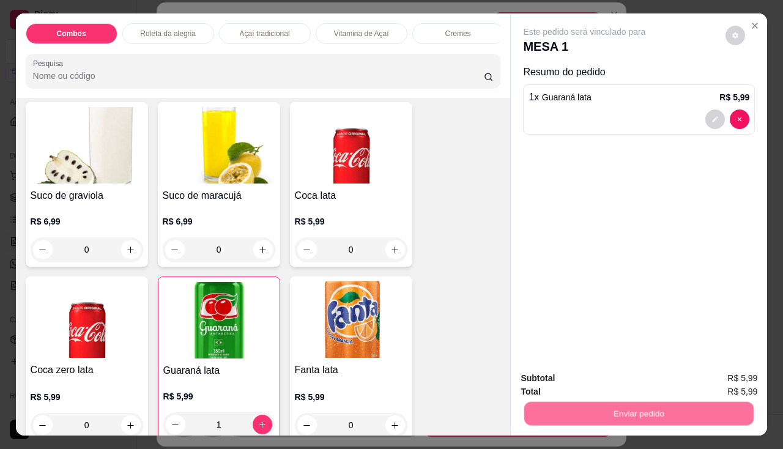
click at [558, 385] on button "Não registrar e enviar pedido" at bounding box center [598, 378] width 127 height 23
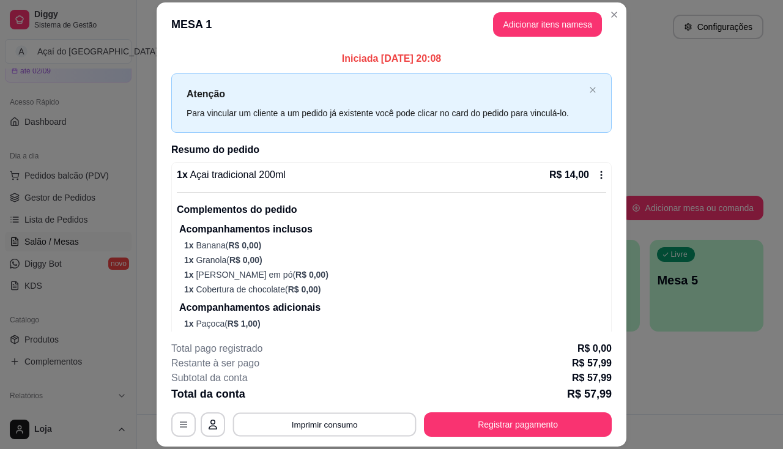
click at [326, 418] on button "Imprimir consumo" at bounding box center [324, 425] width 183 height 24
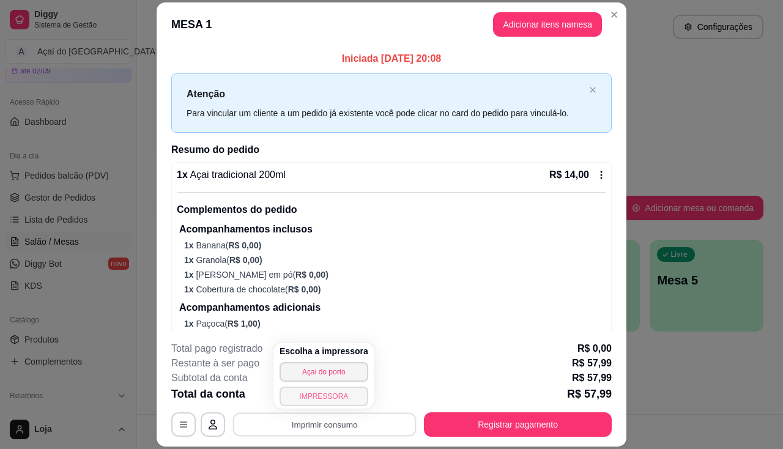
click at [329, 404] on button "IMPRESSORA" at bounding box center [323, 396] width 89 height 20
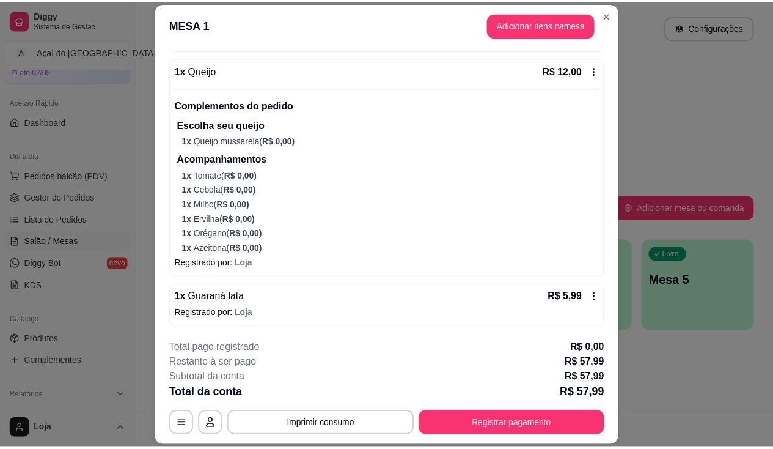
scroll to position [37, 0]
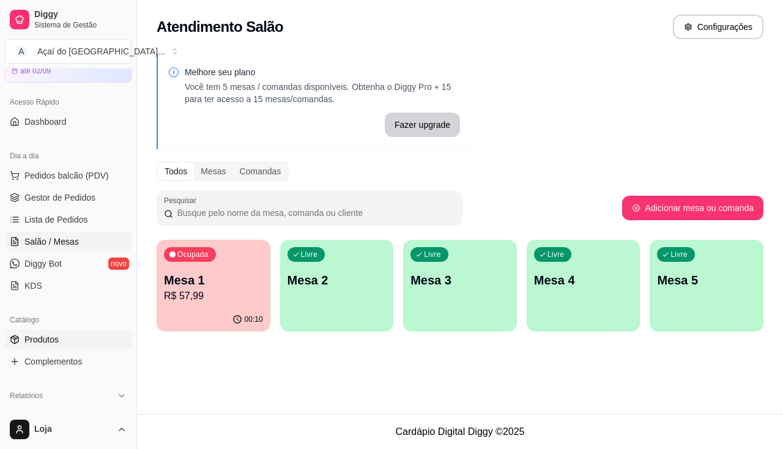
click at [45, 331] on link "Produtos" at bounding box center [68, 340] width 127 height 20
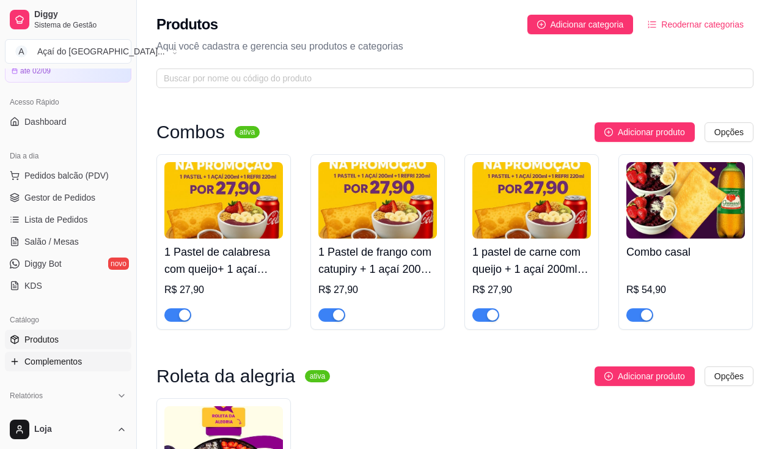
click at [59, 362] on span "Complementos" at bounding box center [52, 361] width 57 height 12
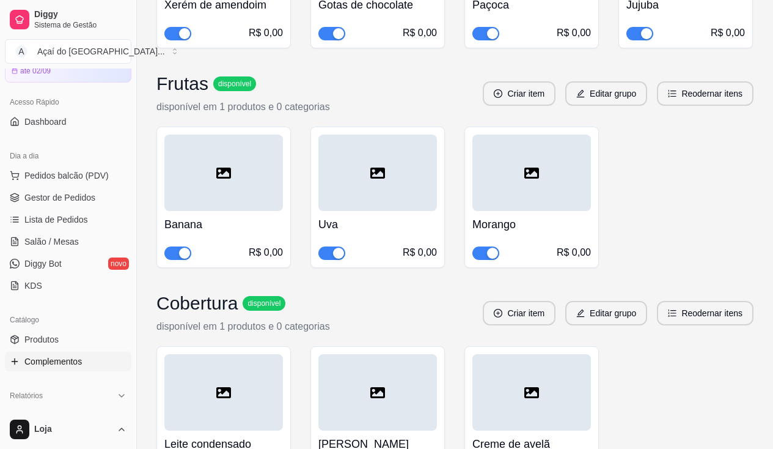
scroll to position [6542, 0]
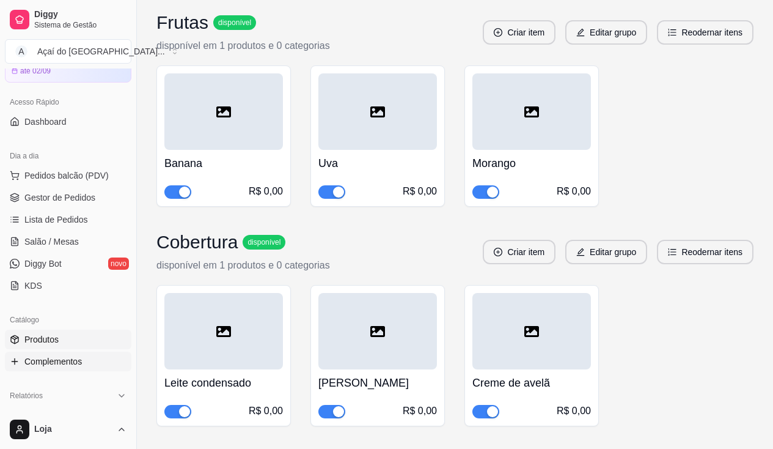
click at [32, 349] on link "Produtos" at bounding box center [68, 340] width 127 height 20
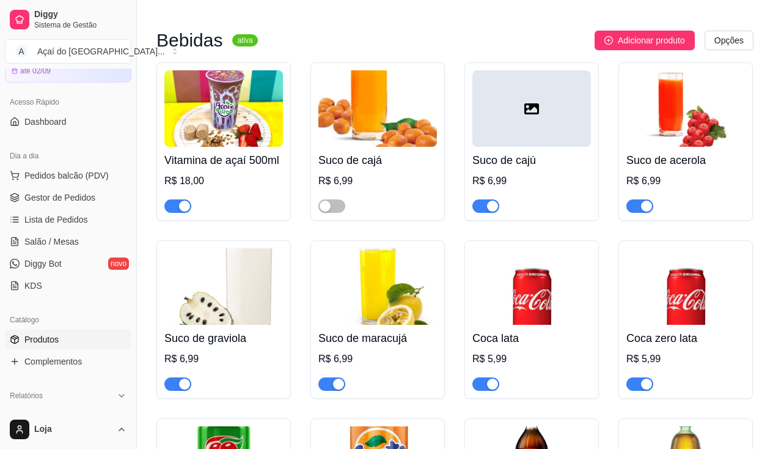
scroll to position [3241, 0]
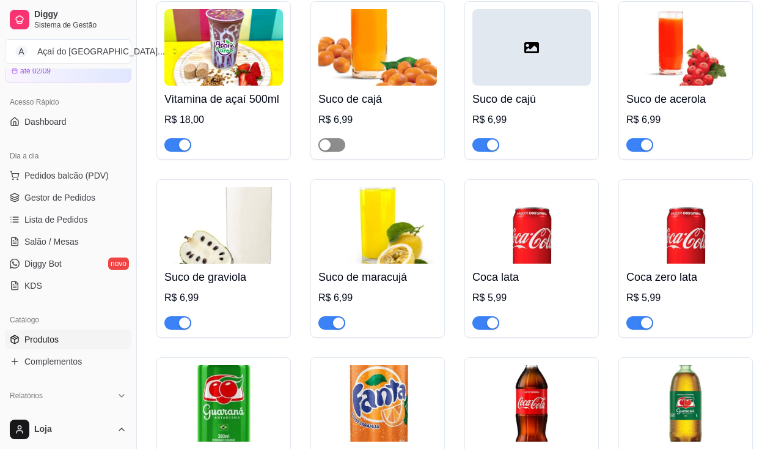
click at [342, 152] on span "button" at bounding box center [332, 144] width 27 height 13
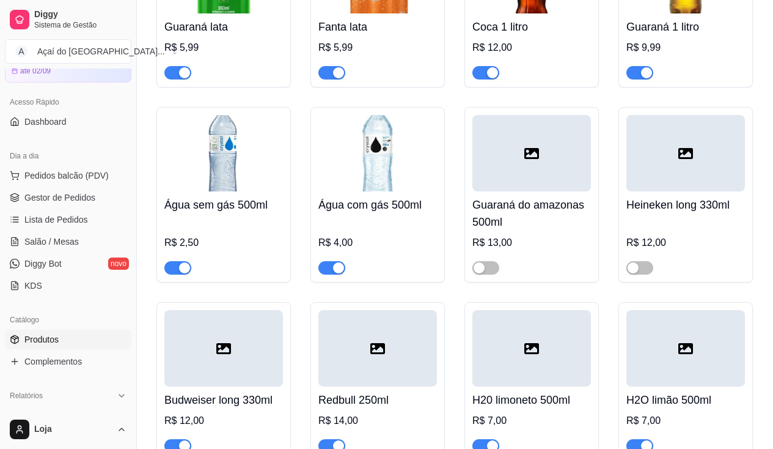
scroll to position [3730, 0]
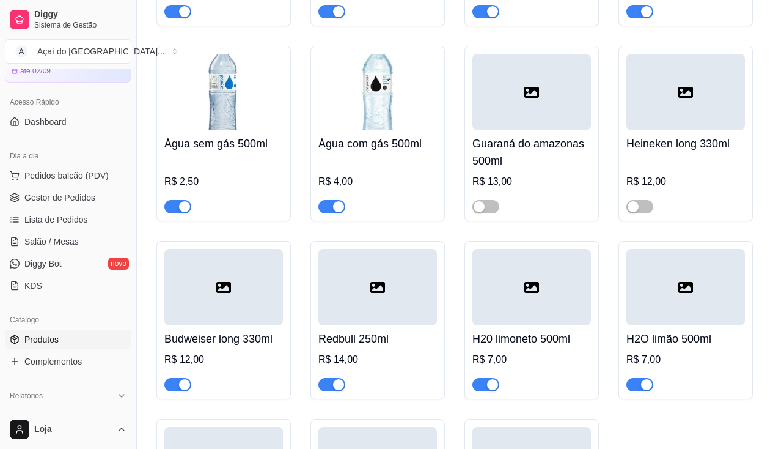
click at [169, 391] on span "button" at bounding box center [177, 384] width 27 height 13
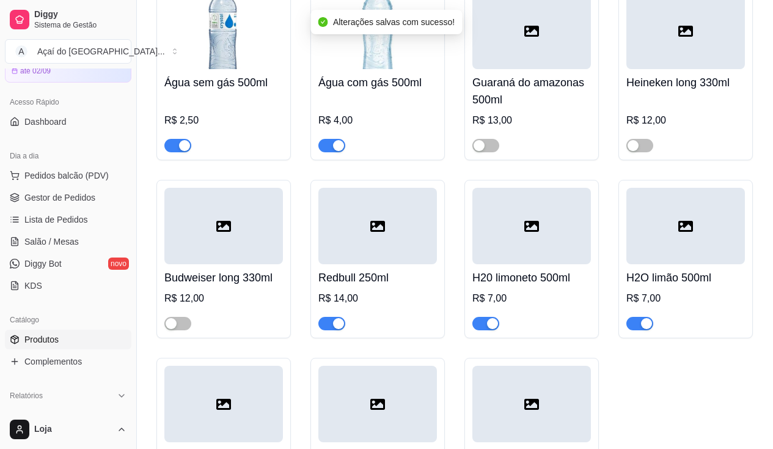
scroll to position [3852, 0]
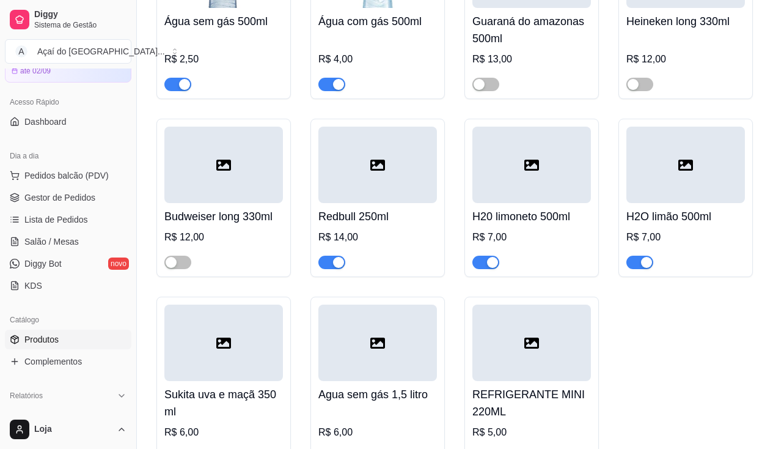
click at [331, 269] on span "button" at bounding box center [332, 262] width 27 height 13
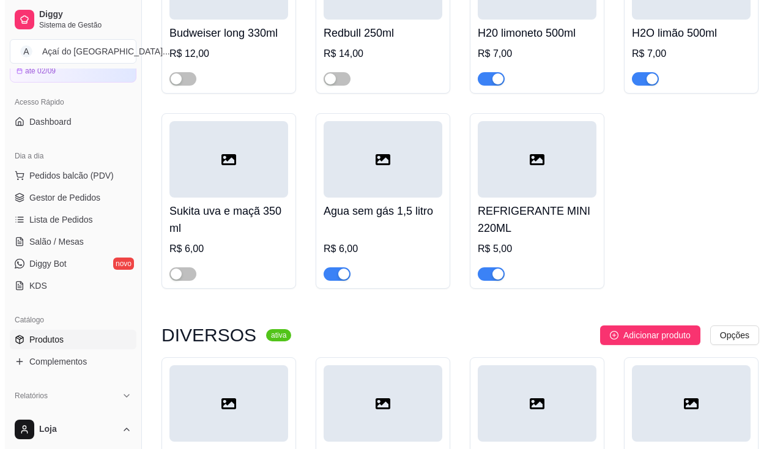
scroll to position [4177, 0]
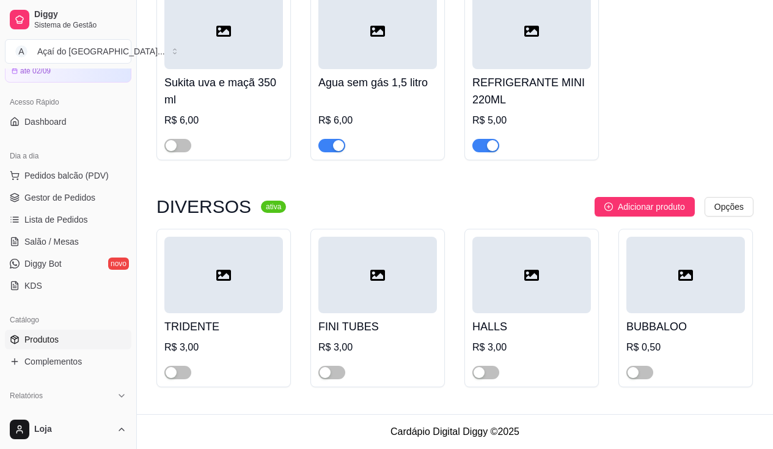
click at [707, 308] on div at bounding box center [686, 275] width 119 height 76
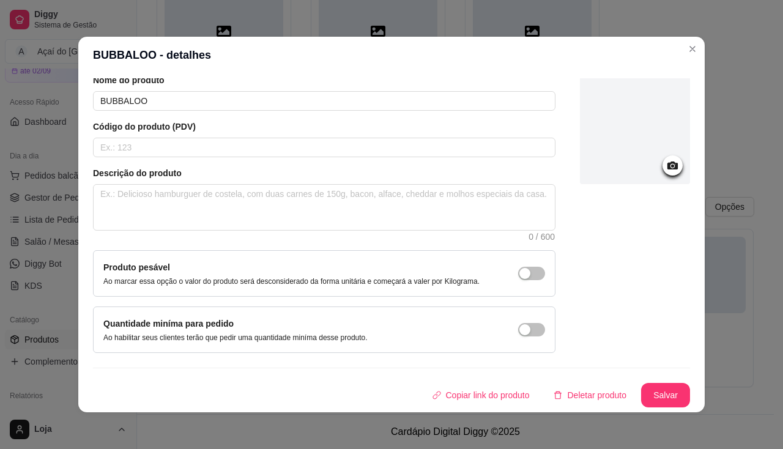
scroll to position [0, 0]
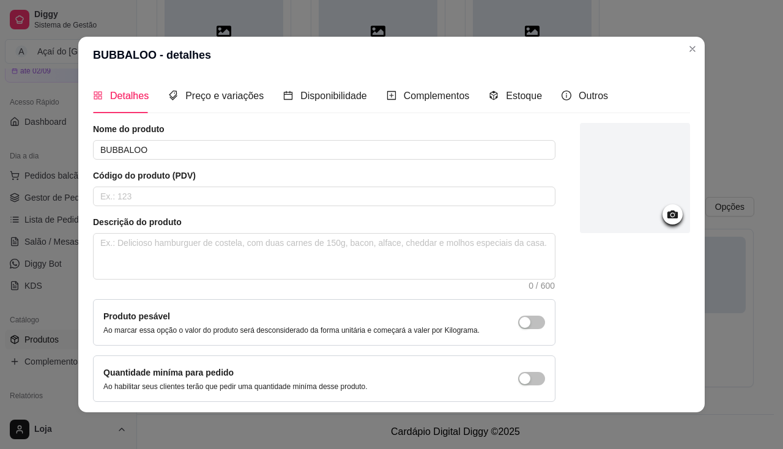
drag, startPoint x: 225, startPoint y: 117, endPoint x: 237, endPoint y: 98, distance: 21.7
click at [225, 116] on div "Detalhes Preço e variações Disponibilidade Complementos Estoque Outros Nome do …" at bounding box center [391, 242] width 597 height 329
click at [237, 98] on span "Preço e variações" at bounding box center [224, 95] width 78 height 10
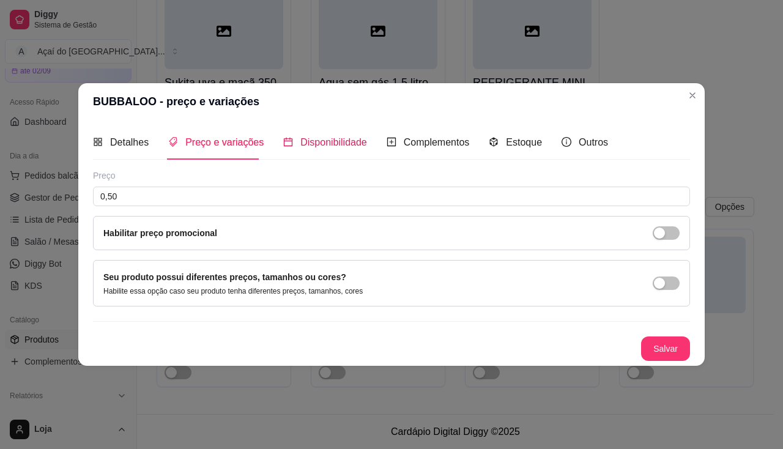
click at [311, 143] on span "Disponibilidade" at bounding box center [333, 142] width 67 height 10
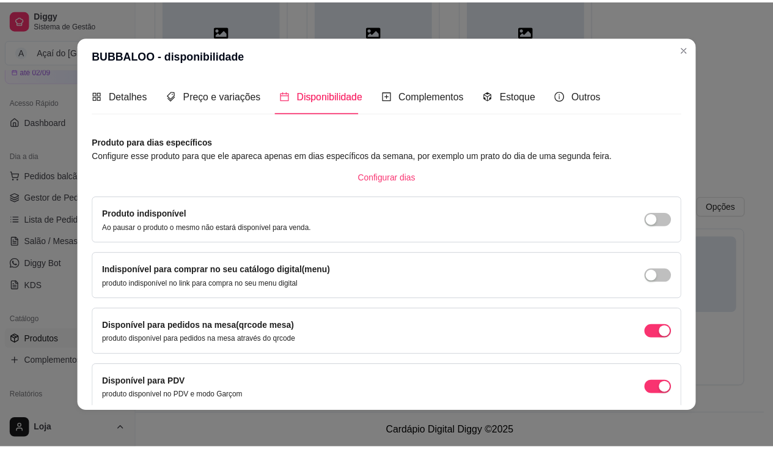
scroll to position [54, 0]
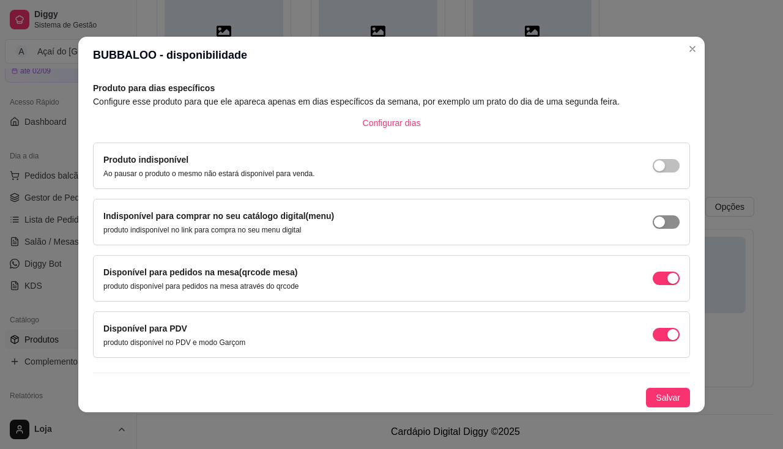
click at [654, 220] on div "button" at bounding box center [659, 221] width 11 height 11
click at [652, 220] on span "button" at bounding box center [665, 221] width 27 height 13
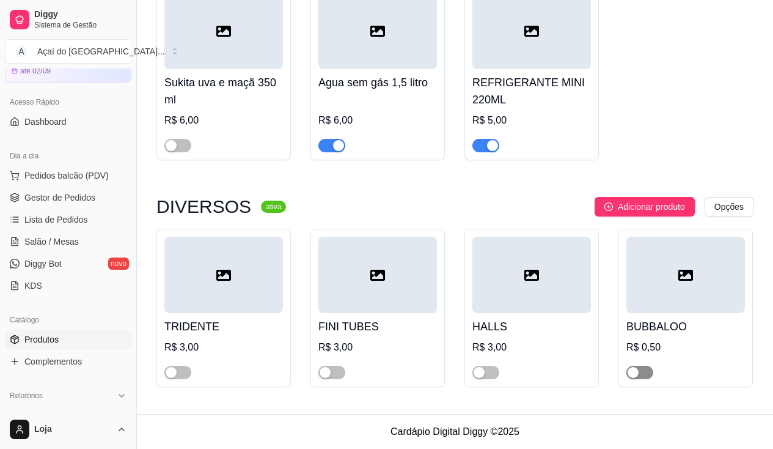
click at [651, 375] on span "button" at bounding box center [640, 372] width 27 height 13
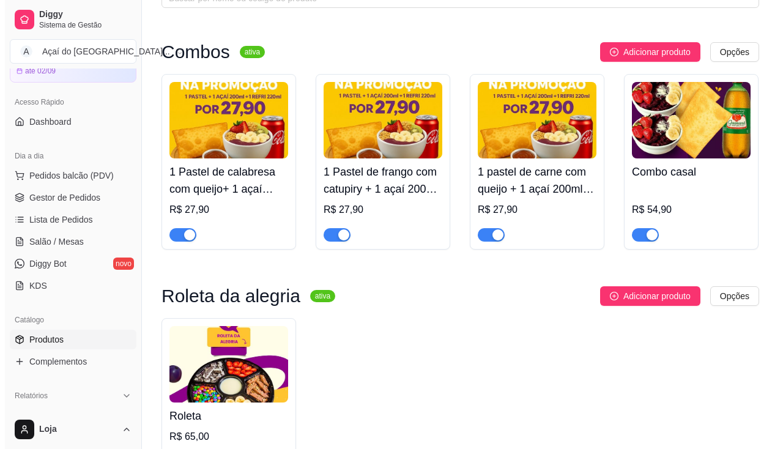
scroll to position [0, 0]
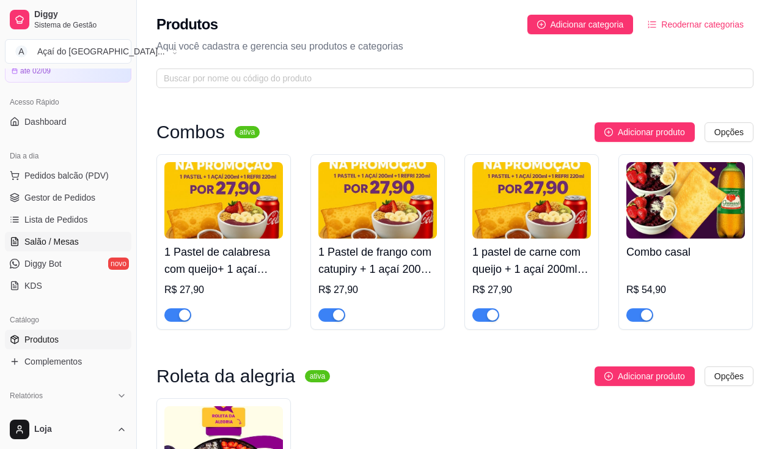
click at [43, 241] on span "Salão / Mesas" at bounding box center [51, 241] width 54 height 12
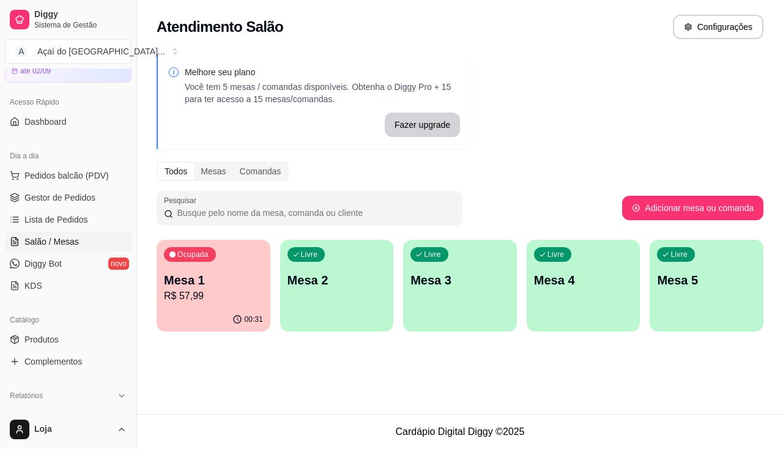
click at [226, 289] on p "R$ 57,99" at bounding box center [213, 296] width 99 height 15
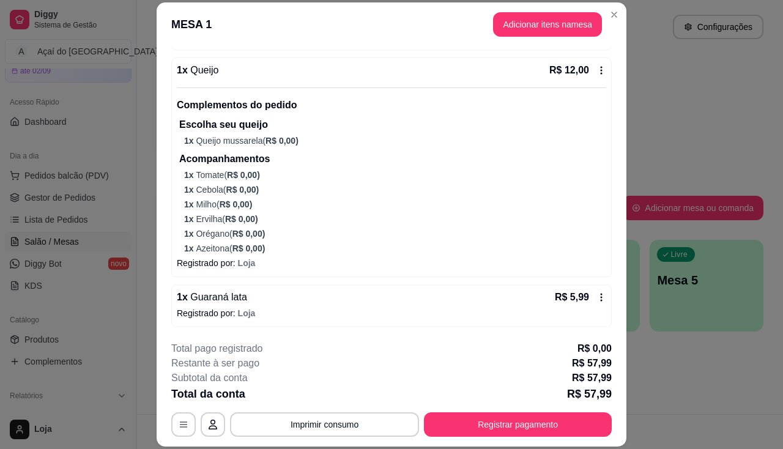
scroll to position [37, 0]
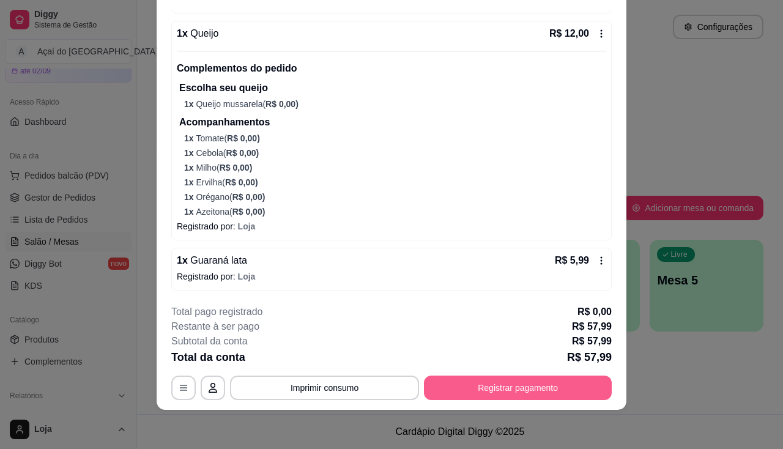
click at [471, 393] on button "Registrar pagamento" at bounding box center [518, 387] width 188 height 24
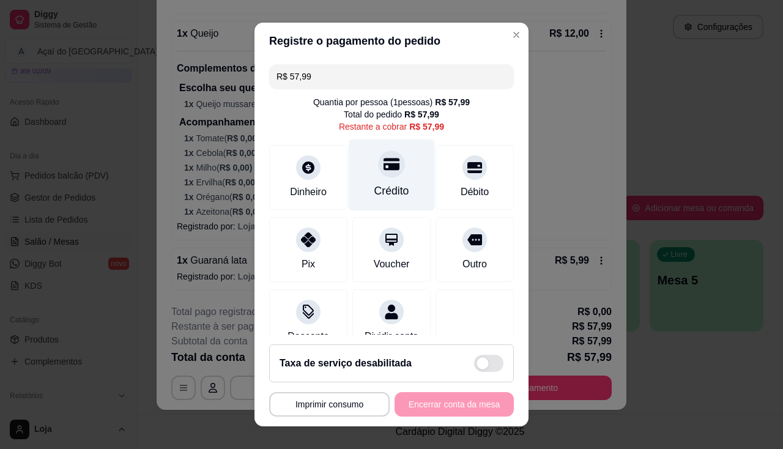
click at [377, 183] on div "Crédito" at bounding box center [391, 191] width 35 height 16
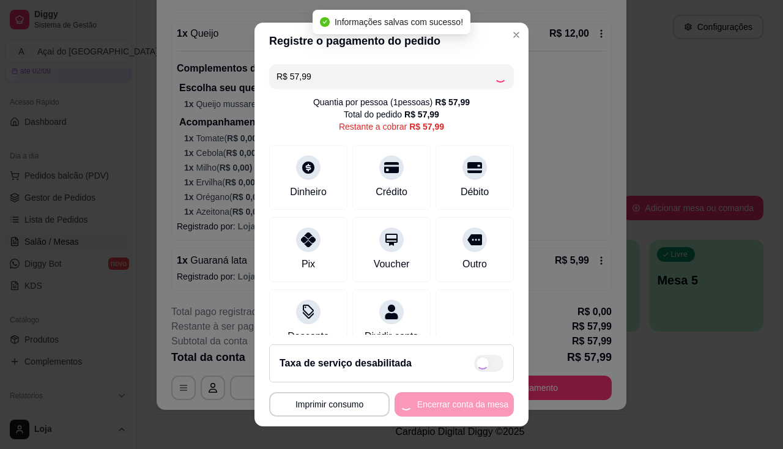
type input "R$ 0,00"
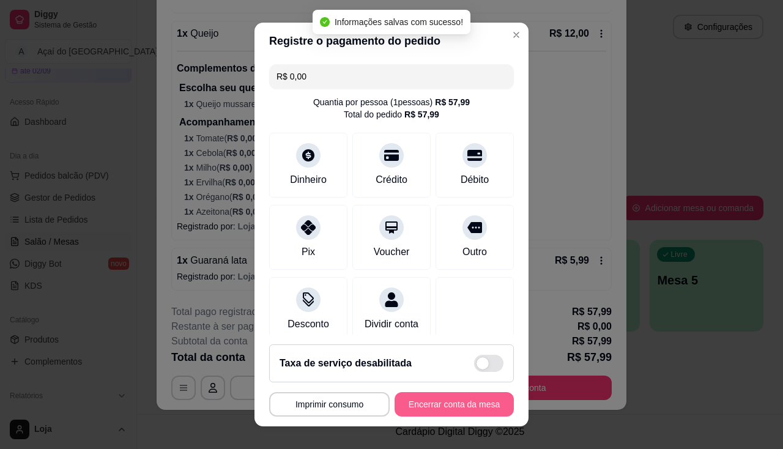
click at [453, 402] on button "Encerrar conta da mesa" at bounding box center [453, 404] width 119 height 24
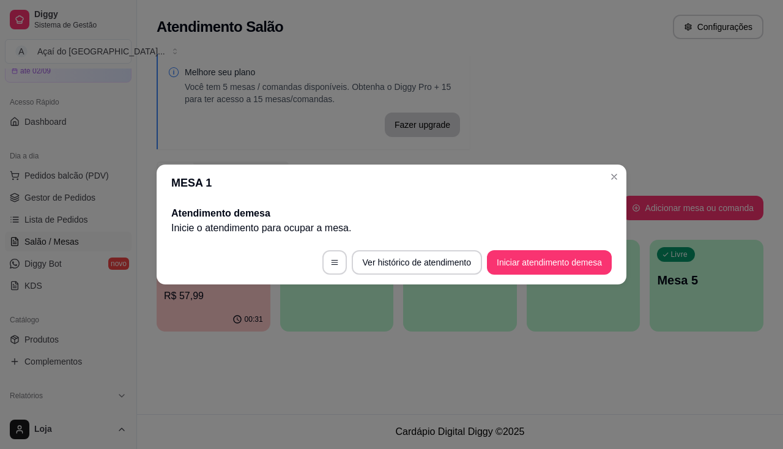
scroll to position [0, 0]
